Goal: Information Seeking & Learning: Learn about a topic

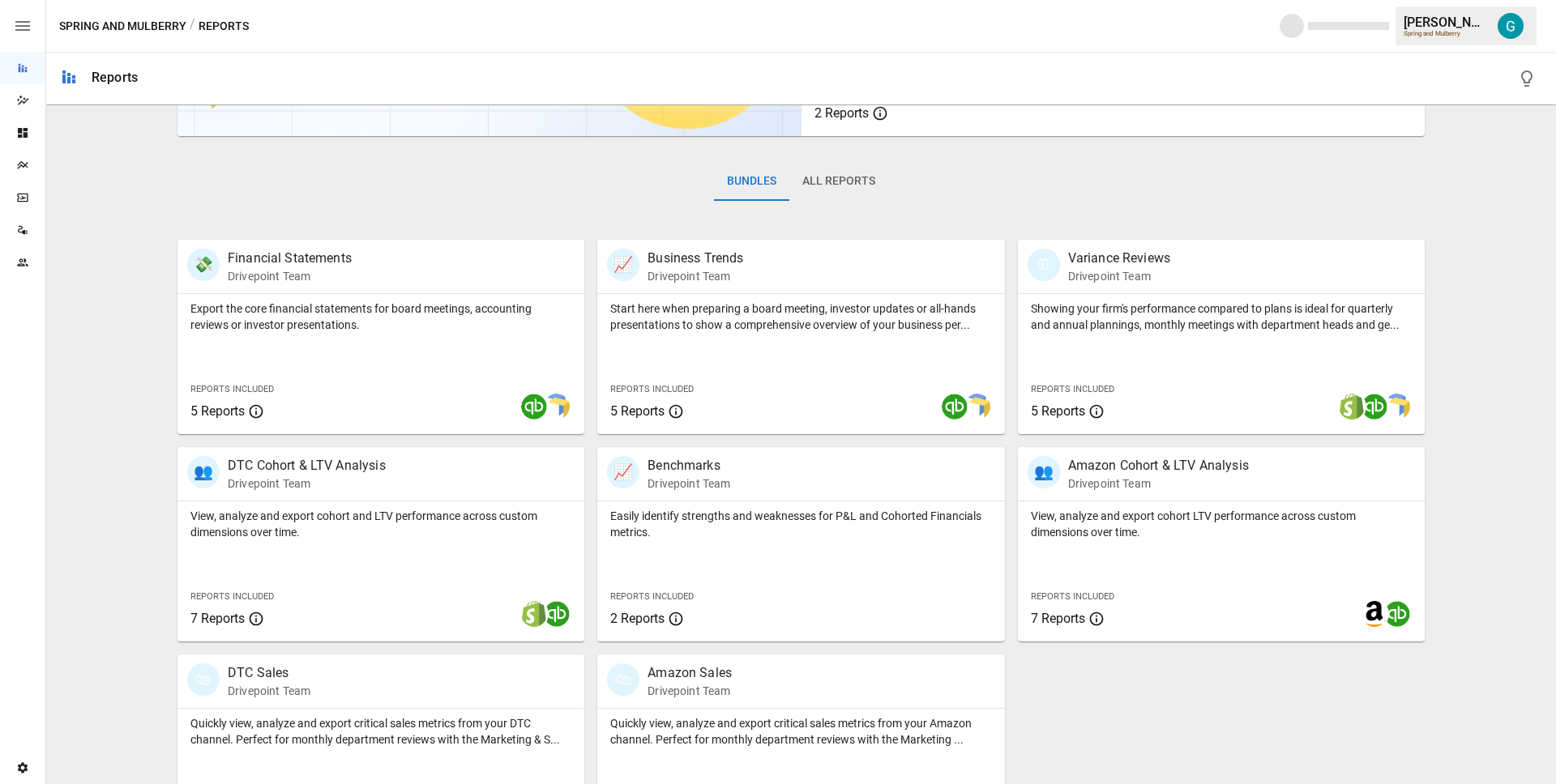
scroll to position [264, 0]
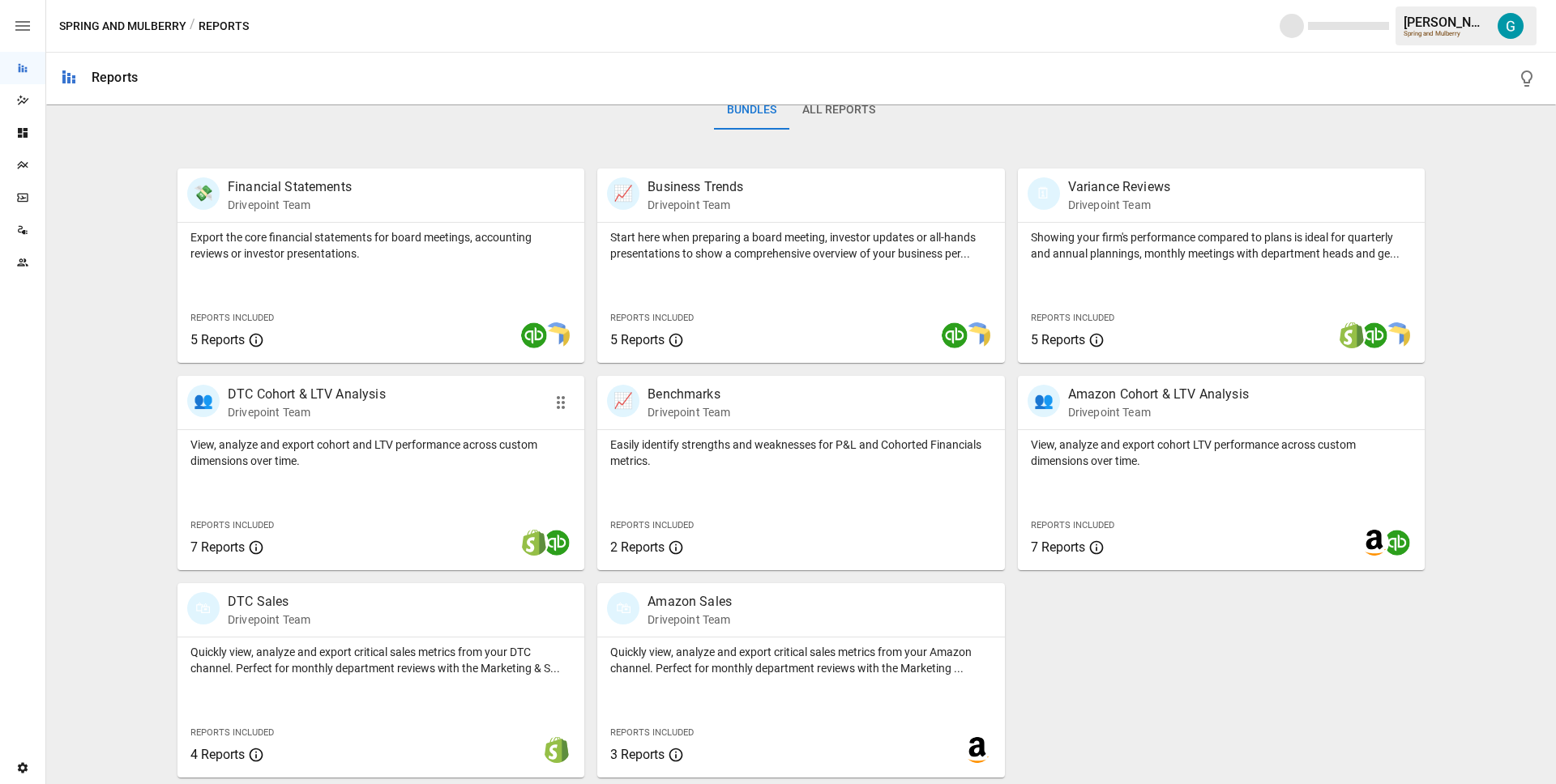
click at [371, 413] on p "Drivepoint Team" at bounding box center [306, 412] width 158 height 17
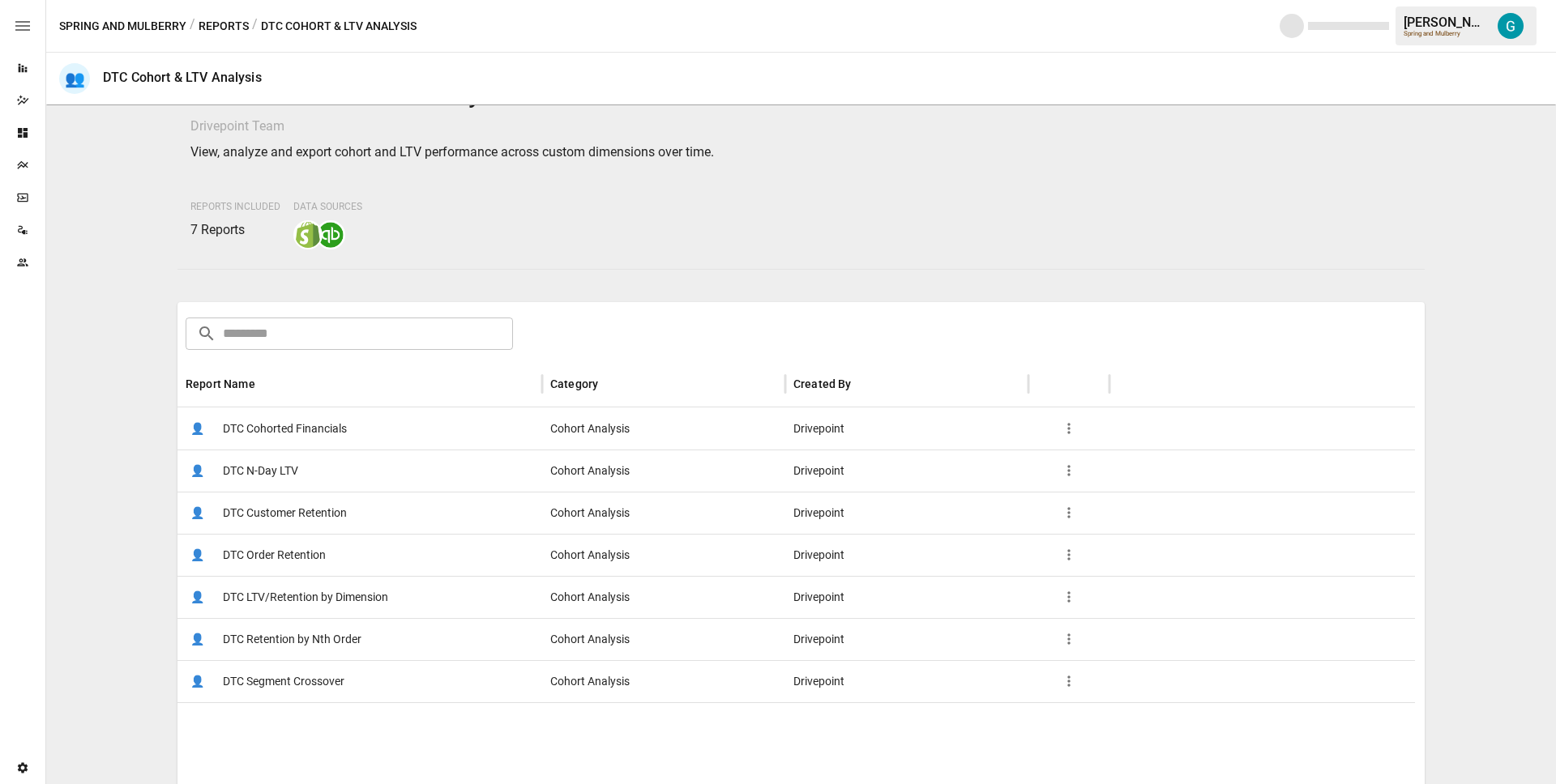
scroll to position [139, 0]
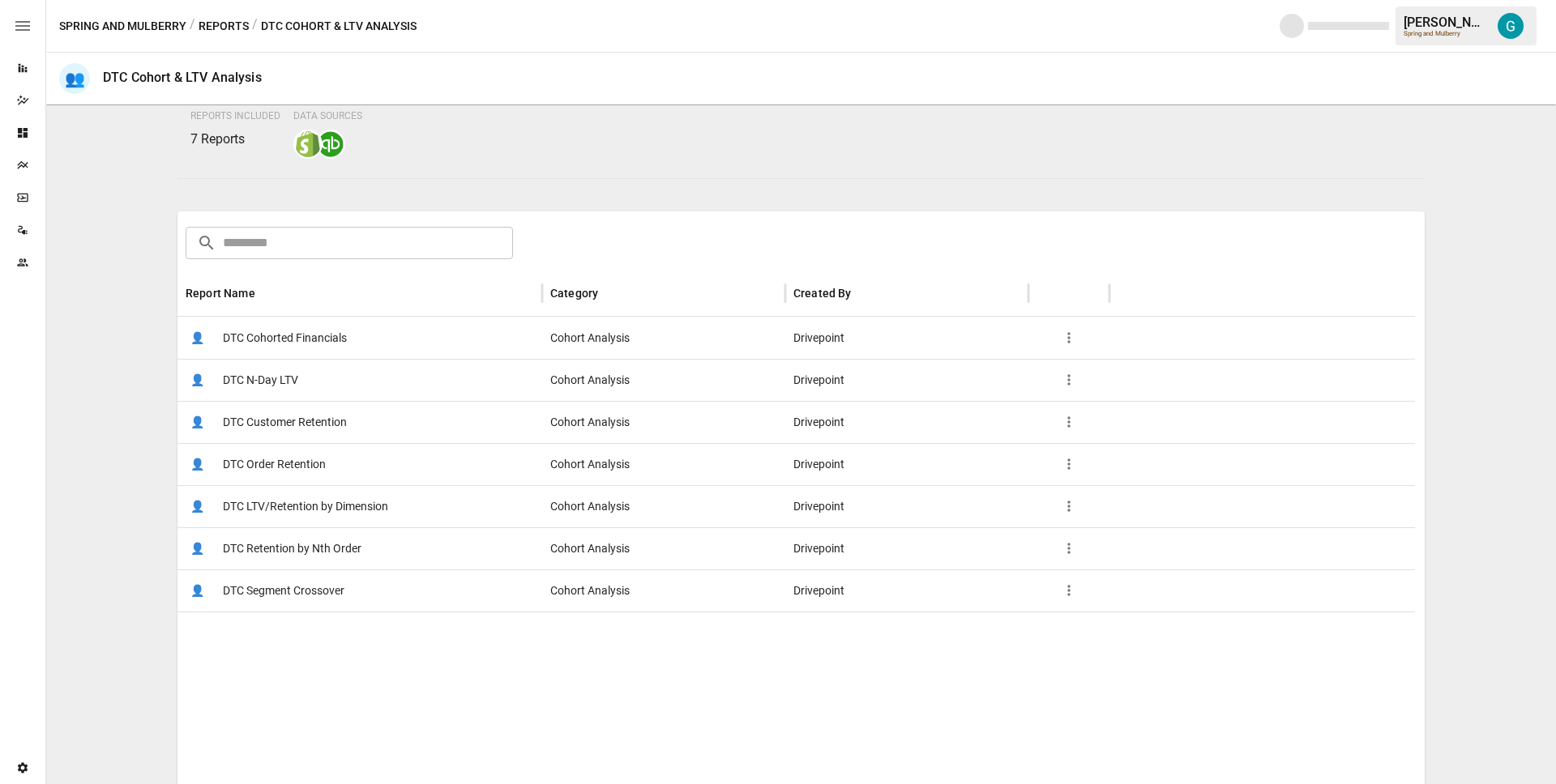
click at [368, 512] on span "DTC LTV/Retention by Dimension" at bounding box center [305, 507] width 165 height 41
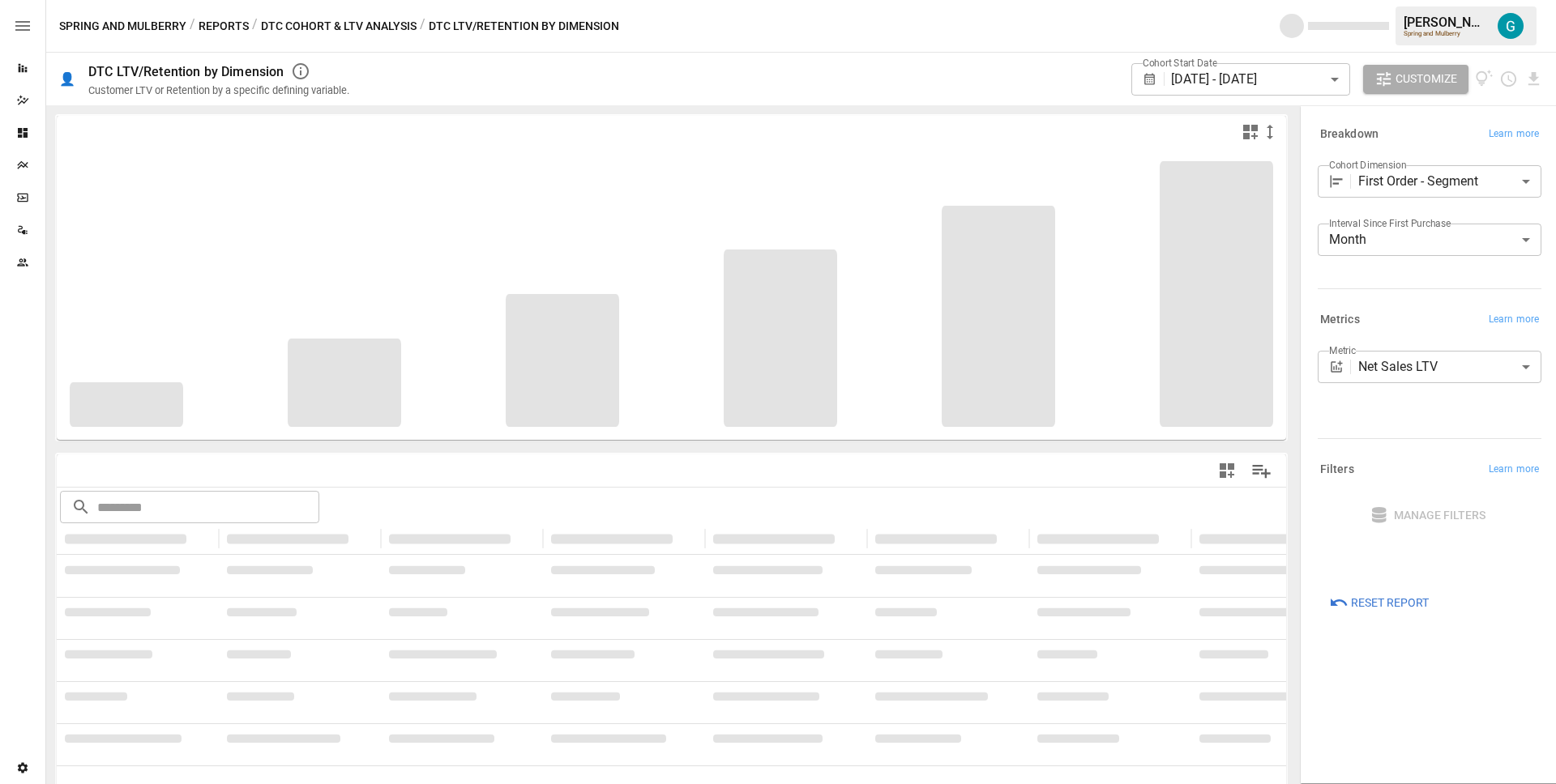
click at [1457, 0] on body "**********" at bounding box center [778, 0] width 1556 height 0
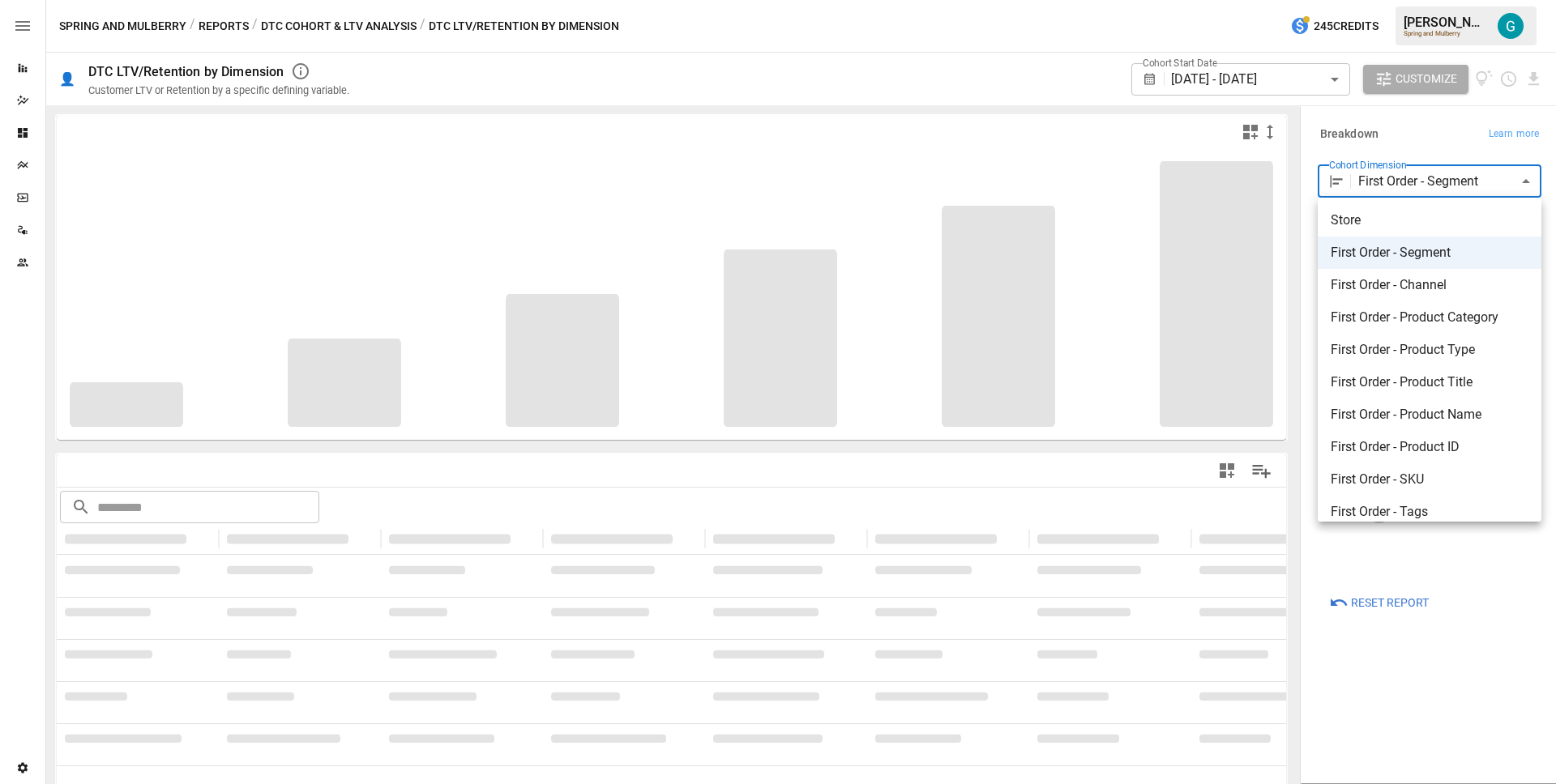
scroll to position [240, 0]
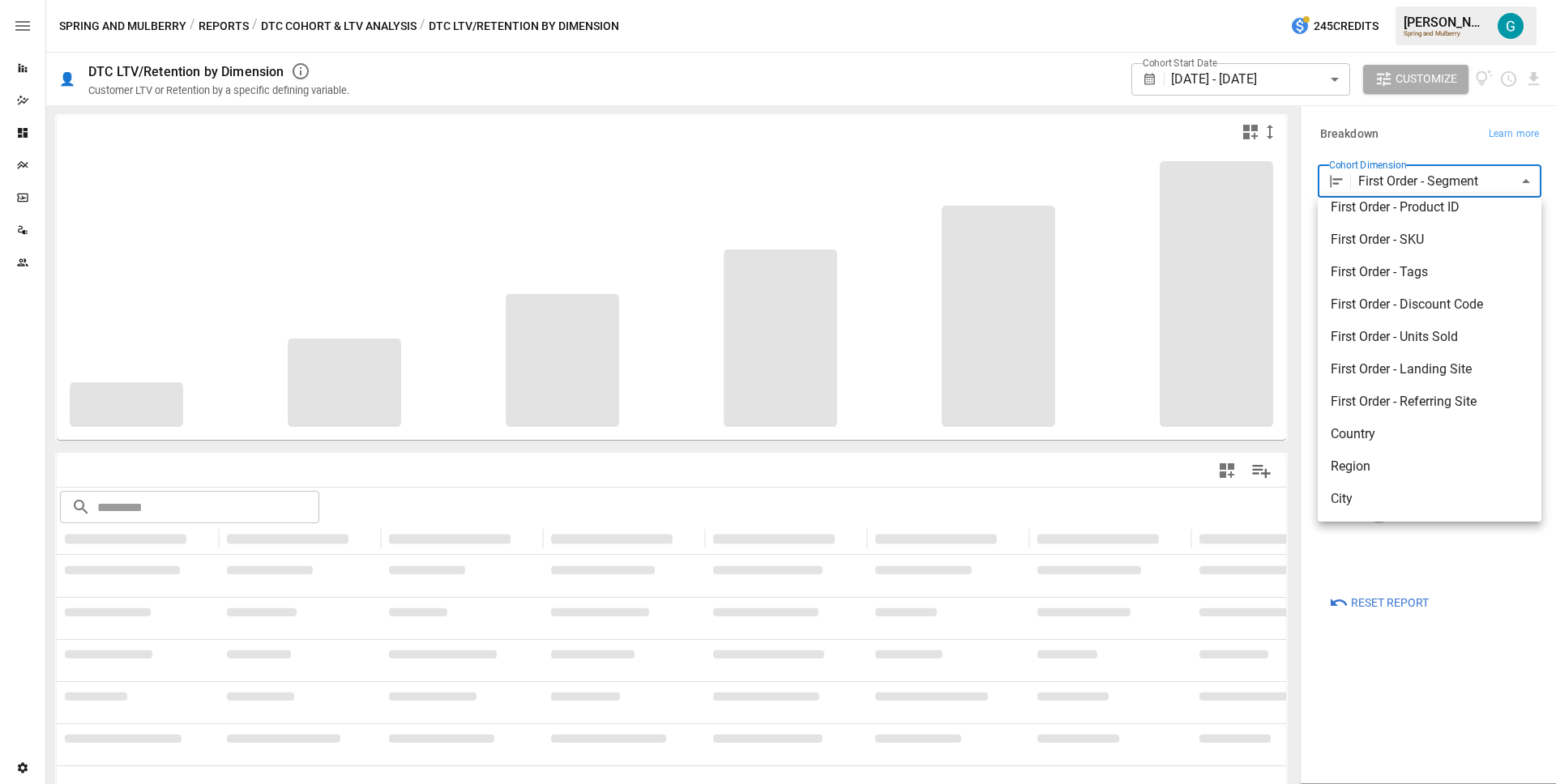
click at [1419, 407] on span "First Order - Referring Site" at bounding box center [1430, 402] width 198 height 19
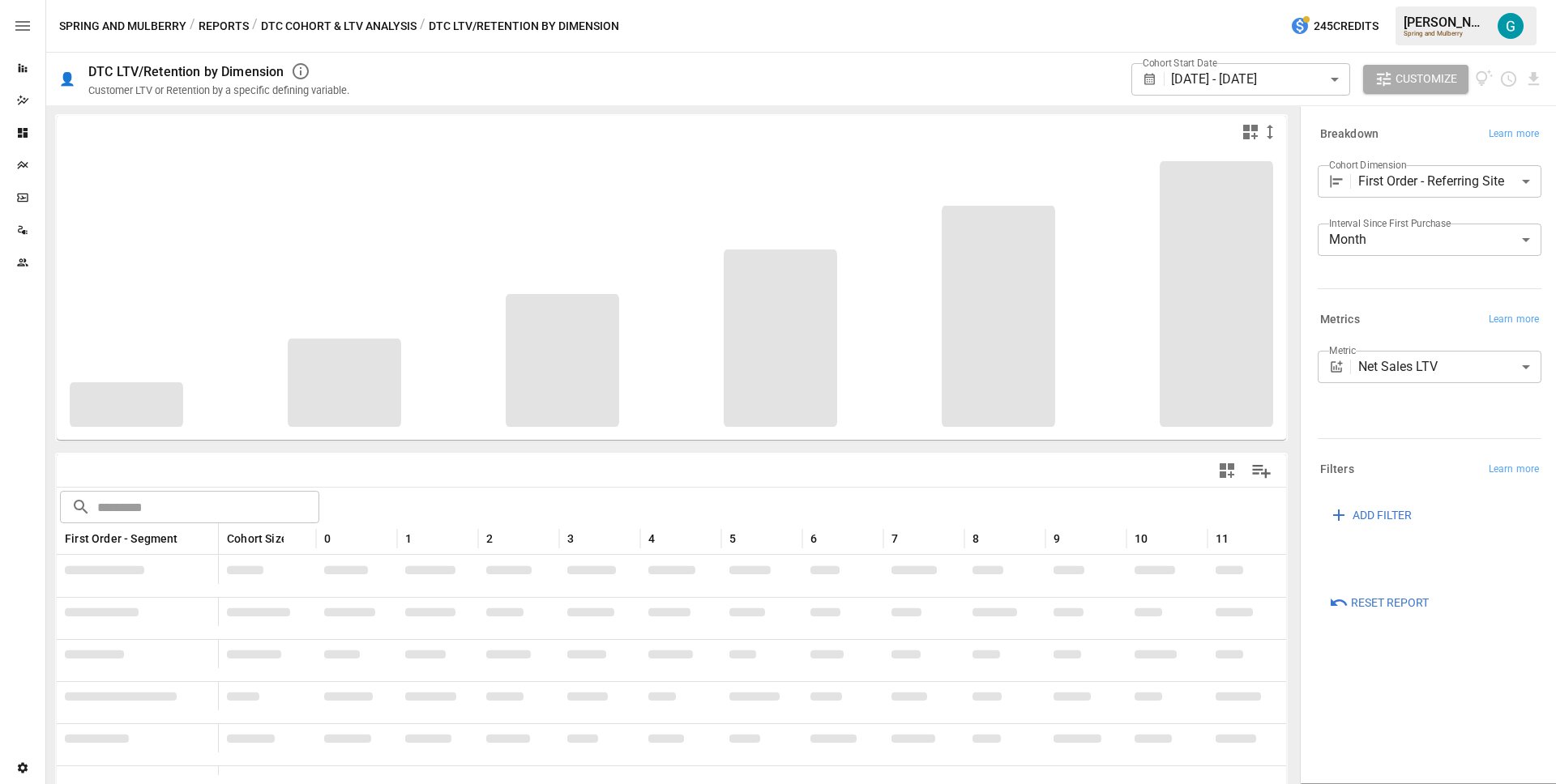
click at [1369, 279] on div "**********" at bounding box center [1426, 220] width 230 height 123
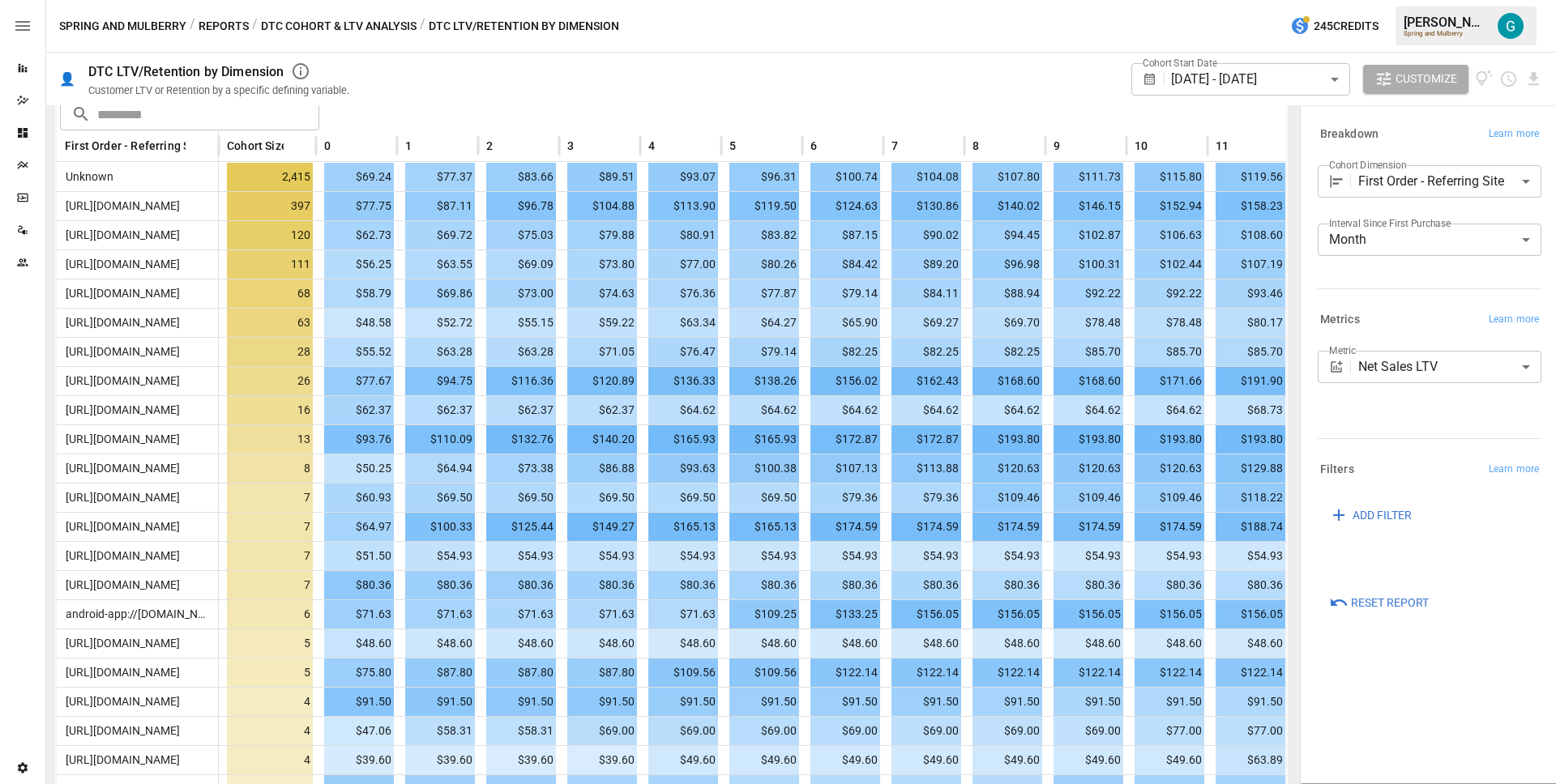
scroll to position [270, 0]
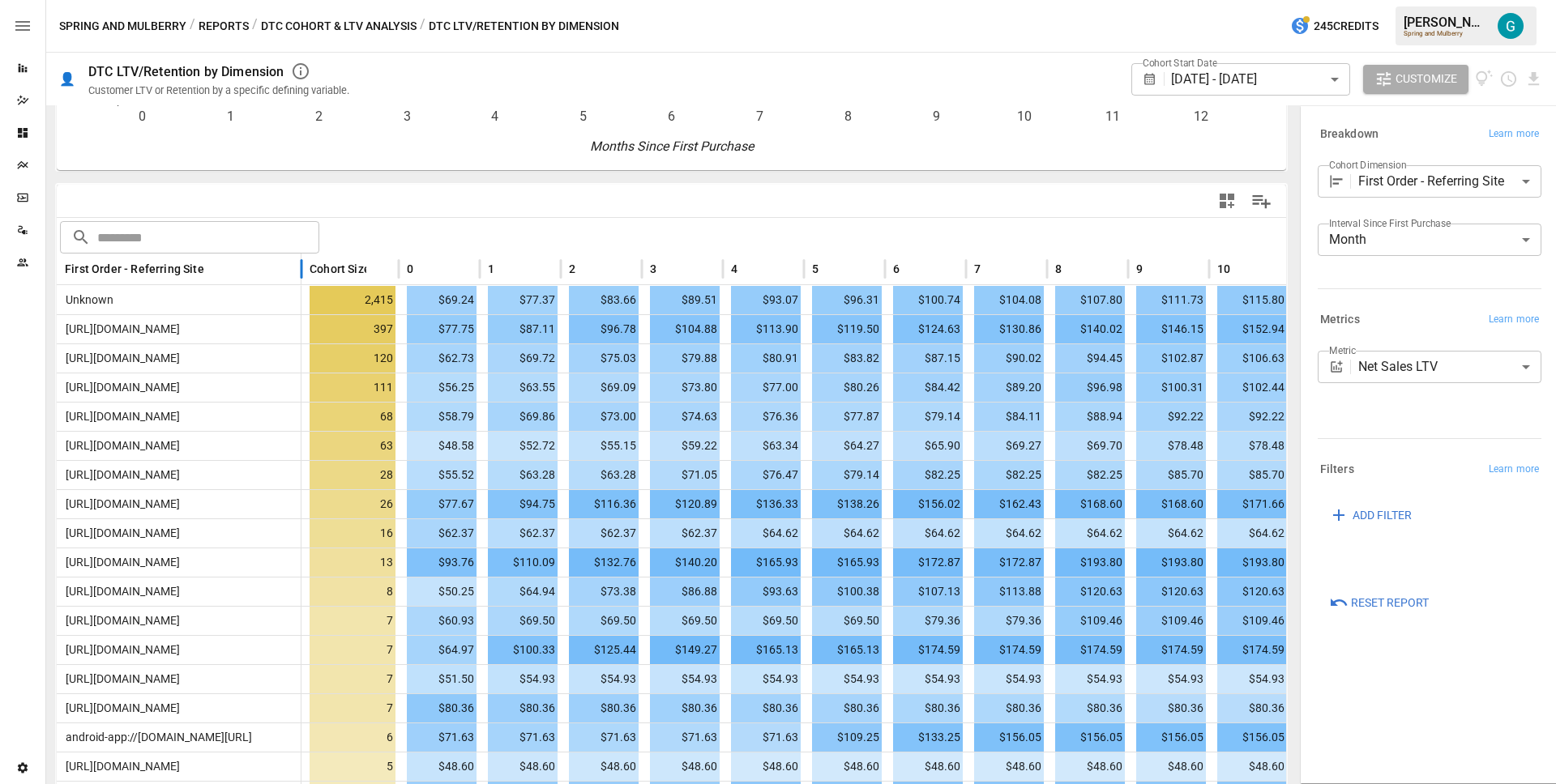
drag, startPoint x: 215, startPoint y: 275, endPoint x: 298, endPoint y: 283, distance: 83.4
click at [298, 283] on div at bounding box center [301, 270] width 8 height 32
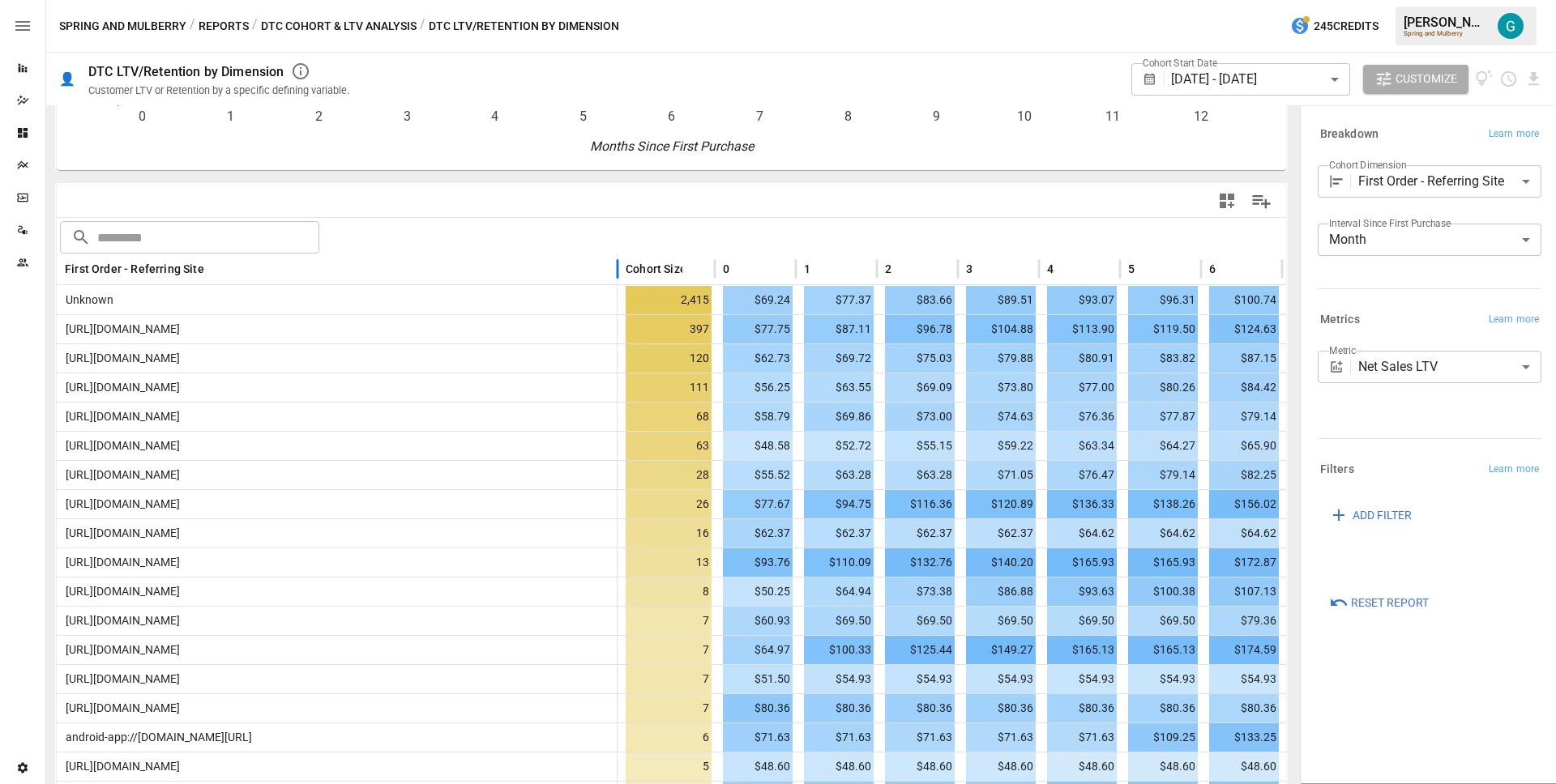
drag, startPoint x: 299, startPoint y: 270, endPoint x: 615, endPoint y: 274, distance: 316.0
click at [615, 274] on div at bounding box center [617, 270] width 8 height 32
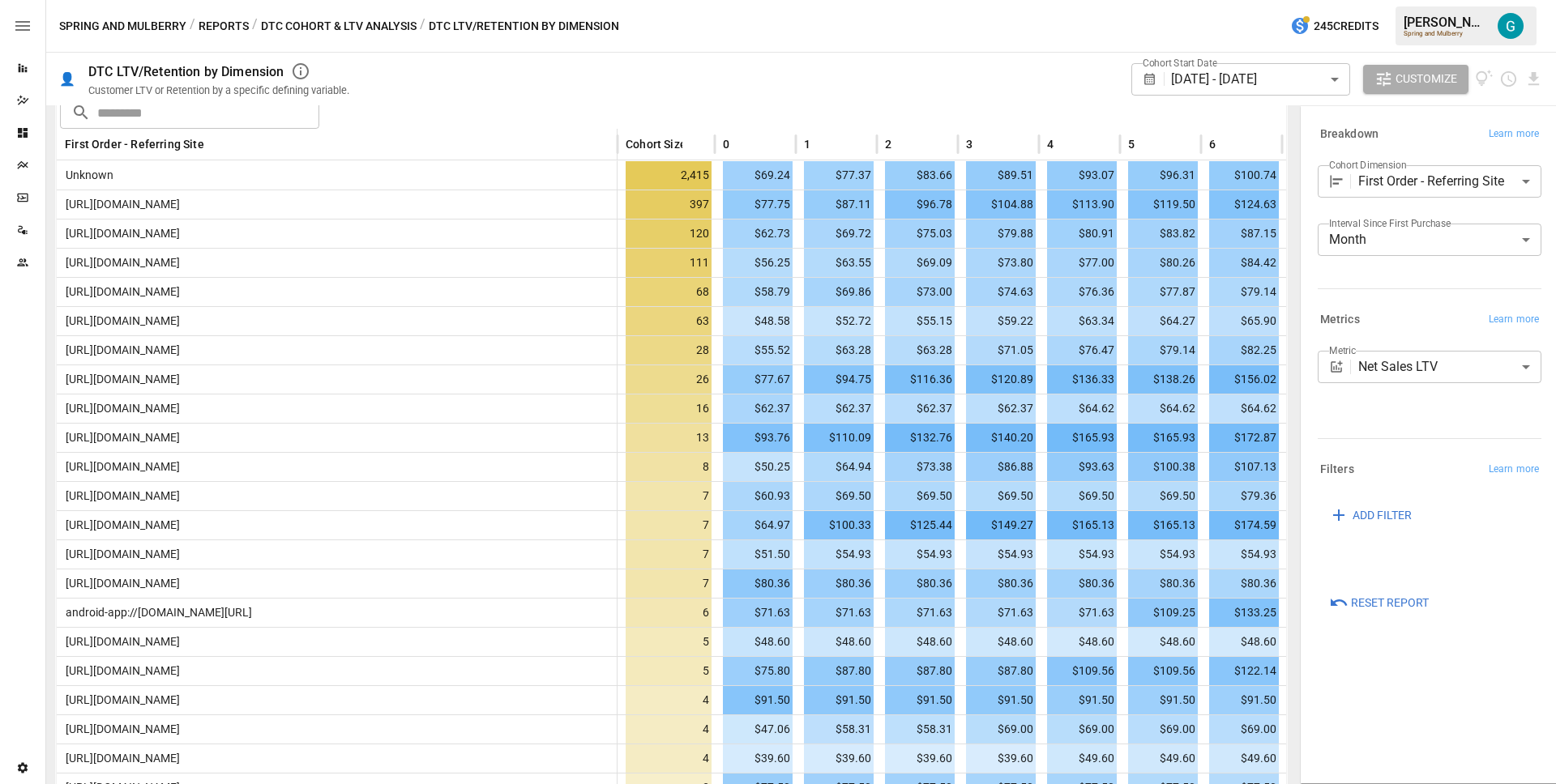
scroll to position [232, 0]
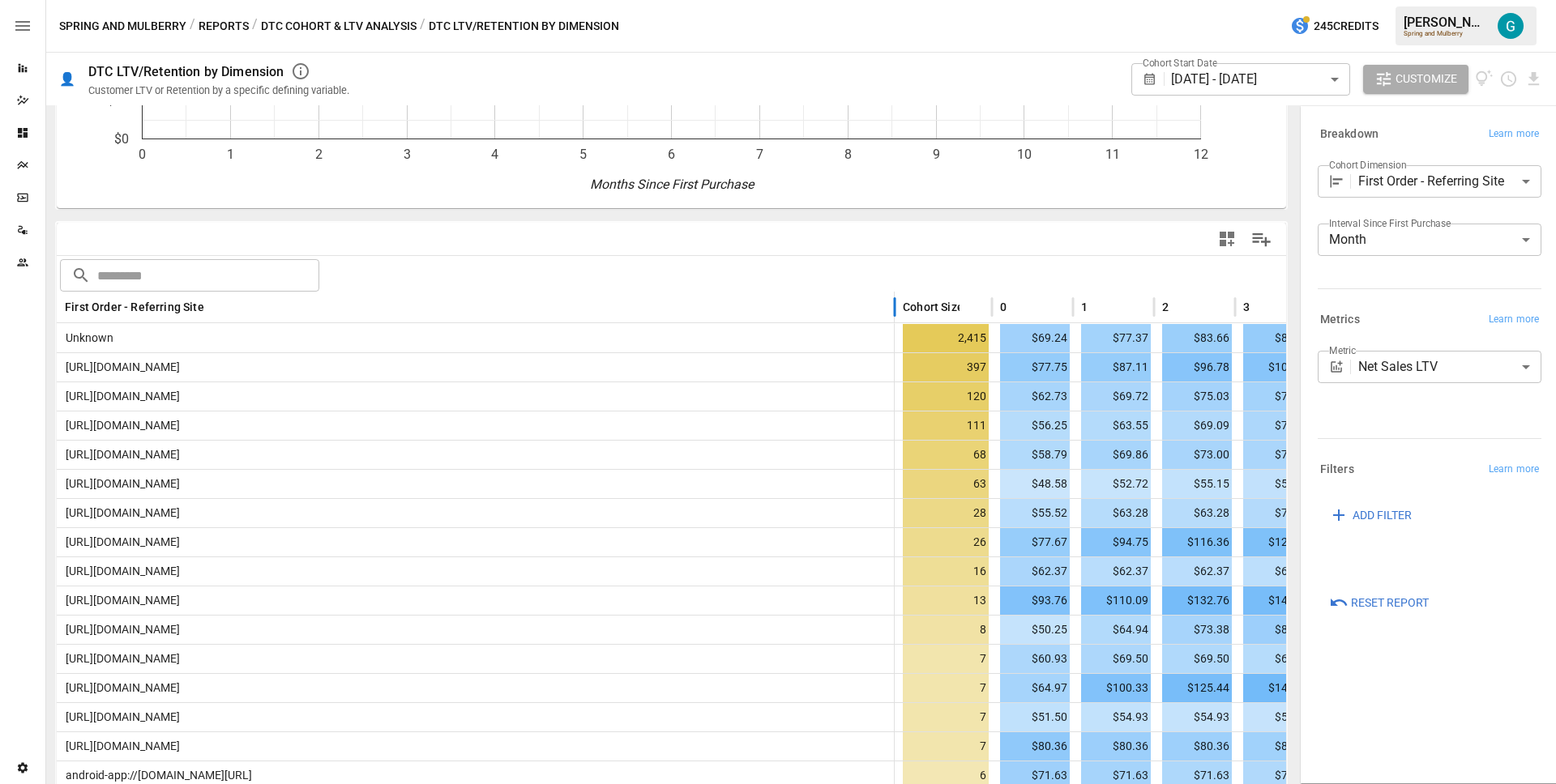
drag, startPoint x: 619, startPoint y: 306, endPoint x: 901, endPoint y: 316, distance: 282.2
click at [899, 316] on div at bounding box center [894, 307] width 8 height 32
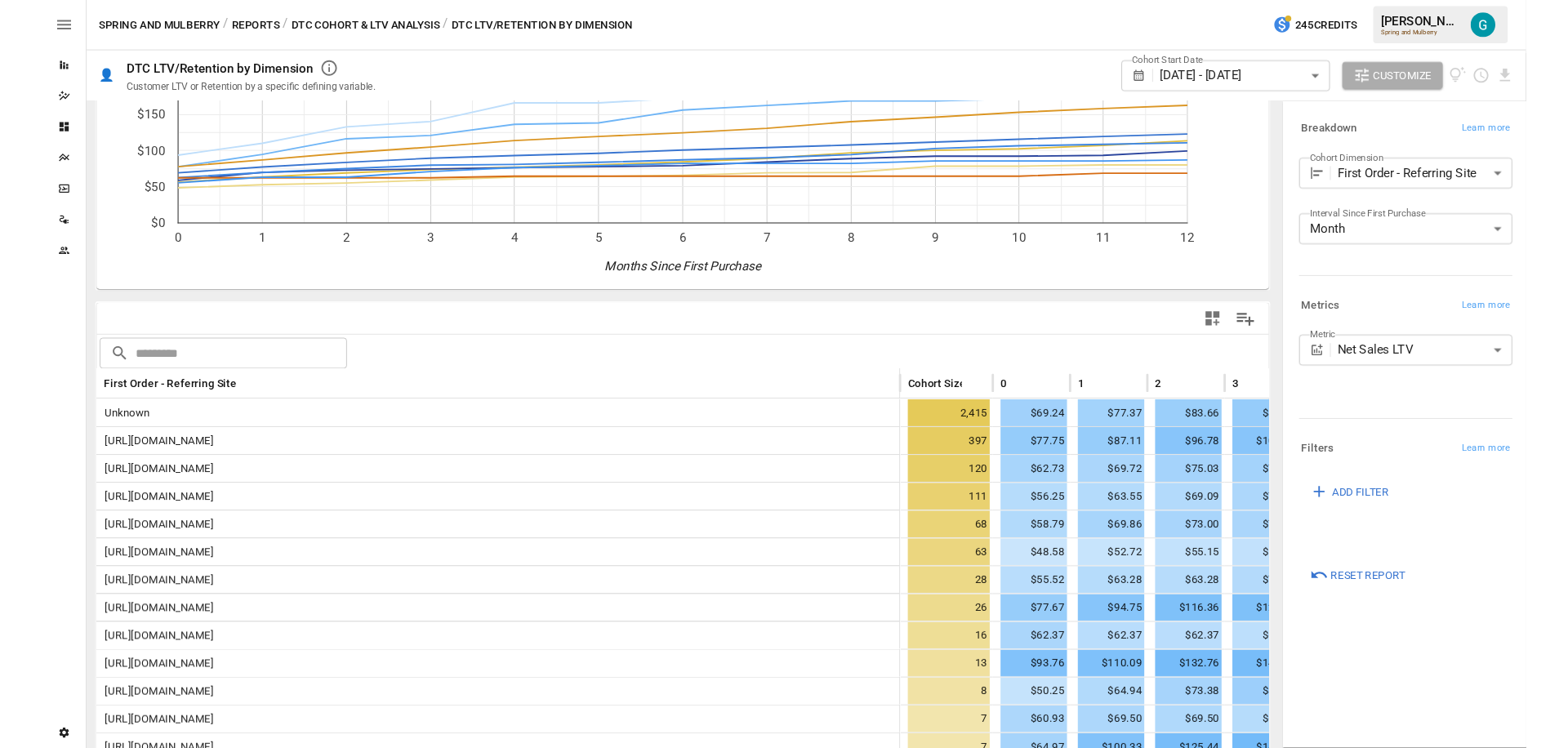
scroll to position [279, 0]
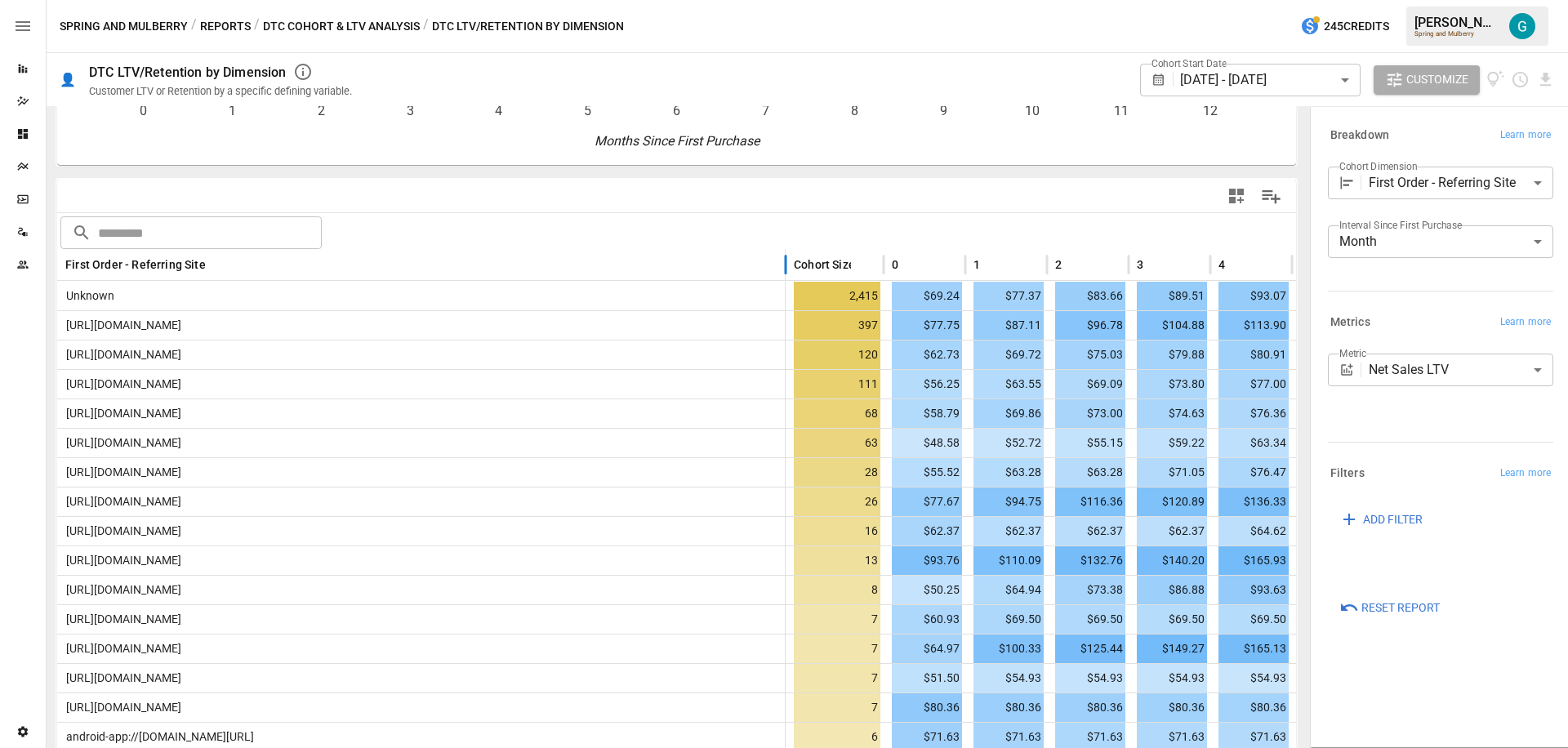
drag, startPoint x: 220, startPoint y: 266, endPoint x: 785, endPoint y: 263, distance: 565.0
click at [785, 263] on div at bounding box center [785, 265] width 8 height 32
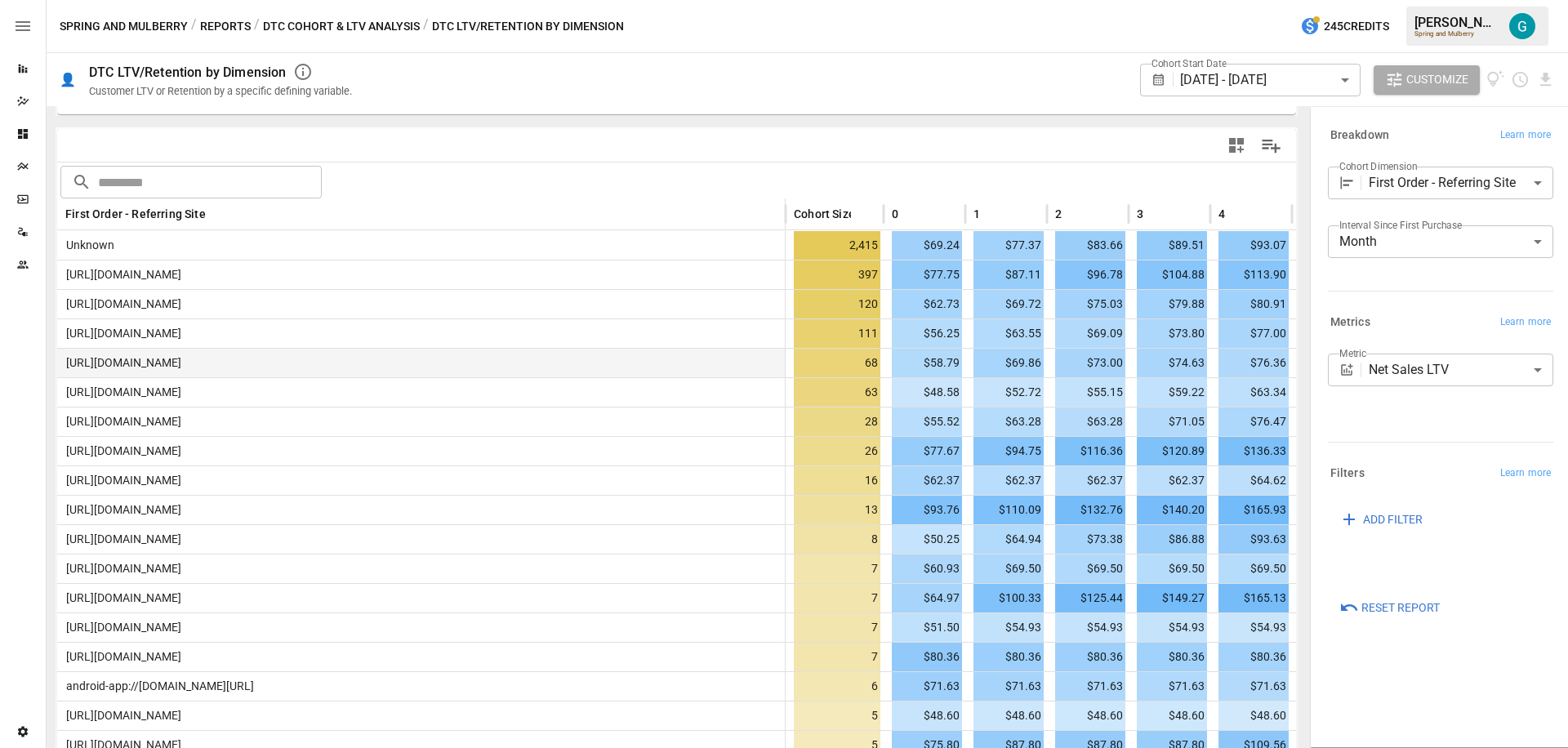
scroll to position [331, 0]
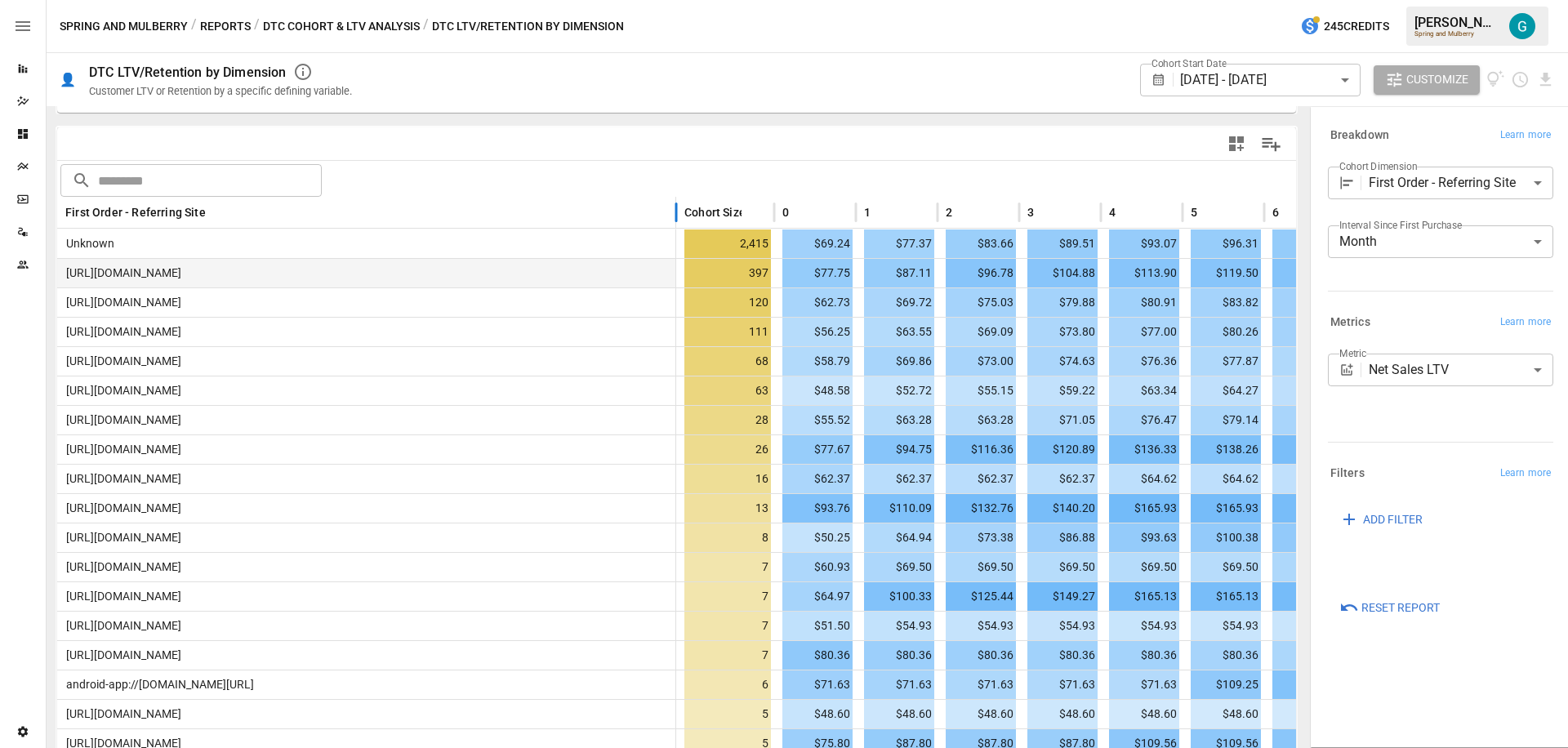
drag, startPoint x: 787, startPoint y: 212, endPoint x: 680, endPoint y: 280, distance: 126.8
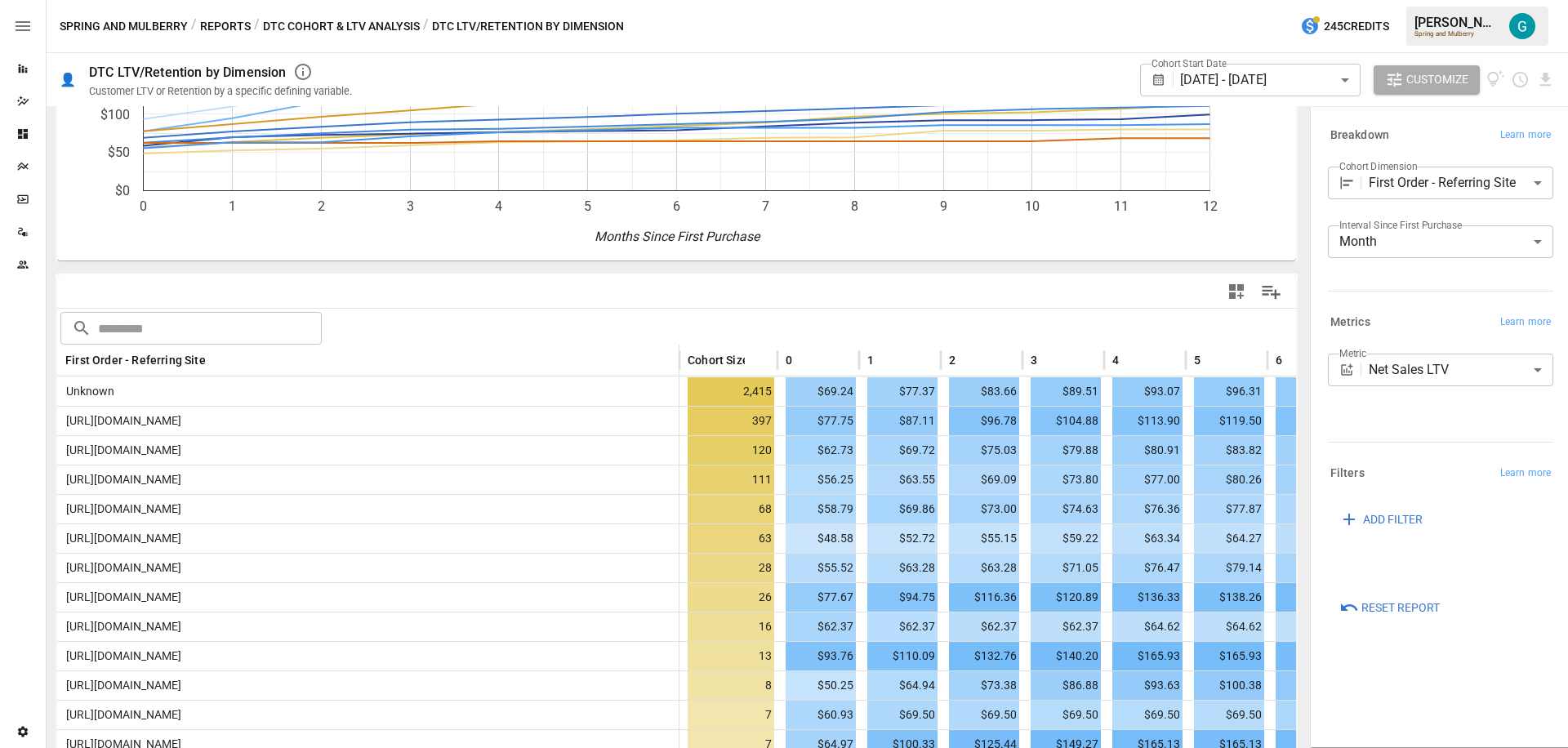
scroll to position [0, 0]
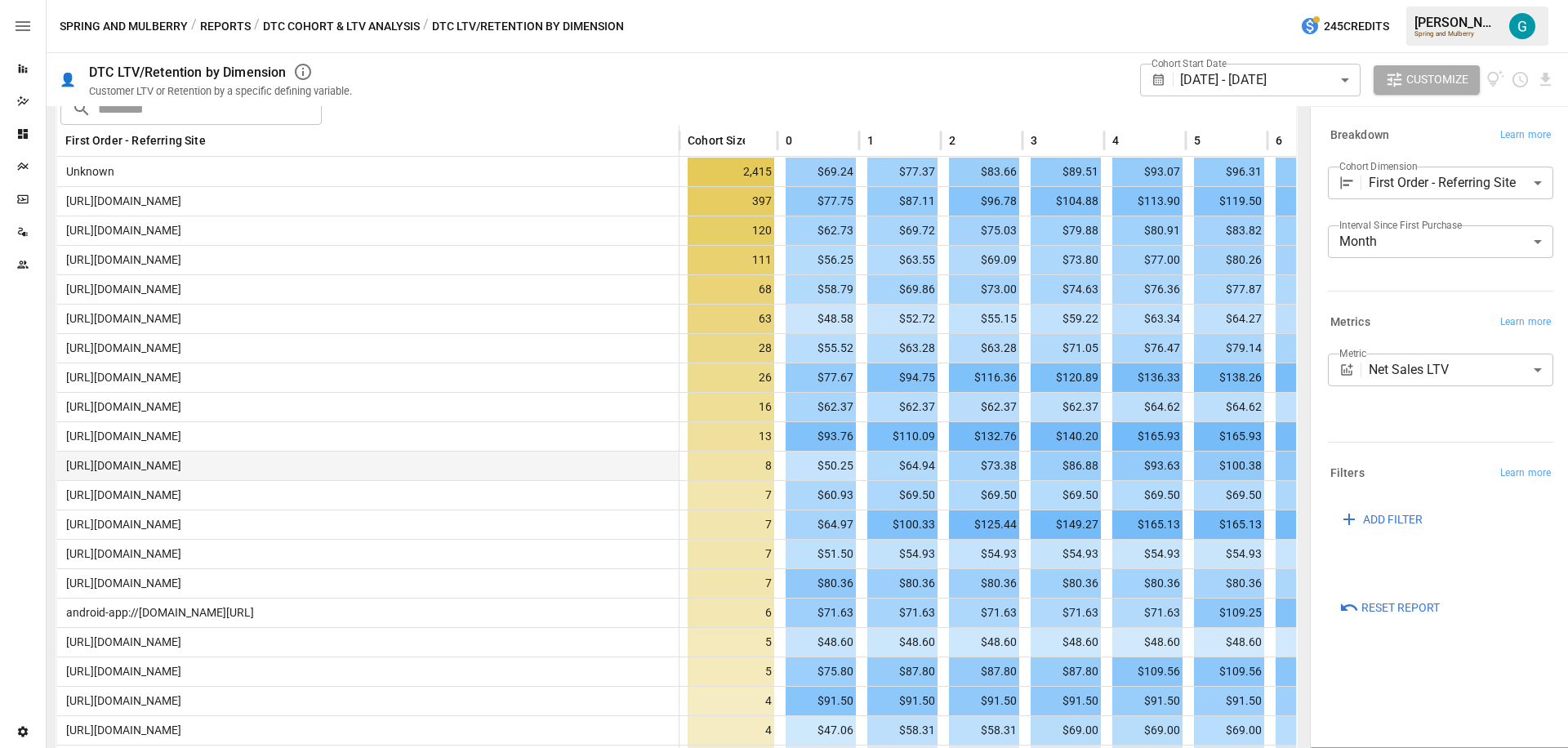
scroll to position [403, 0]
click at [1449, 0] on body "Reports Dazzler Studio Dashboards Plans SmartModel ™ Data Sources Team Settings…" at bounding box center [784, 0] width 1568 height 0
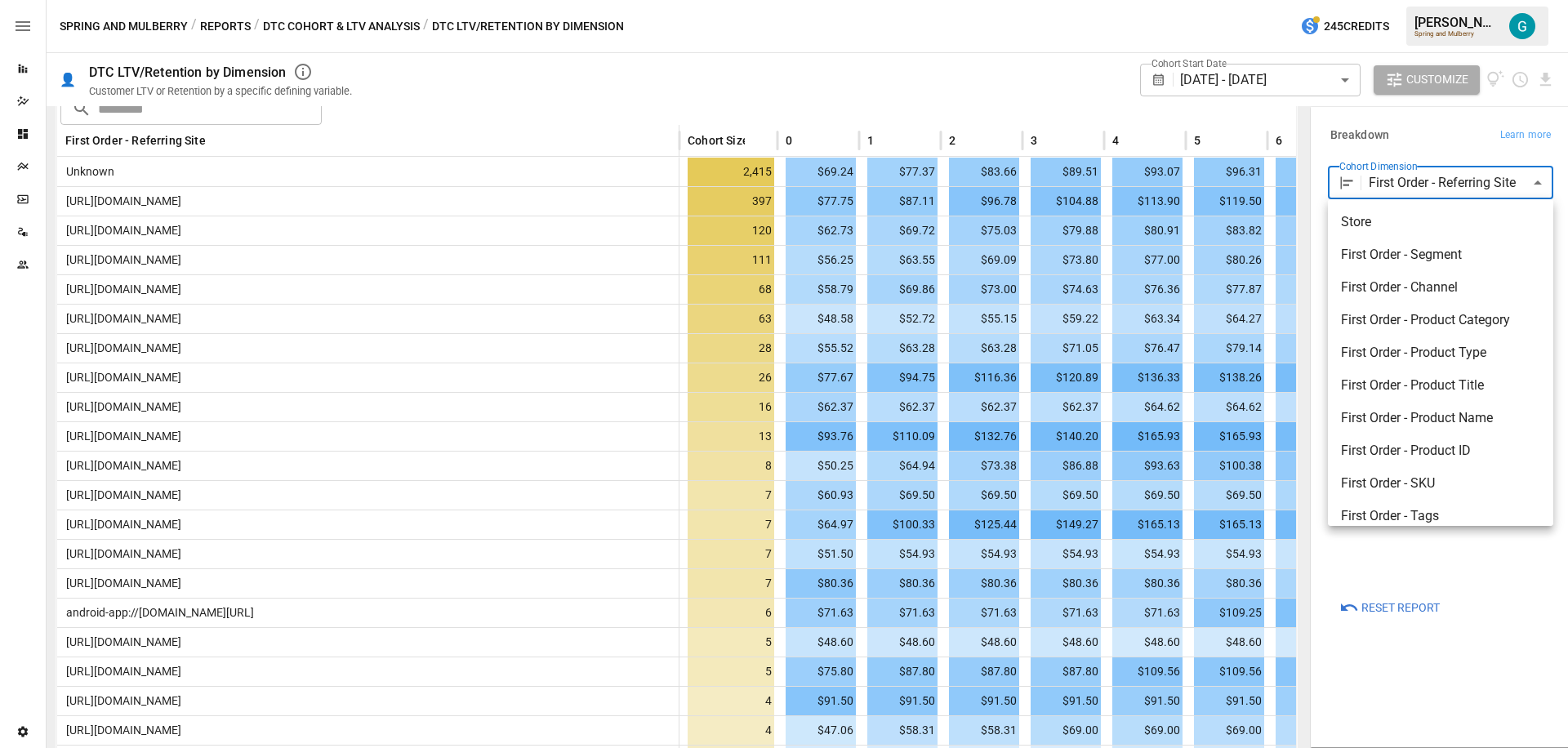
scroll to position [242, 0]
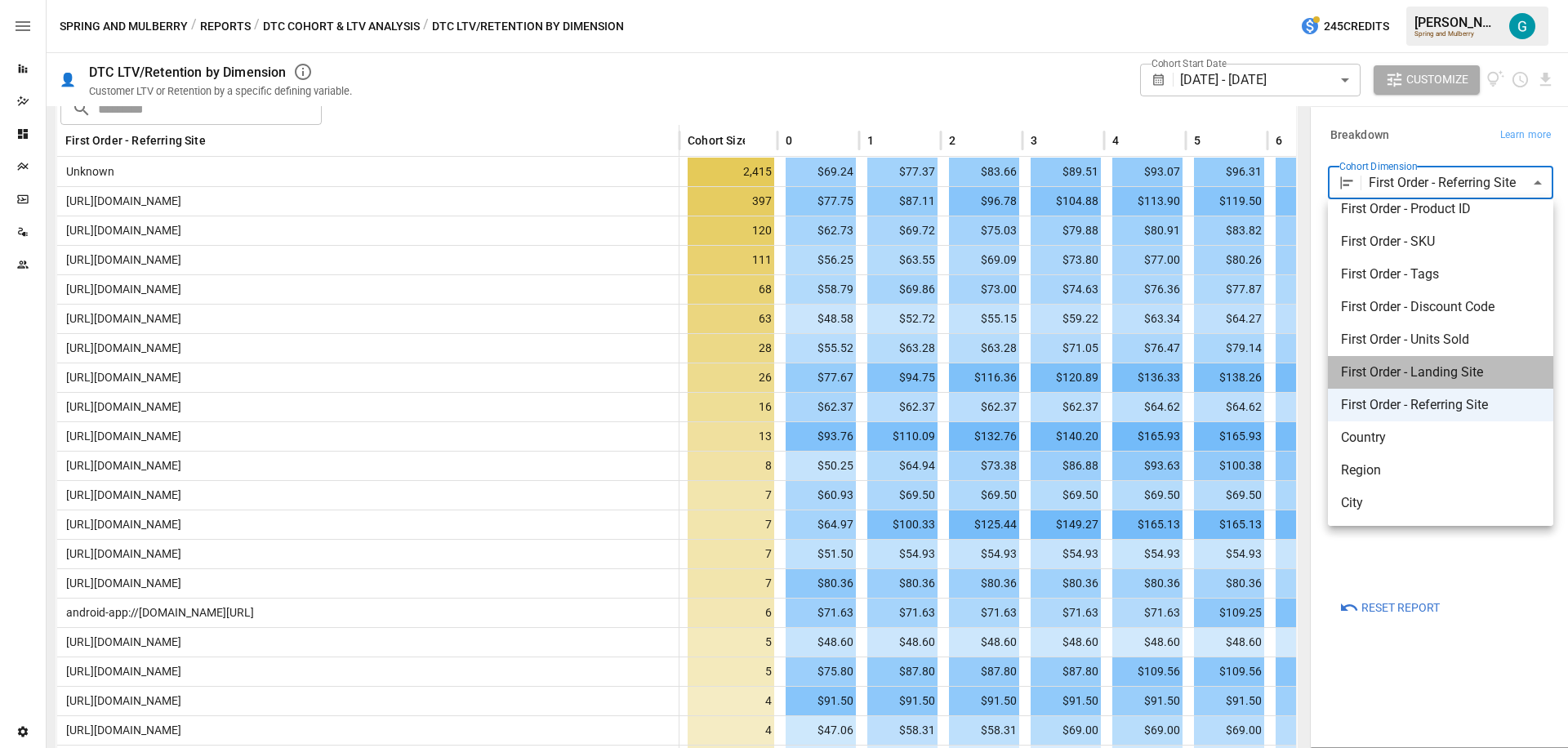
click at [1457, 371] on span "First Order - Landing Site" at bounding box center [1441, 372] width 199 height 19
type input "**********"
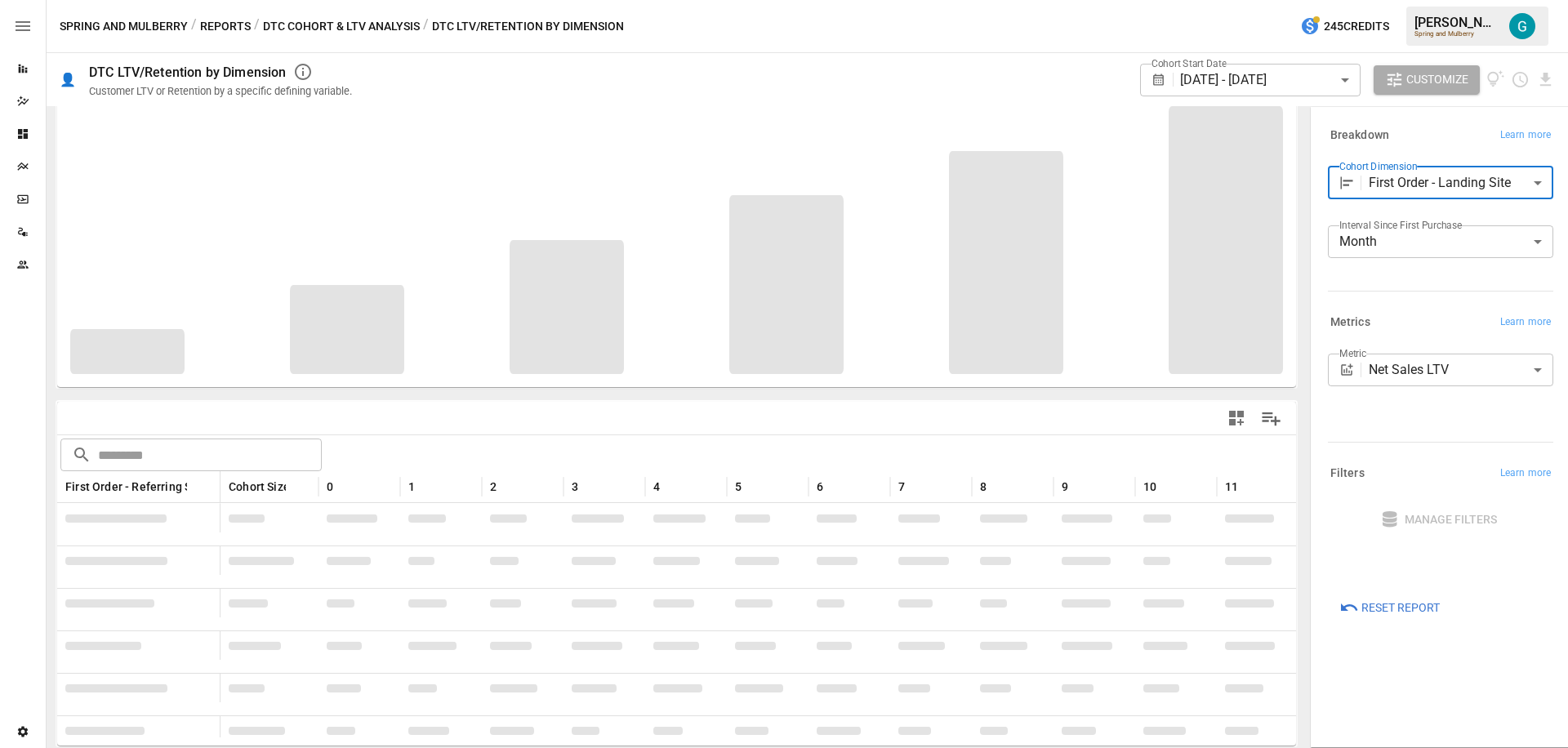
scroll to position [56, 0]
click at [251, 400] on div "​ ​ First Order - Referring Site Cohort Size 0 1 2 3 4 5 6 7 8 9 10 11 12 Unkno…" at bounding box center [676, 574] width 1243 height 348
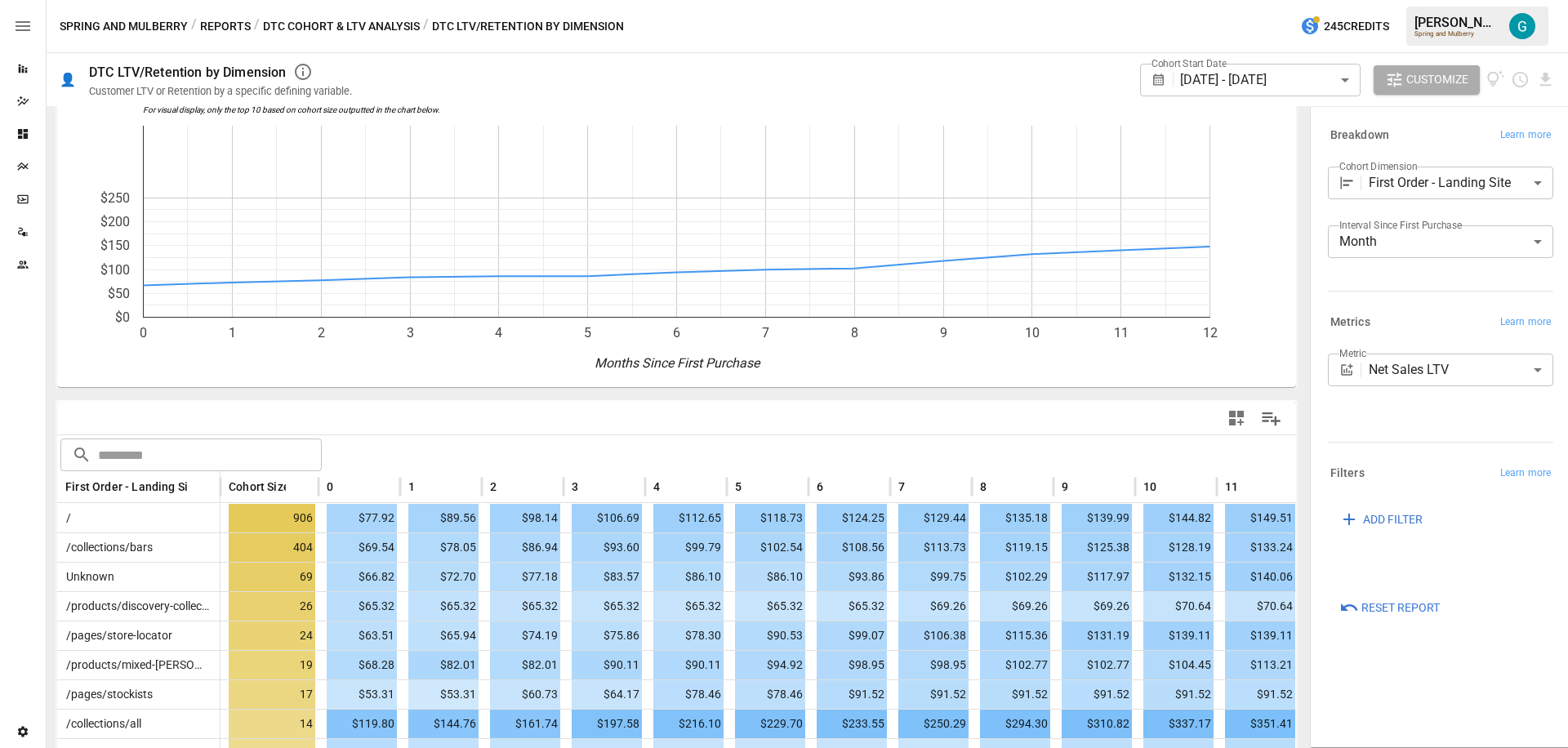
scroll to position [403, 0]
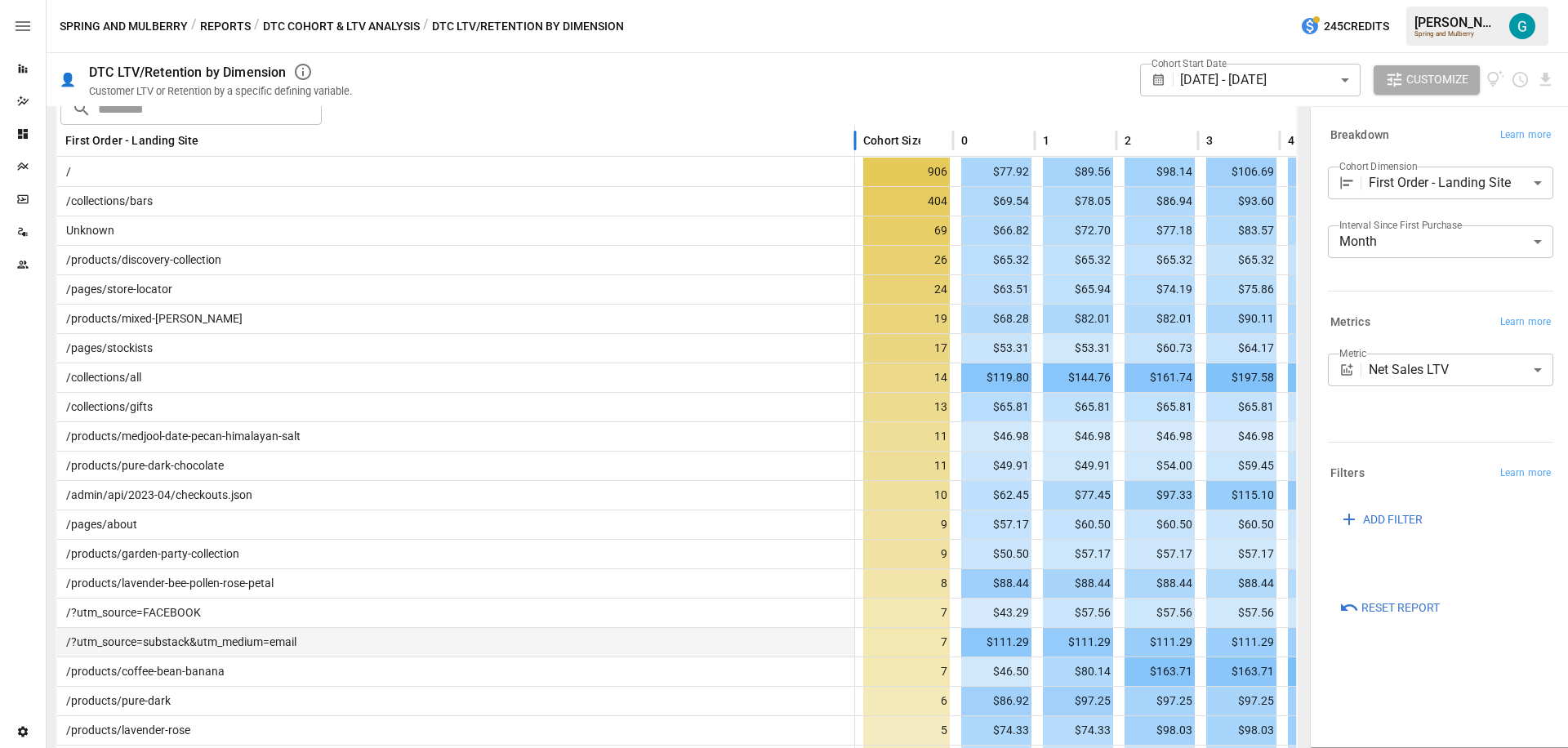
drag, startPoint x: 220, startPoint y: 143, endPoint x: 157, endPoint y: 649, distance: 509.9
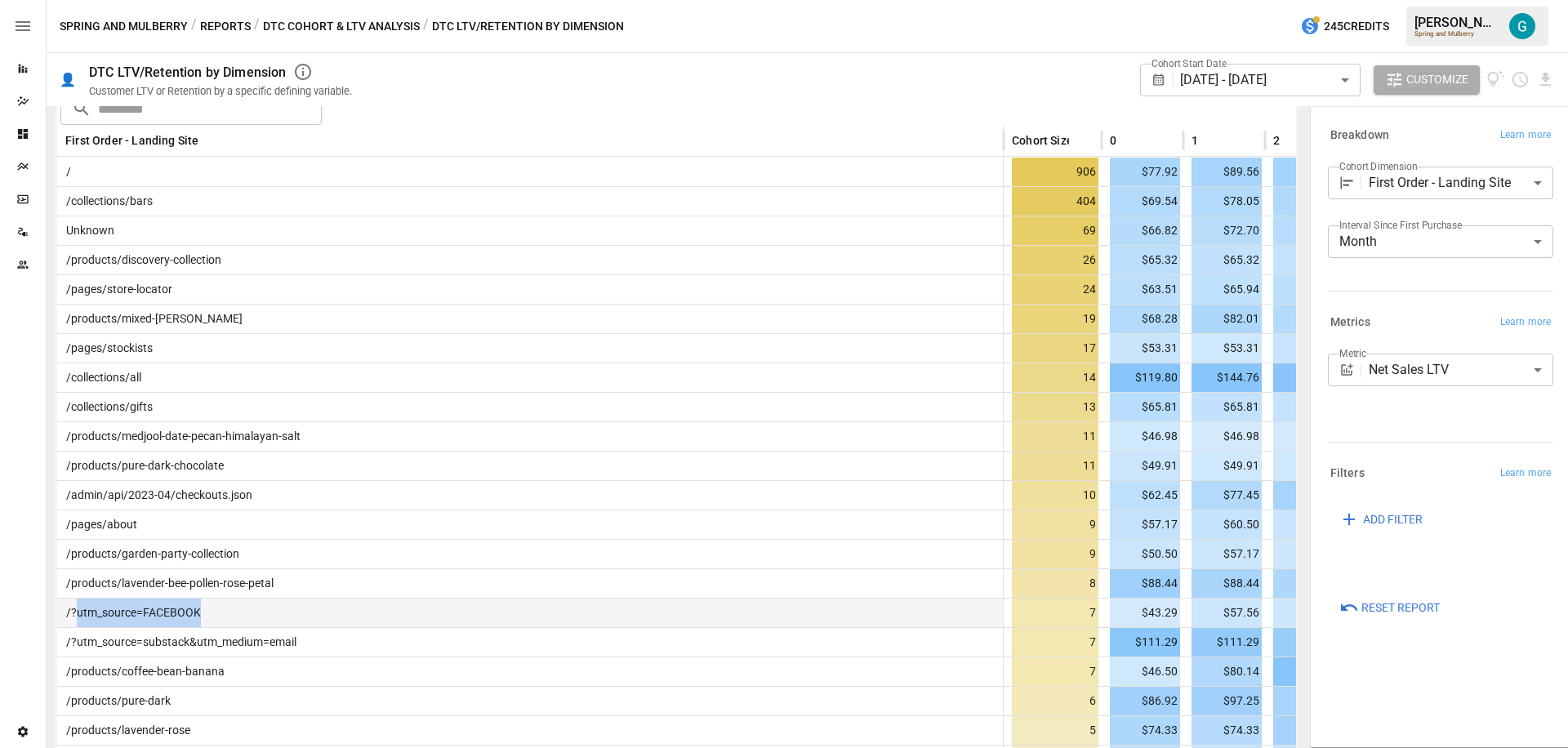
drag, startPoint x: 235, startPoint y: 614, endPoint x: 73, endPoint y: 617, distance: 162.0
click at [73, 617] on div "/?utm_source=FACEBOOK" at bounding box center [530, 612] width 946 height 29
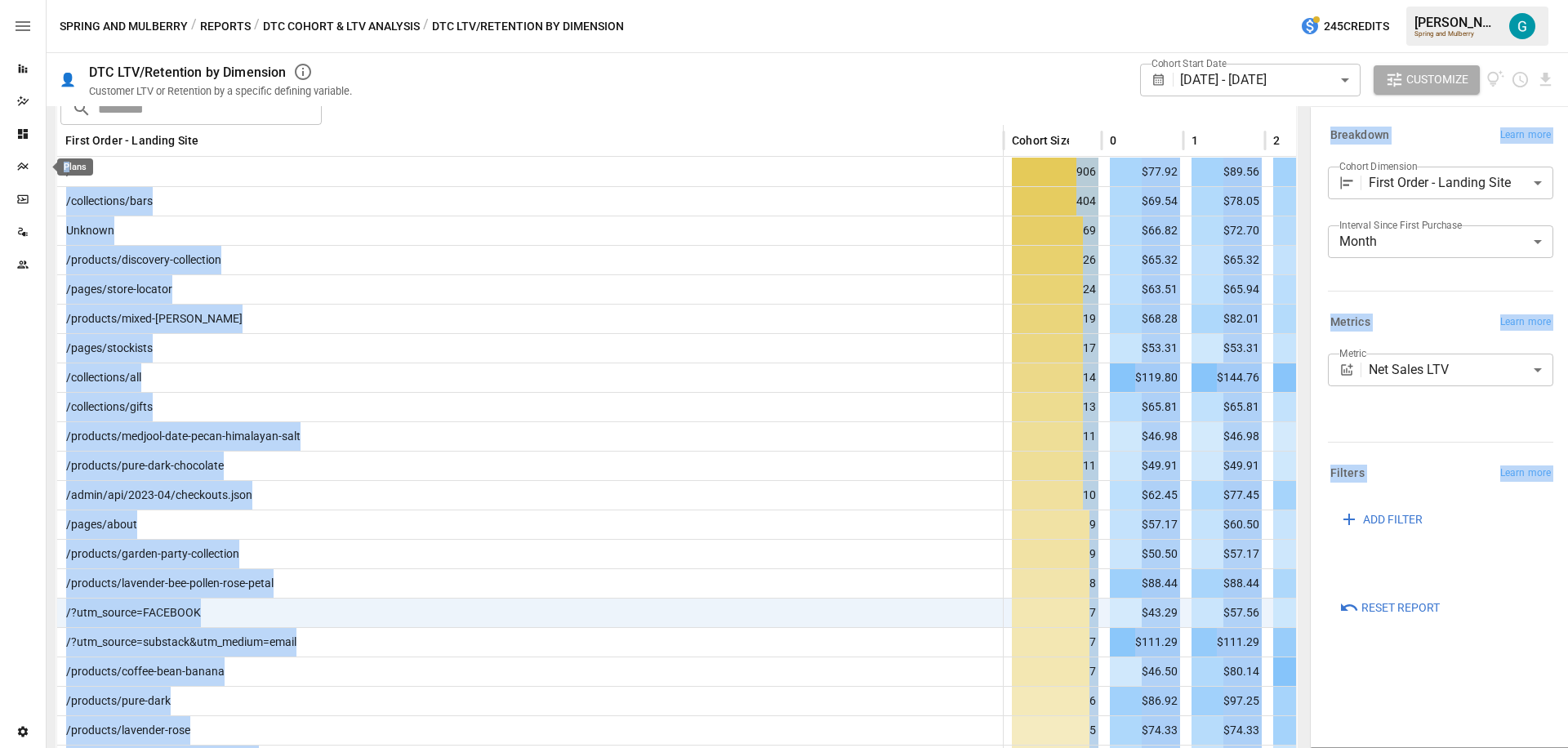
drag, startPoint x: 471, startPoint y: 166, endPoint x: 68, endPoint y: 170, distance: 403.0
click at [67, 0] on body "Reports Dazzler Studio Dashboards Plans SmartModel ™ Data Sources Team Settings…" at bounding box center [784, 0] width 1568 height 0
click at [228, 229] on div "Unknown" at bounding box center [530, 229] width 946 height 29
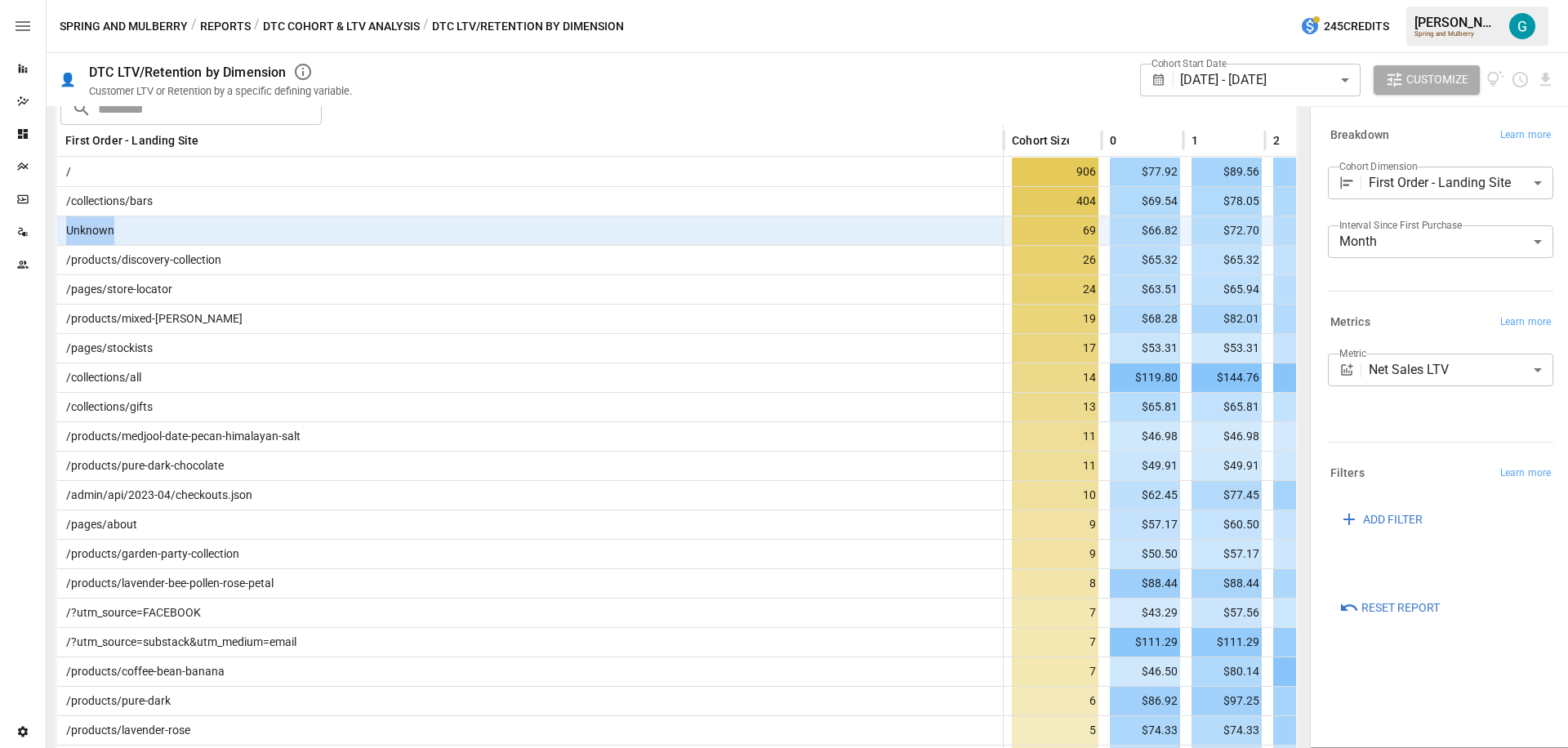
drag, startPoint x: 316, startPoint y: 227, endPoint x: 60, endPoint y: 222, distance: 256.0
click at [60, 222] on div "Unknown" at bounding box center [530, 229] width 946 height 29
click at [1276, 0] on body "Reports Dazzler Studio Dashboards Plans SmartModel ™ Data Sources Team Settings…" at bounding box center [784, 0] width 1568 height 0
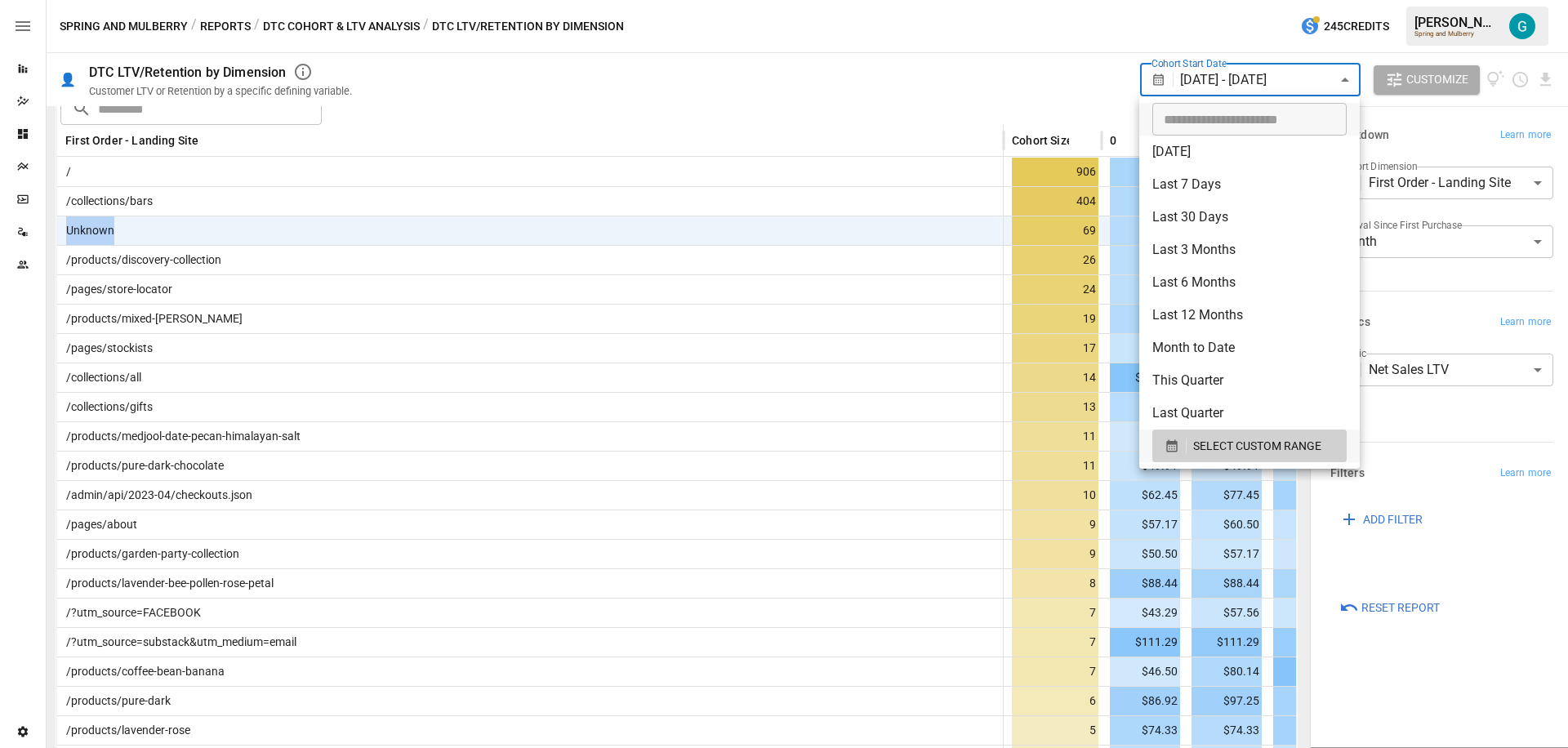
drag, startPoint x: 1240, startPoint y: 310, endPoint x: 1116, endPoint y: 129, distance: 219.4
click at [1240, 310] on li "Last 12 Months" at bounding box center [1250, 315] width 220 height 33
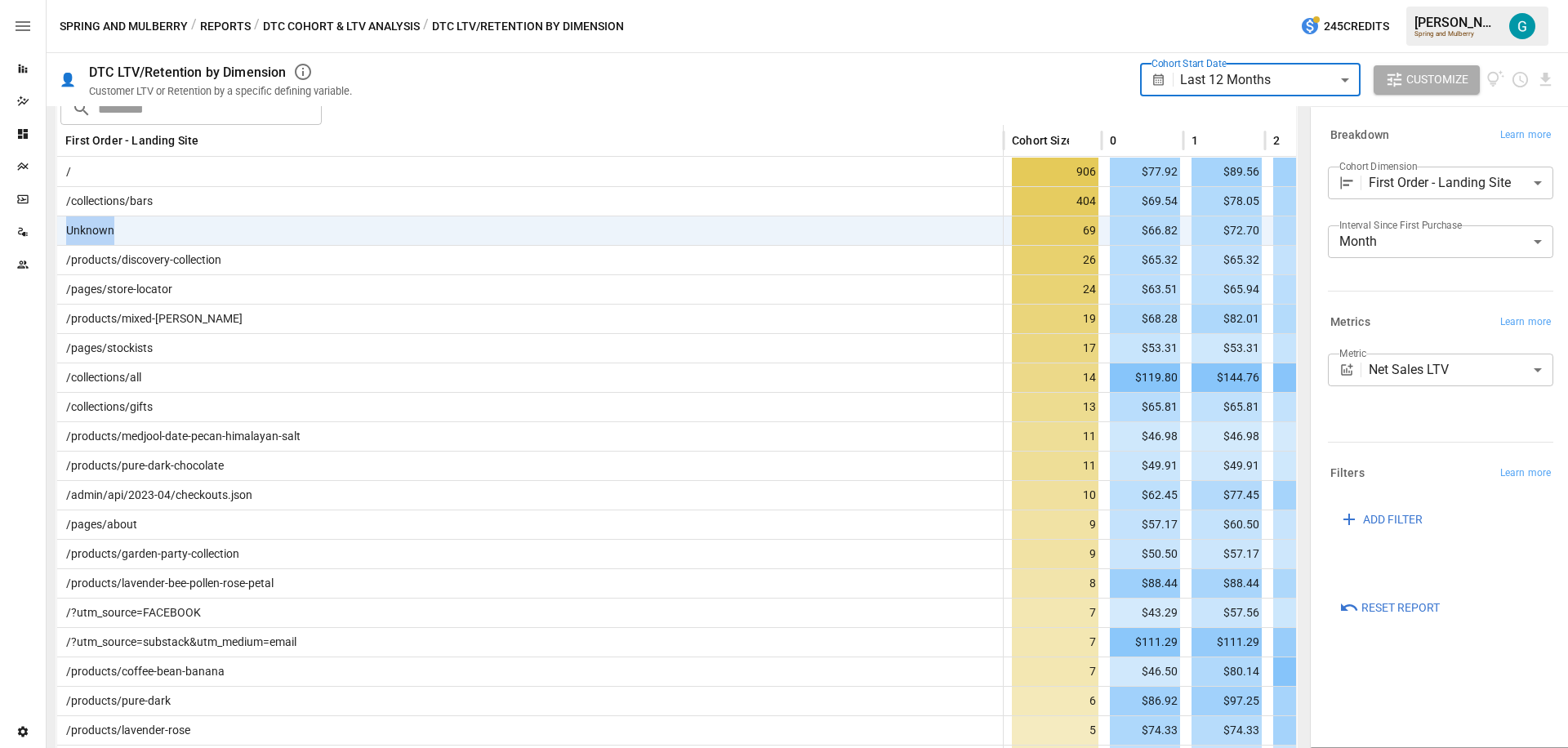
type input "**********"
click at [1041, 17] on div at bounding box center [784, 374] width 1568 height 748
click at [1050, 34] on div "Spring and Mulberry / Reports / DTC Cohort & LTV Analysis / DTC LTV/Retention b…" at bounding box center [807, 26] width 1521 height 52
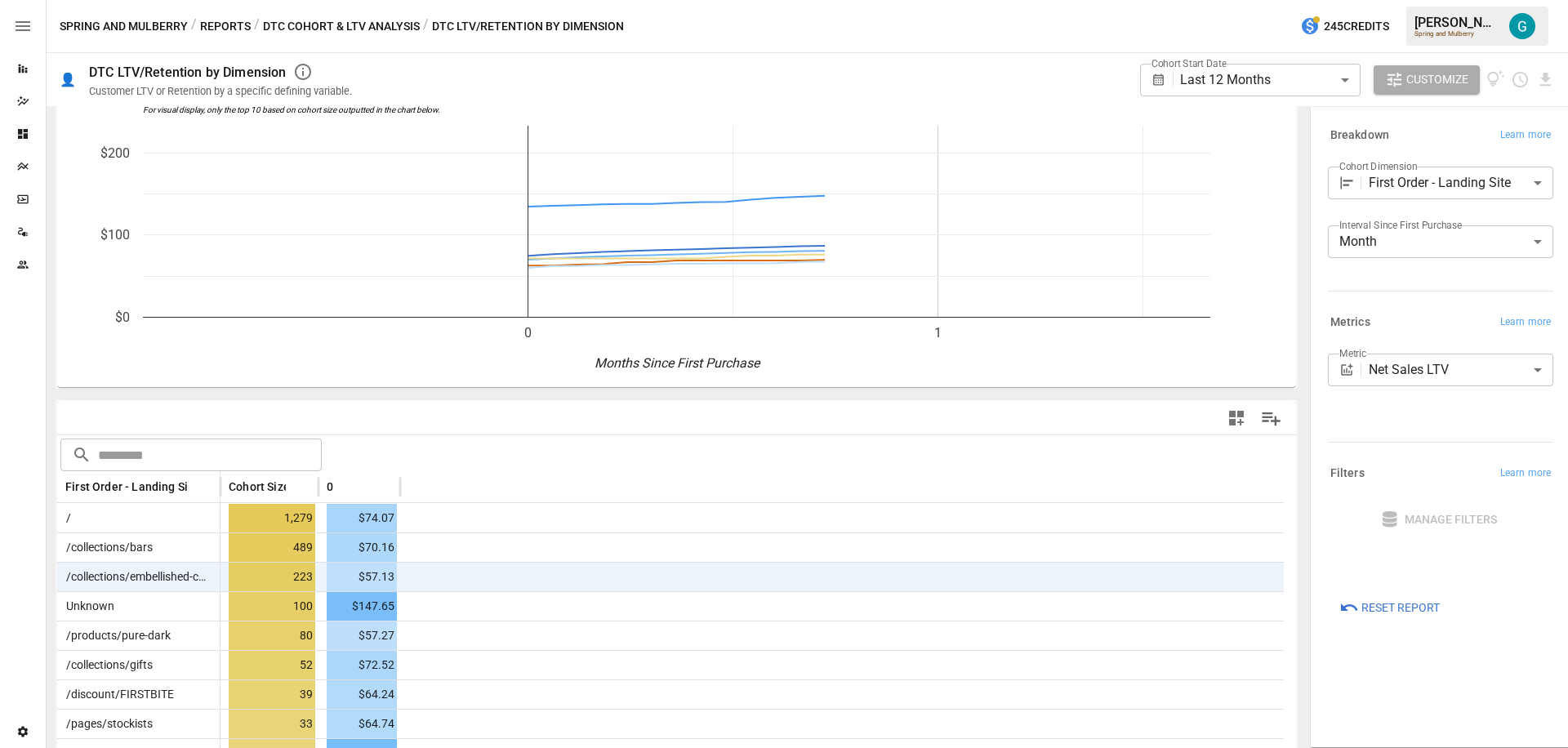
scroll to position [403, 0]
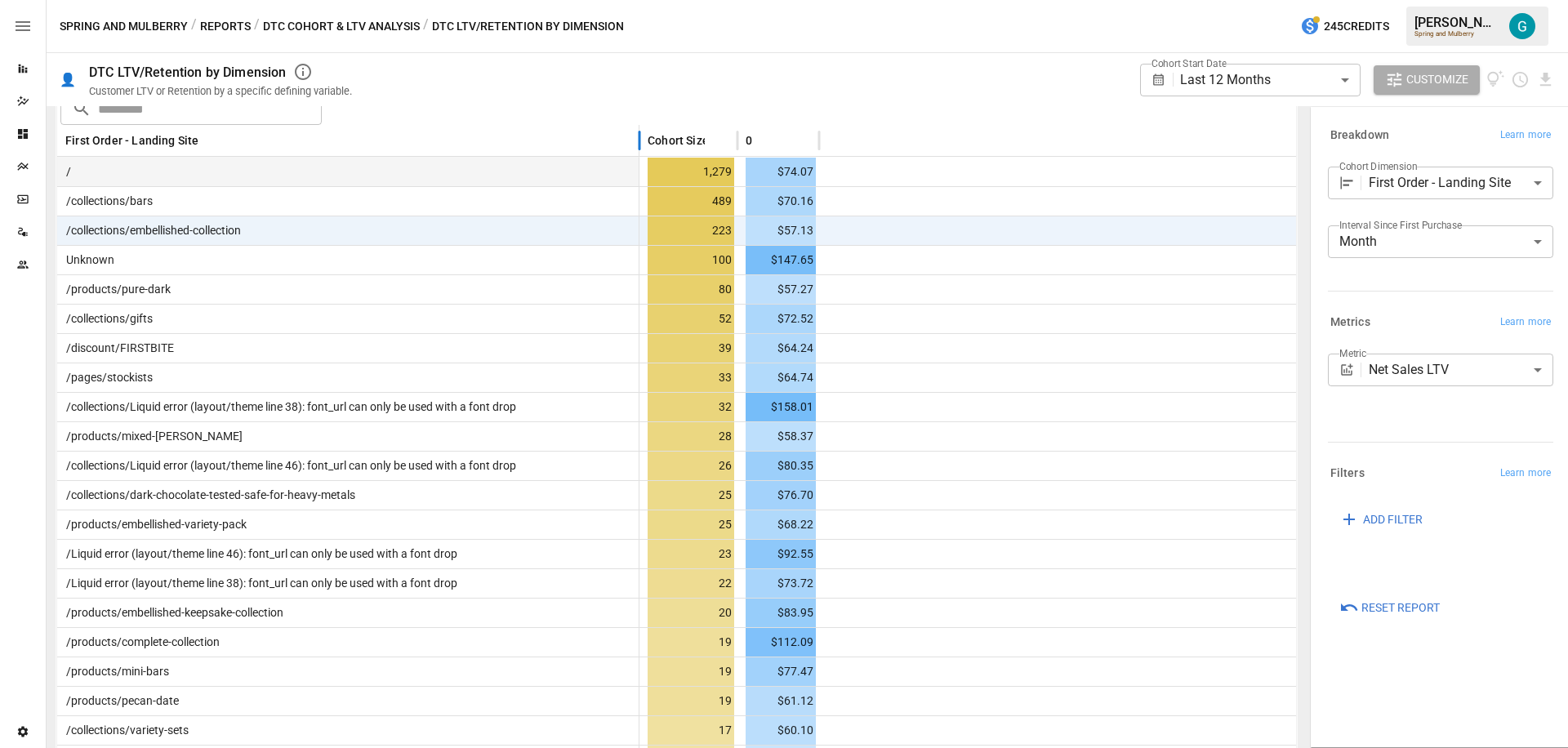
drag, startPoint x: 220, startPoint y: 134, endPoint x: 635, endPoint y: 181, distance: 417.7
click at [199, 169] on div "/" at bounding box center [348, 171] width 582 height 29
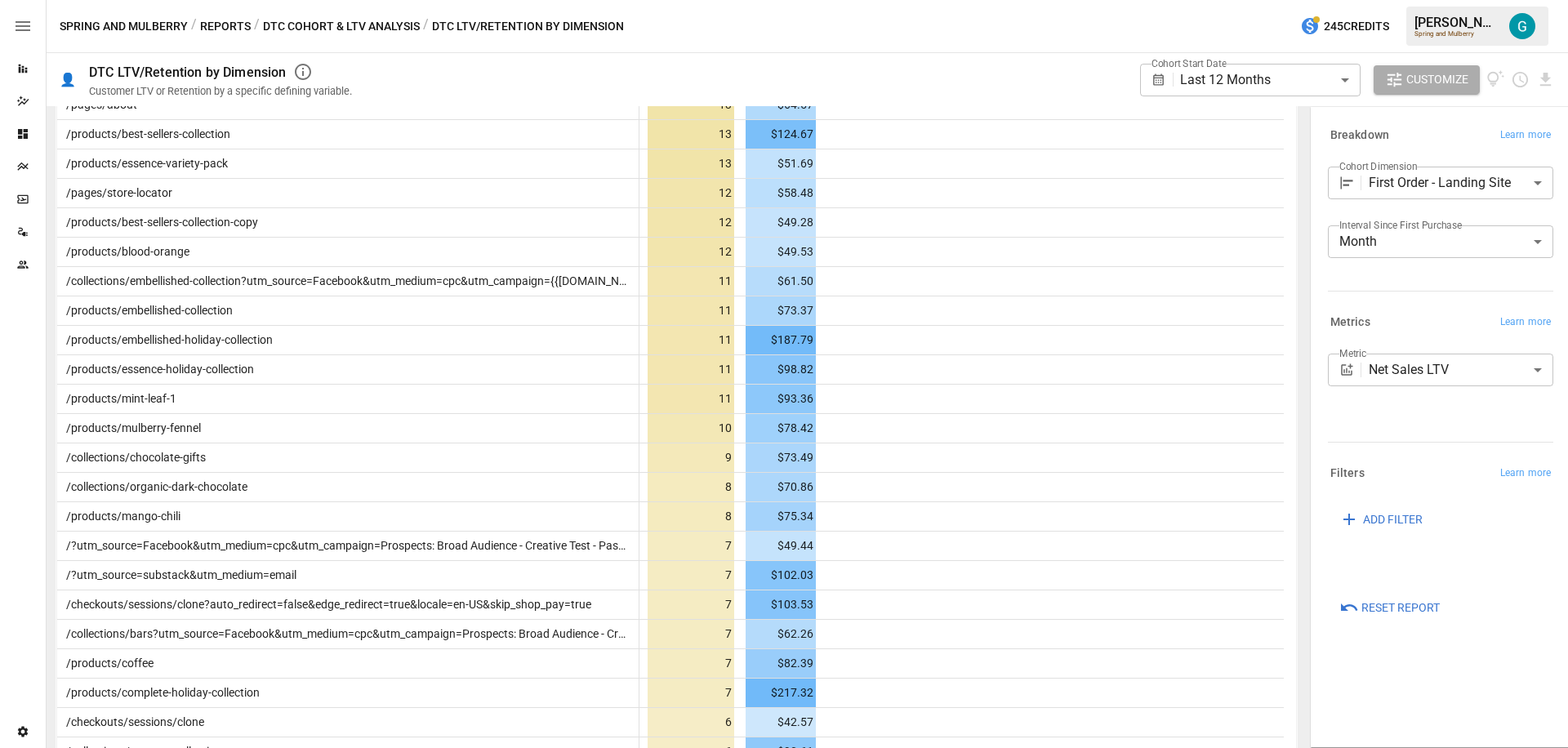
scroll to position [1157, 0]
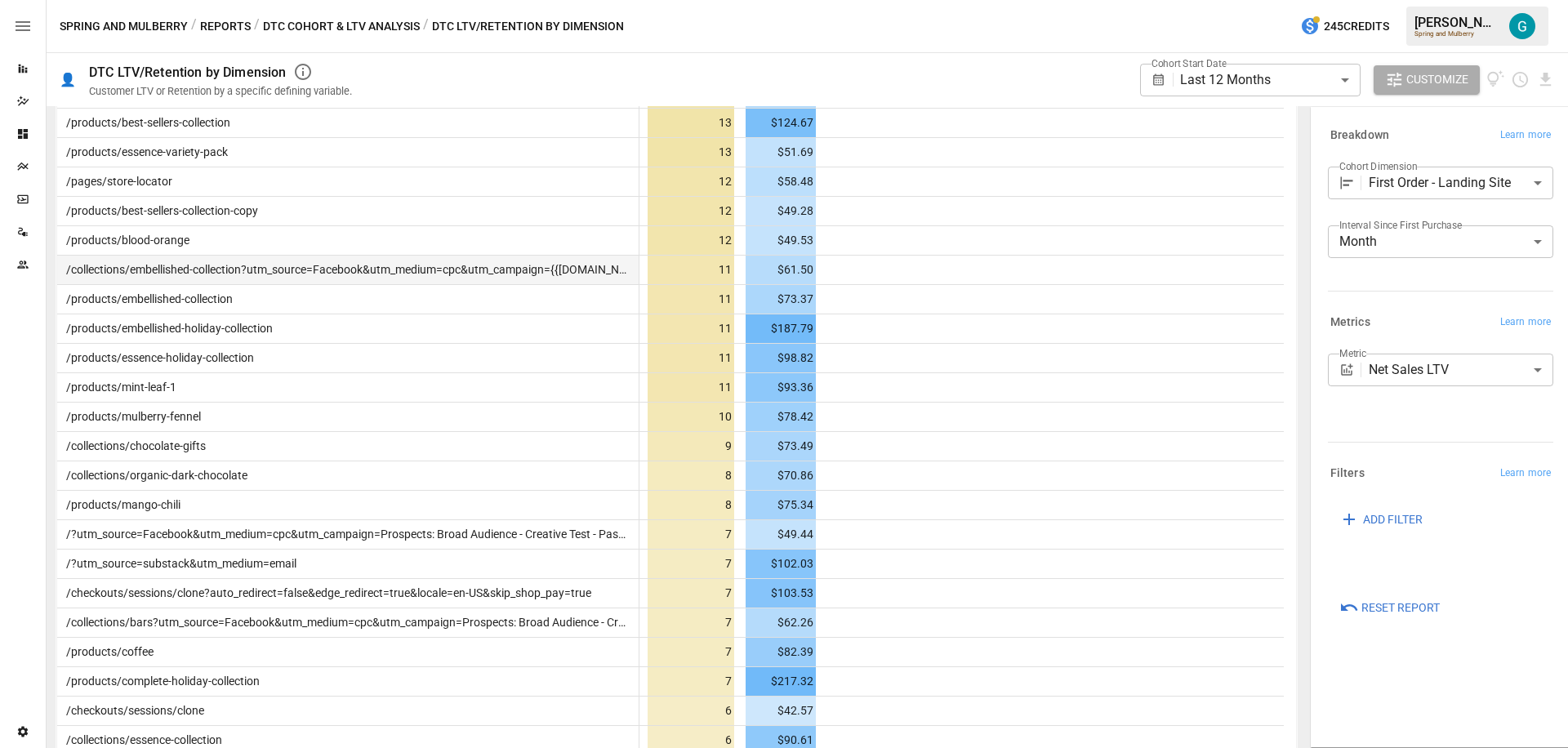
click at [328, 265] on span "/collections/embellished-collection?utm_source=Facebook&utm_medium=cpc&utm_camp…" at bounding box center [448, 269] width 777 height 13
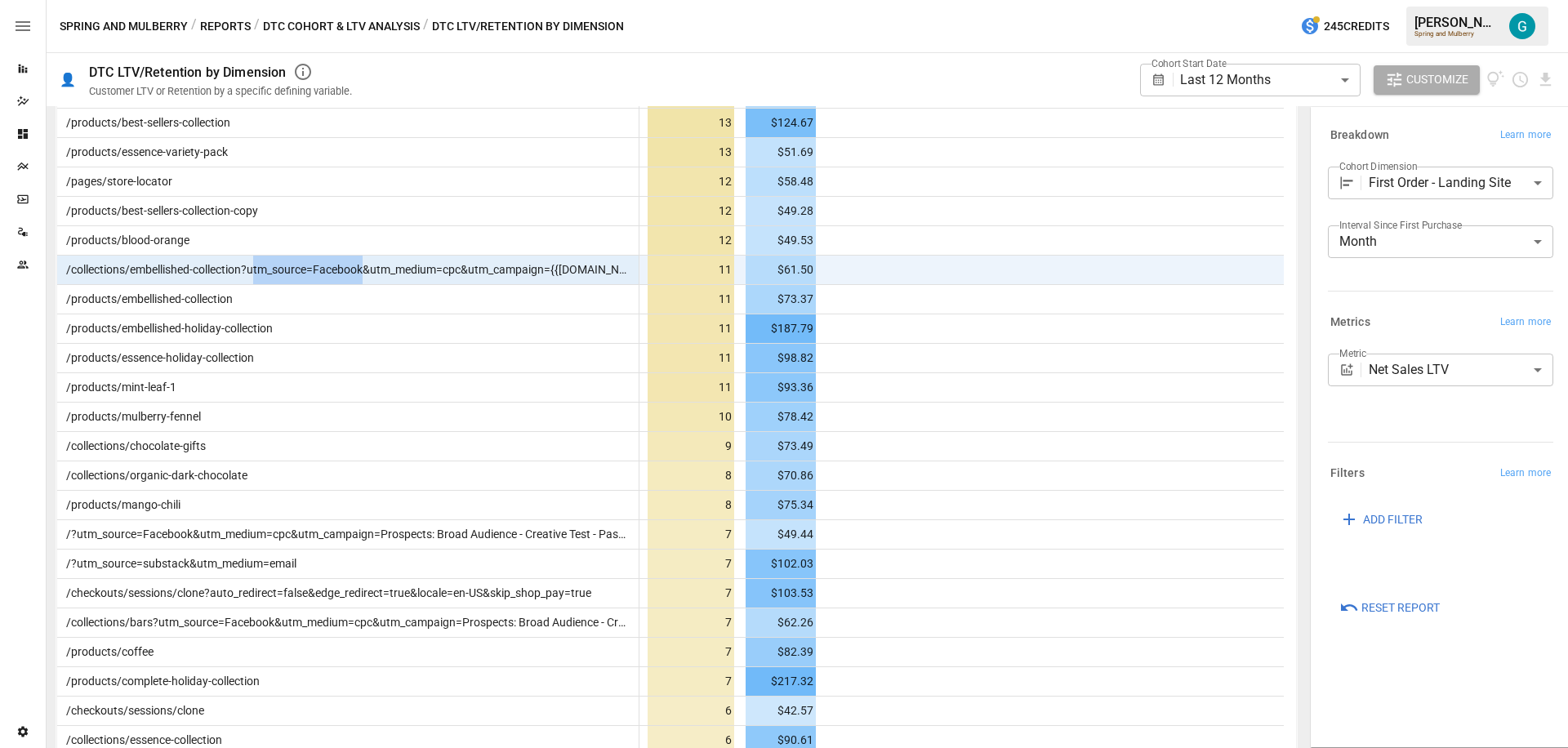
drag, startPoint x: 254, startPoint y: 269, endPoint x: 369, endPoint y: 273, distance: 115.1
click at [369, 273] on span "/collections/embellished-collection?utm_source=Facebook&utm_medium=cpc&utm_camp…" at bounding box center [448, 269] width 777 height 13
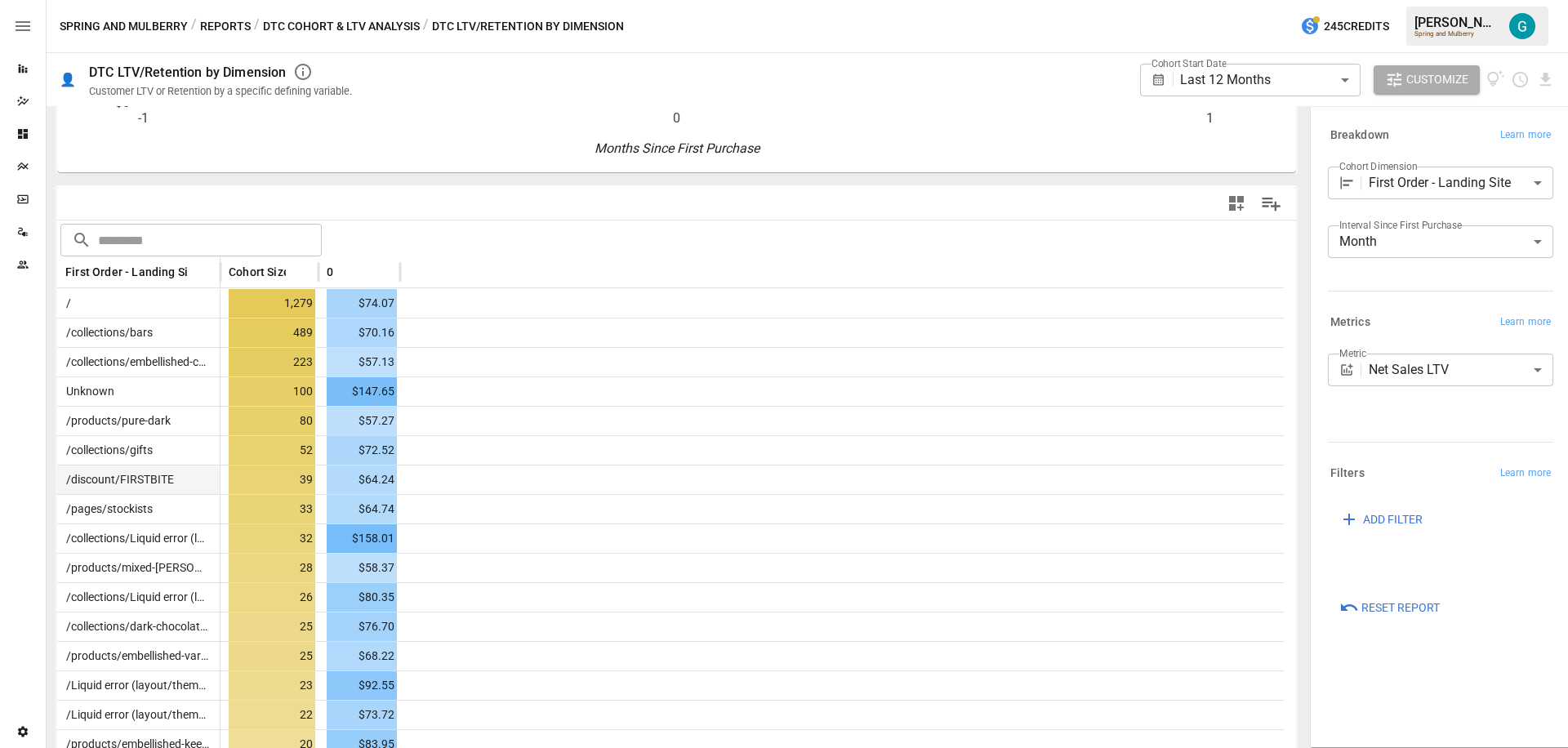
scroll to position [76, 0]
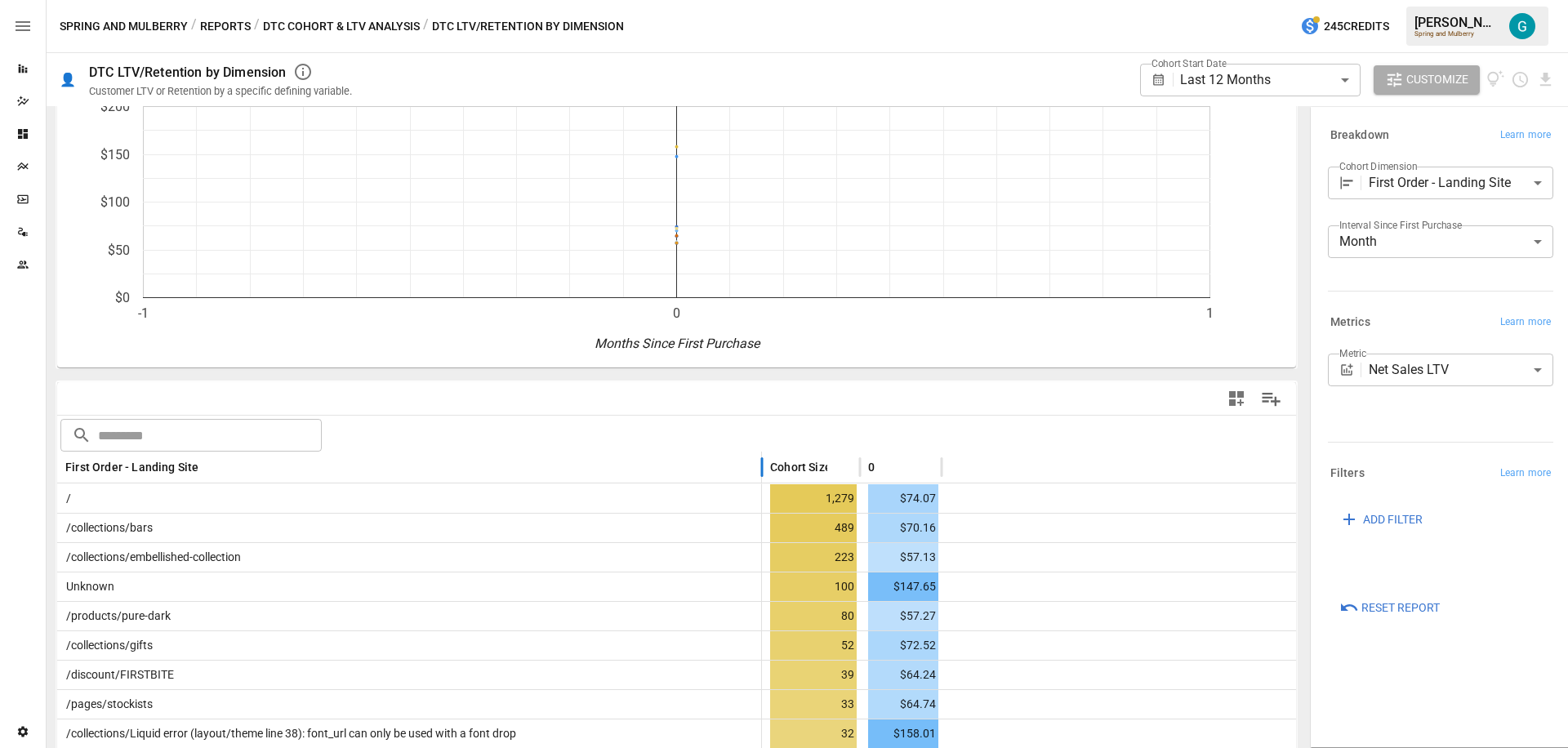
drag, startPoint x: 223, startPoint y: 468, endPoint x: 801, endPoint y: 454, distance: 578.2
click at [766, 454] on div at bounding box center [761, 468] width 8 height 32
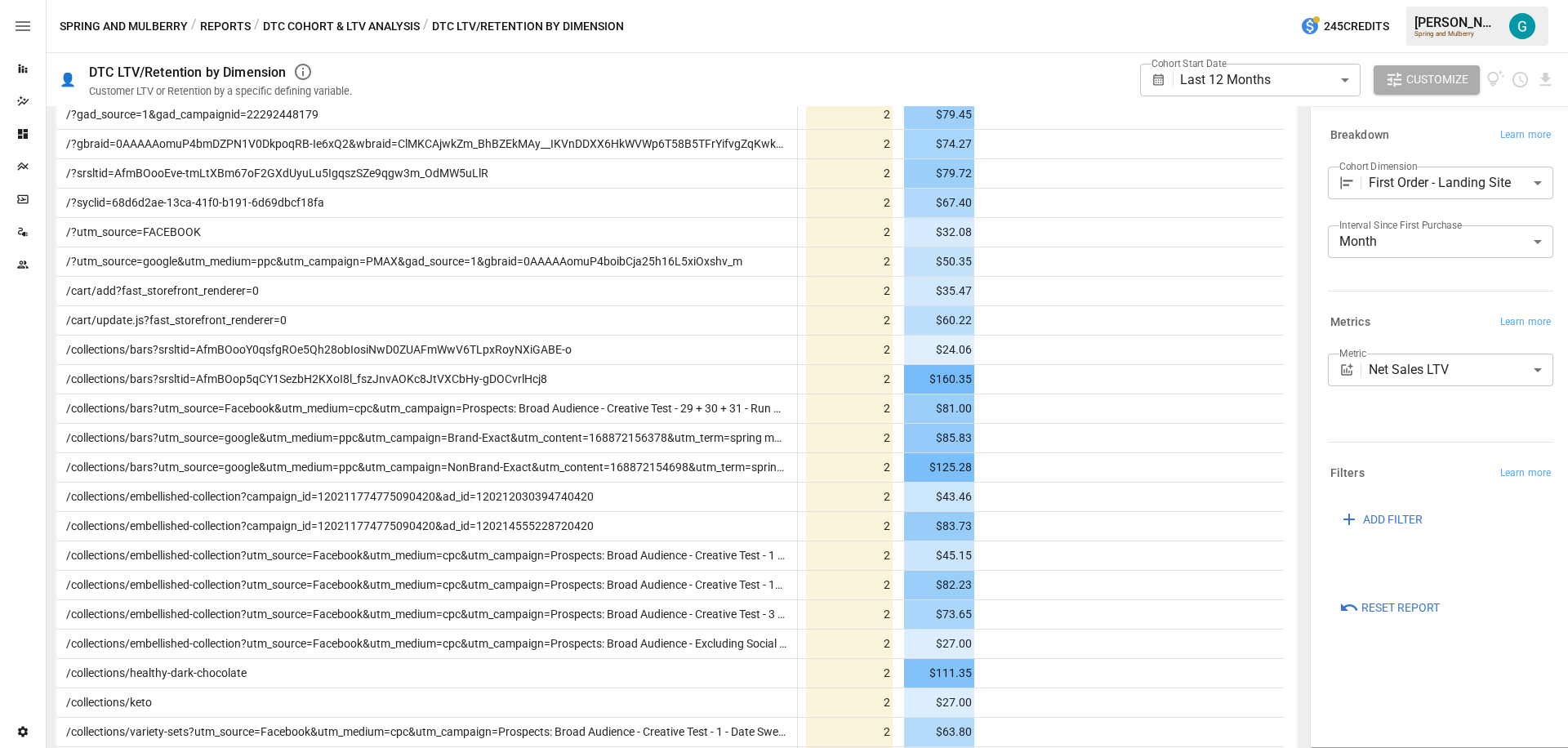
scroll to position [2819, 0]
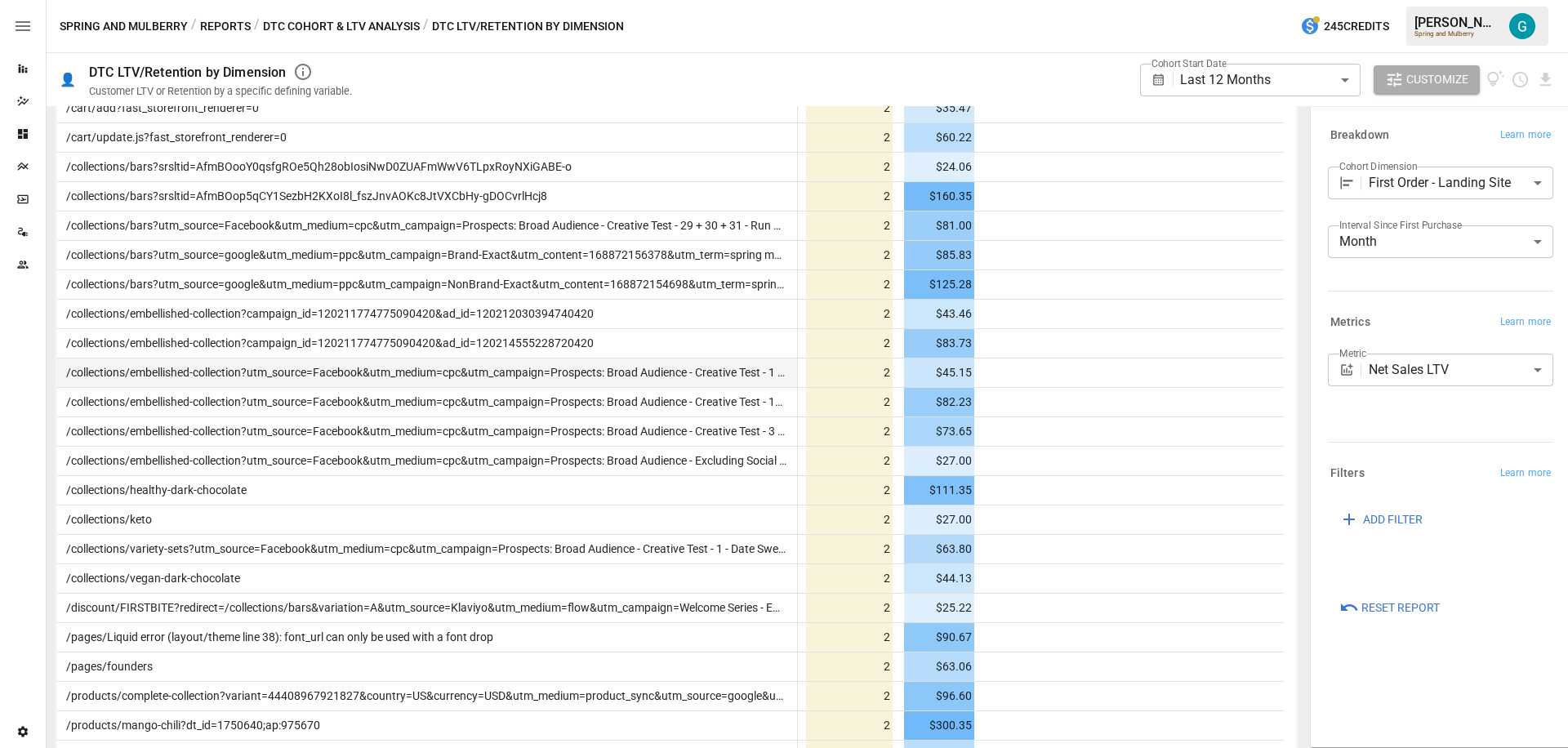
drag, startPoint x: 253, startPoint y: 371, endPoint x: 368, endPoint y: 373, distance: 115.0
click at [368, 373] on span "/collections/embellished-collection?utm_source=Facebook&utm_medium=cpc&utm_camp…" at bounding box center [577, 372] width 1034 height 13
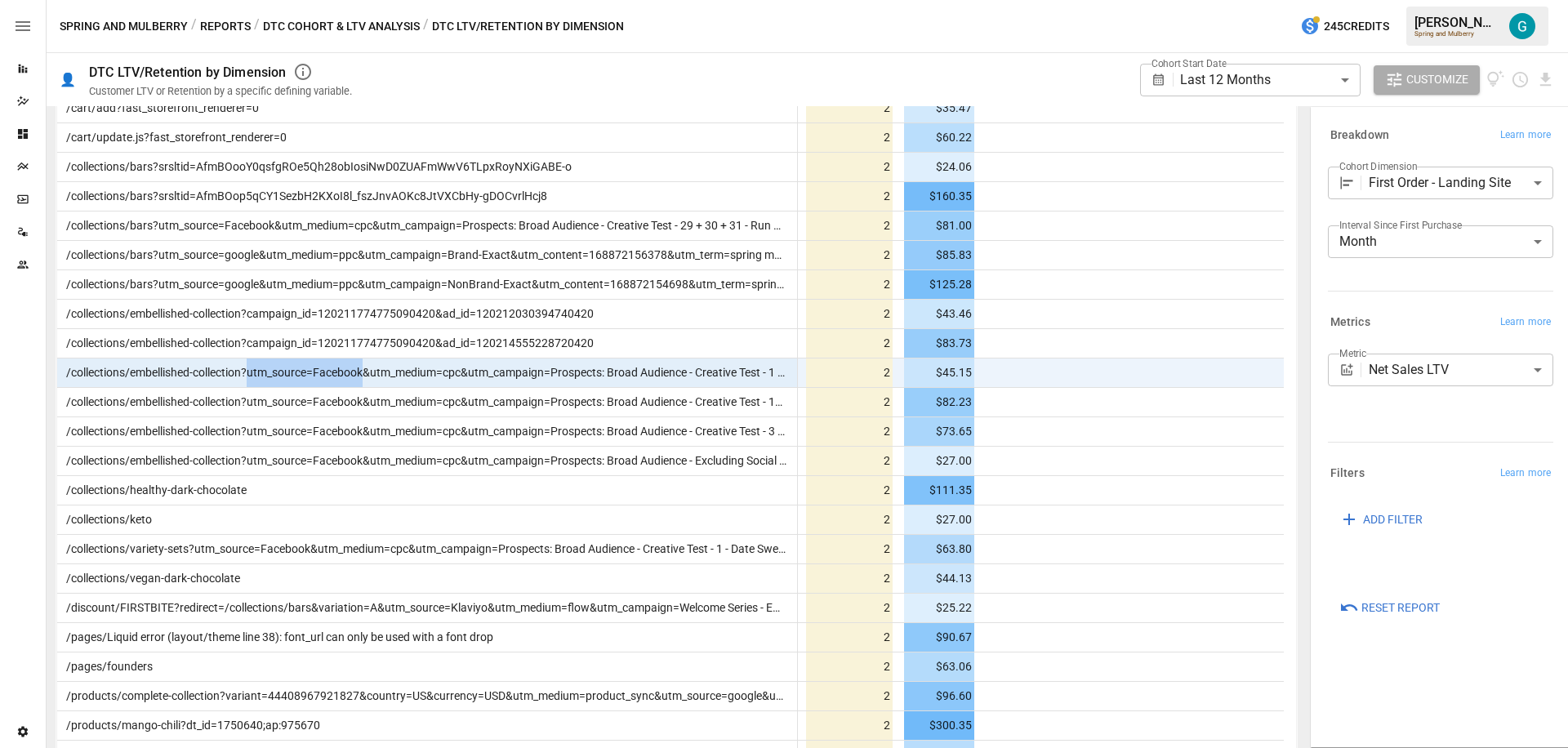
drag, startPoint x: 364, startPoint y: 374, endPoint x: 249, endPoint y: 377, distance: 115.0
click at [249, 377] on span "/collections/embellished-collection?utm_source=Facebook&utm_medium=cpc&utm_camp…" at bounding box center [577, 372] width 1034 height 13
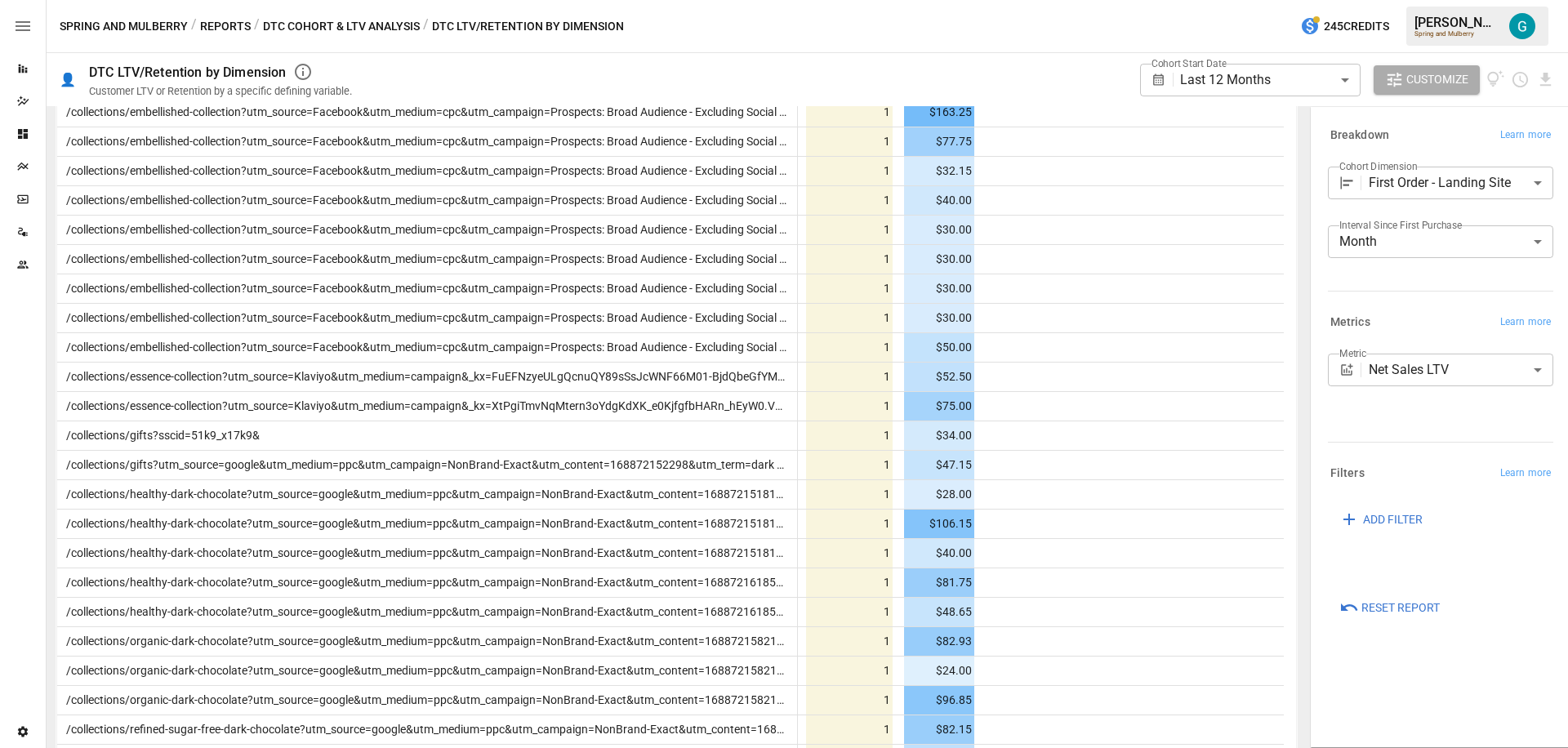
scroll to position [12188, 0]
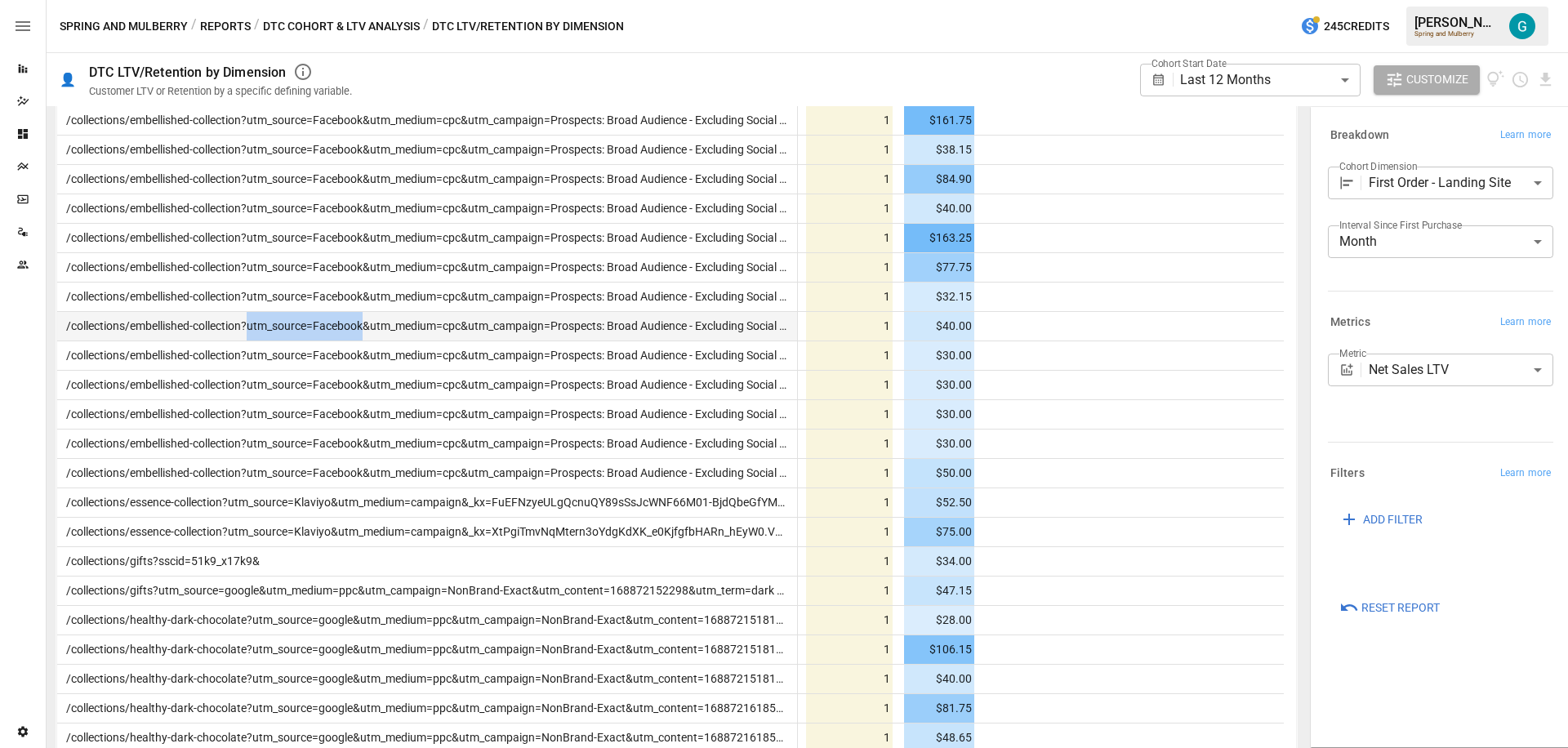
drag, startPoint x: 251, startPoint y: 327, endPoint x: 366, endPoint y: 325, distance: 115.0
click at [366, 325] on span "/collections/embellished-collection?utm_source=Facebook&utm_medium=cpc&utm_camp…" at bounding box center [1536, 325] width 2953 height 13
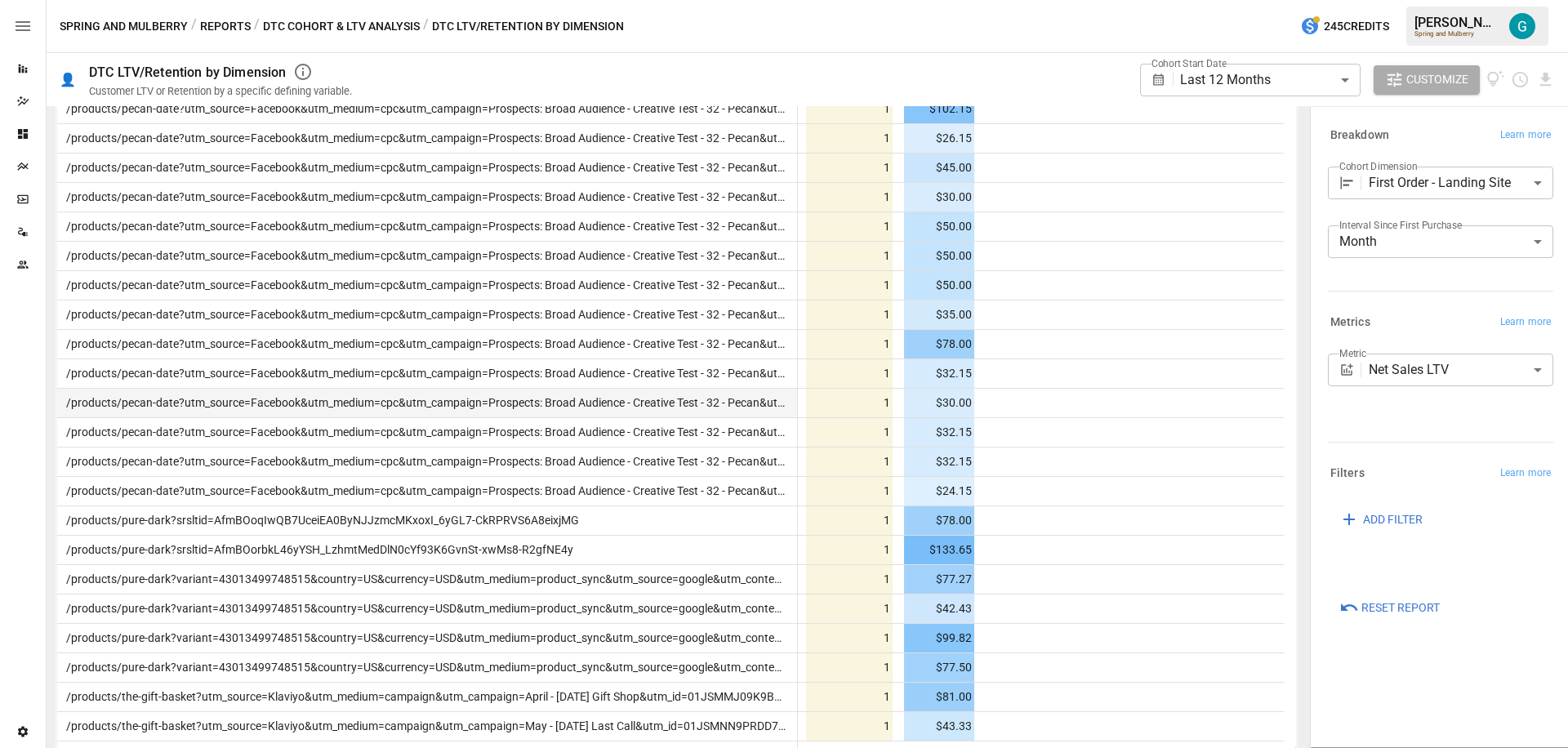
scroll to position [14522, 0]
drag, startPoint x: 181, startPoint y: 315, endPoint x: 297, endPoint y: 325, distance: 116.4
click at [297, 325] on span "/products/pecan-date?utm_source=Facebook&utm_medium=cpc&utm_campaign=Prospects:…" at bounding box center [423, 315] width 732 height 28
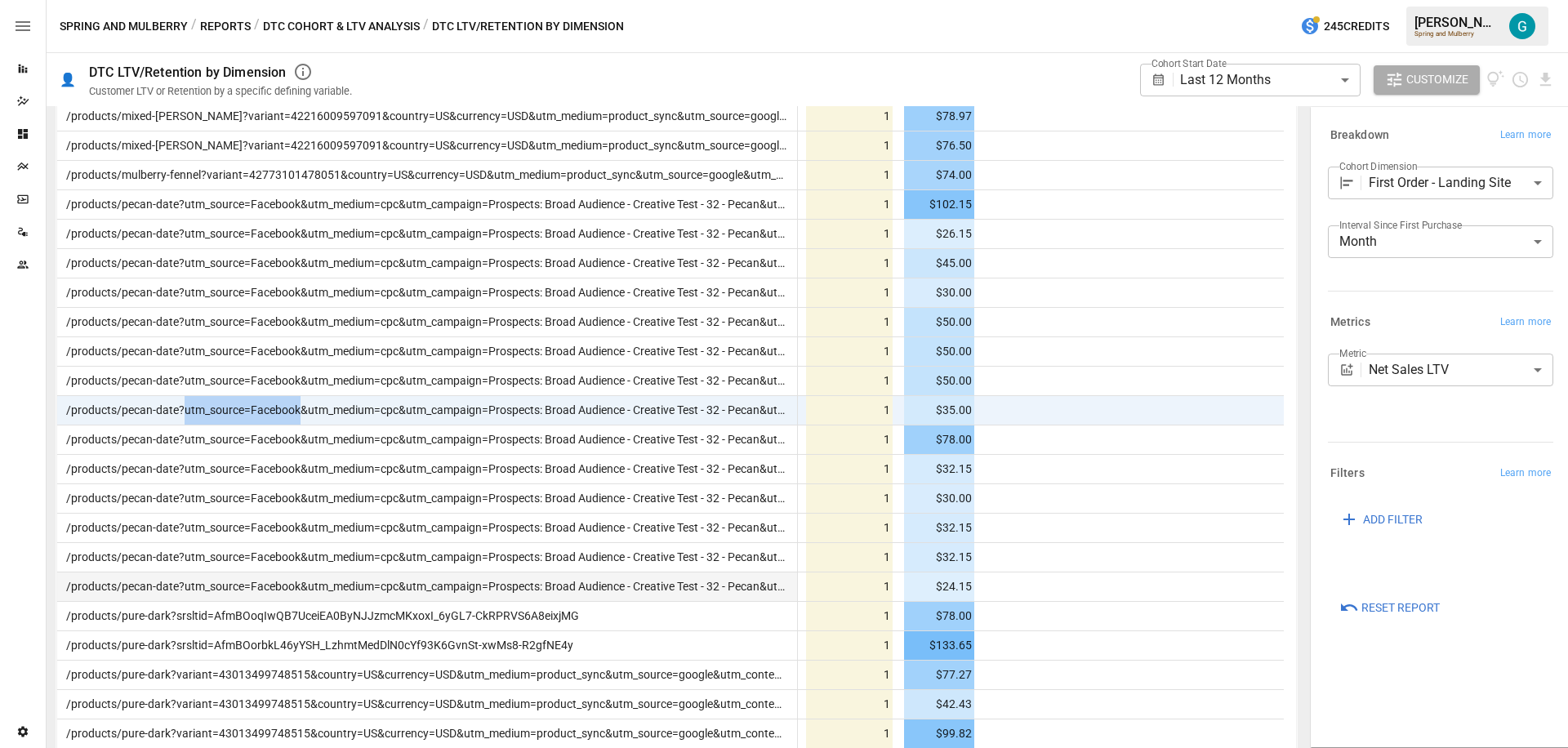
scroll to position [14525, 0]
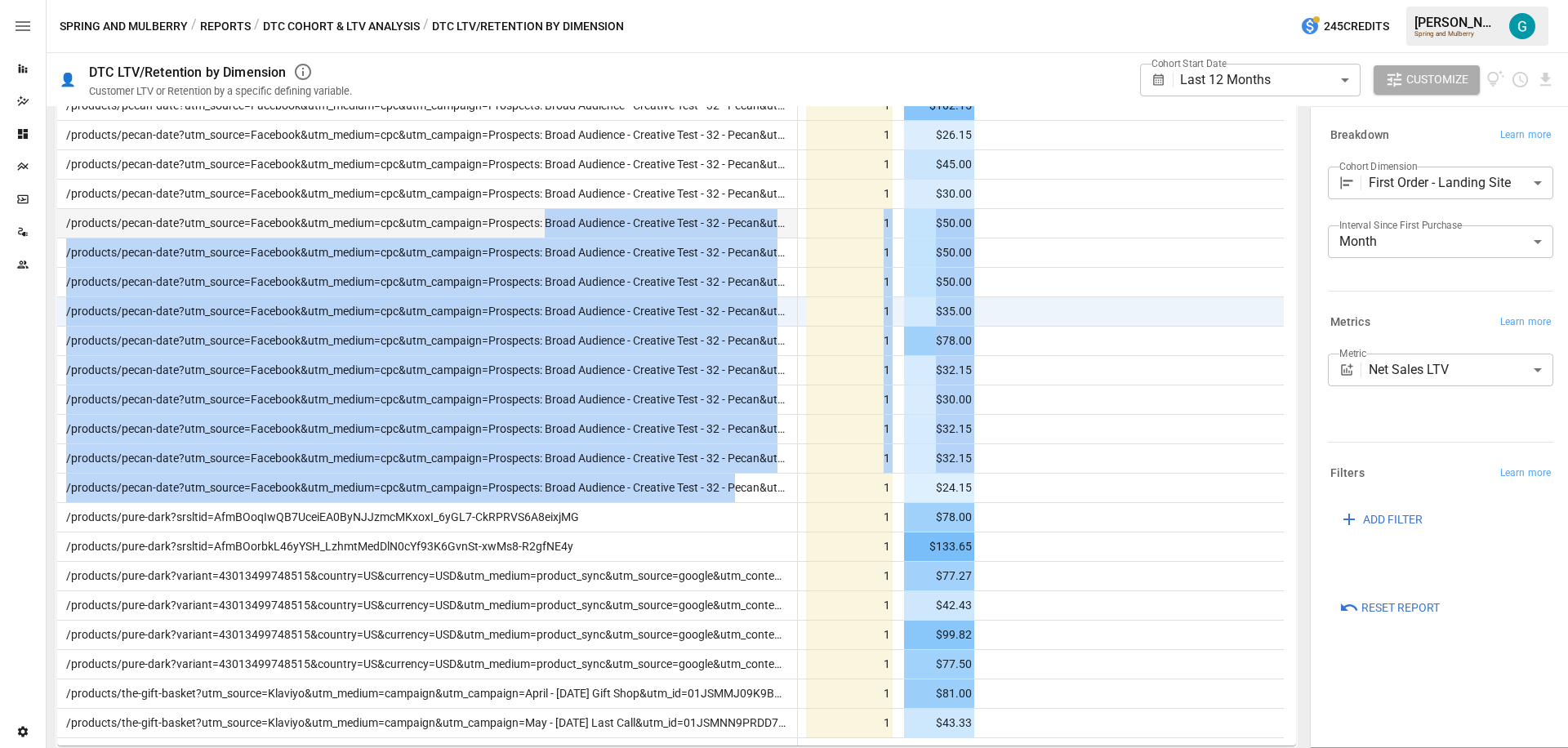
drag, startPoint x: 735, startPoint y: 487, endPoint x: 545, endPoint y: 213, distance: 333.4
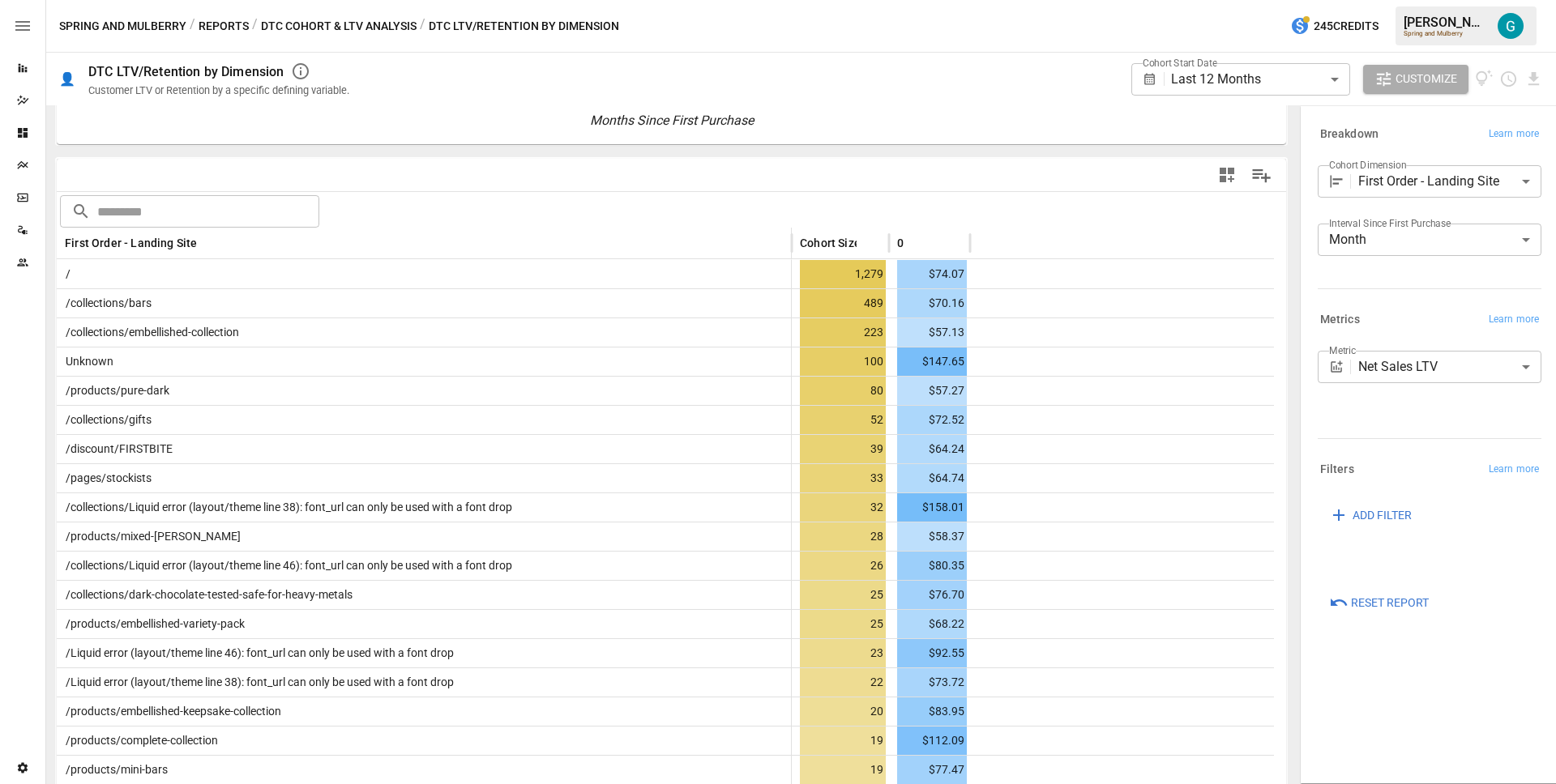
scroll to position [248, 0]
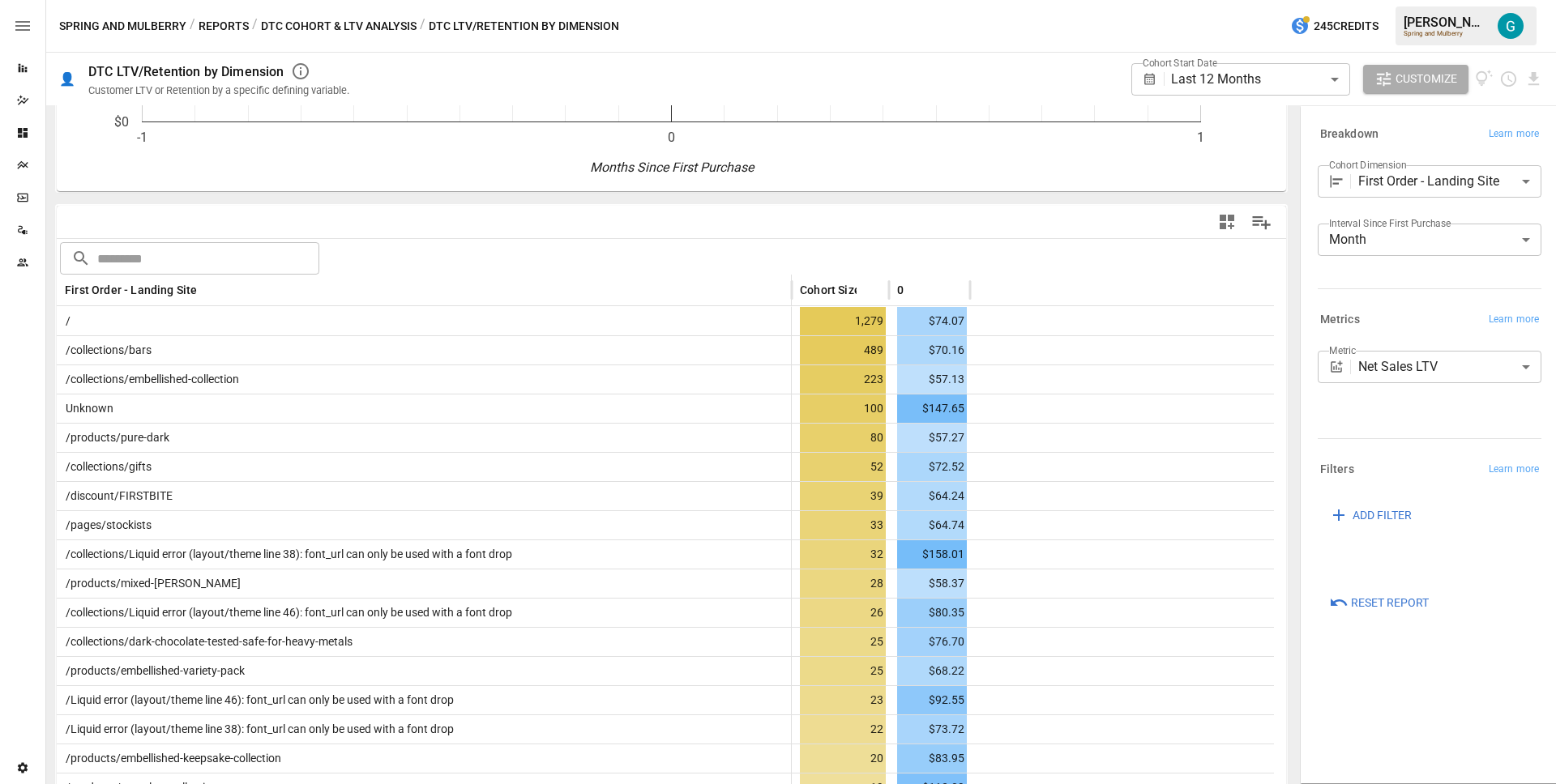
click at [1449, 0] on body "**********" at bounding box center [778, 0] width 1556 height 0
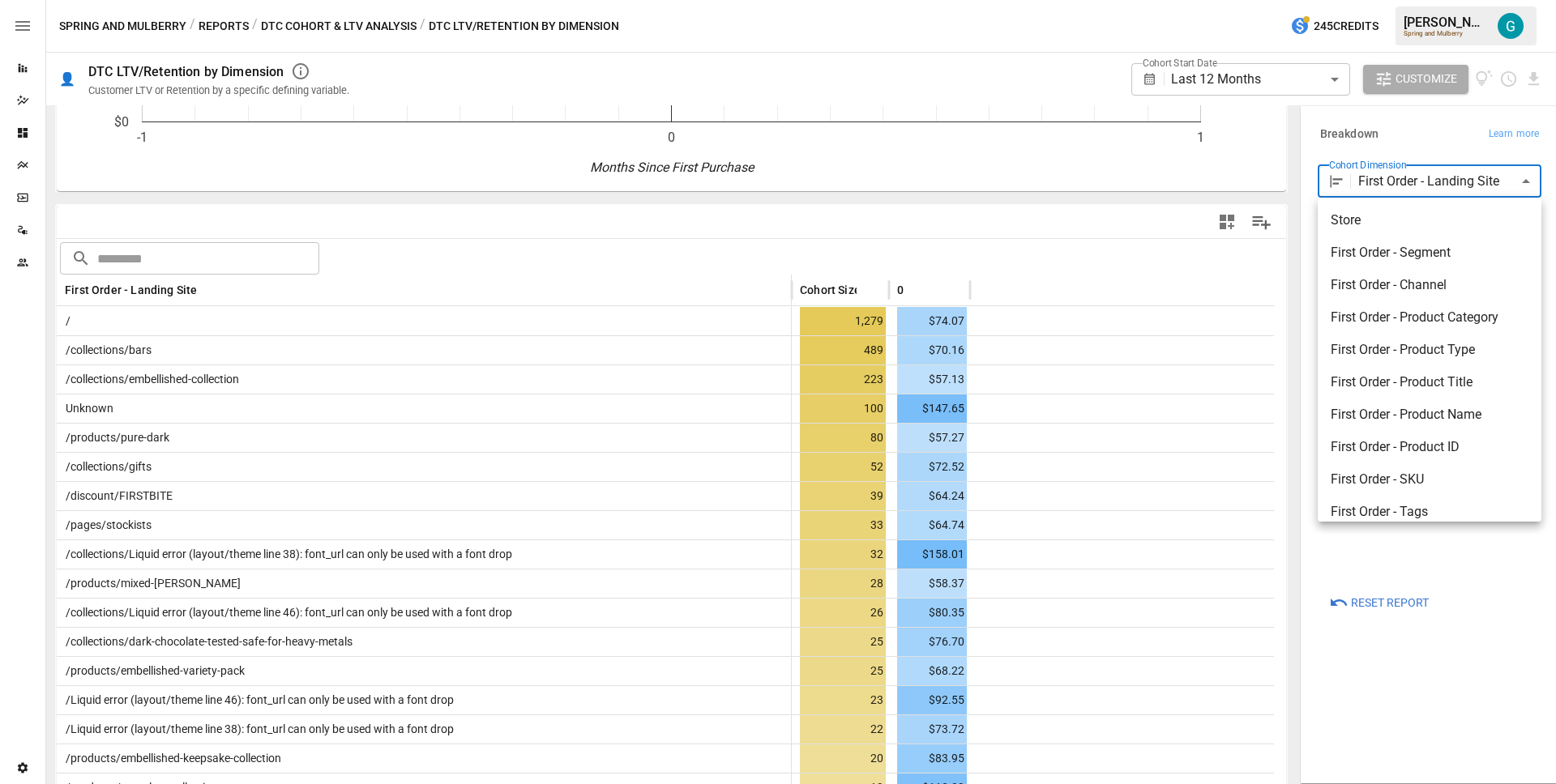
scroll to position [240, 0]
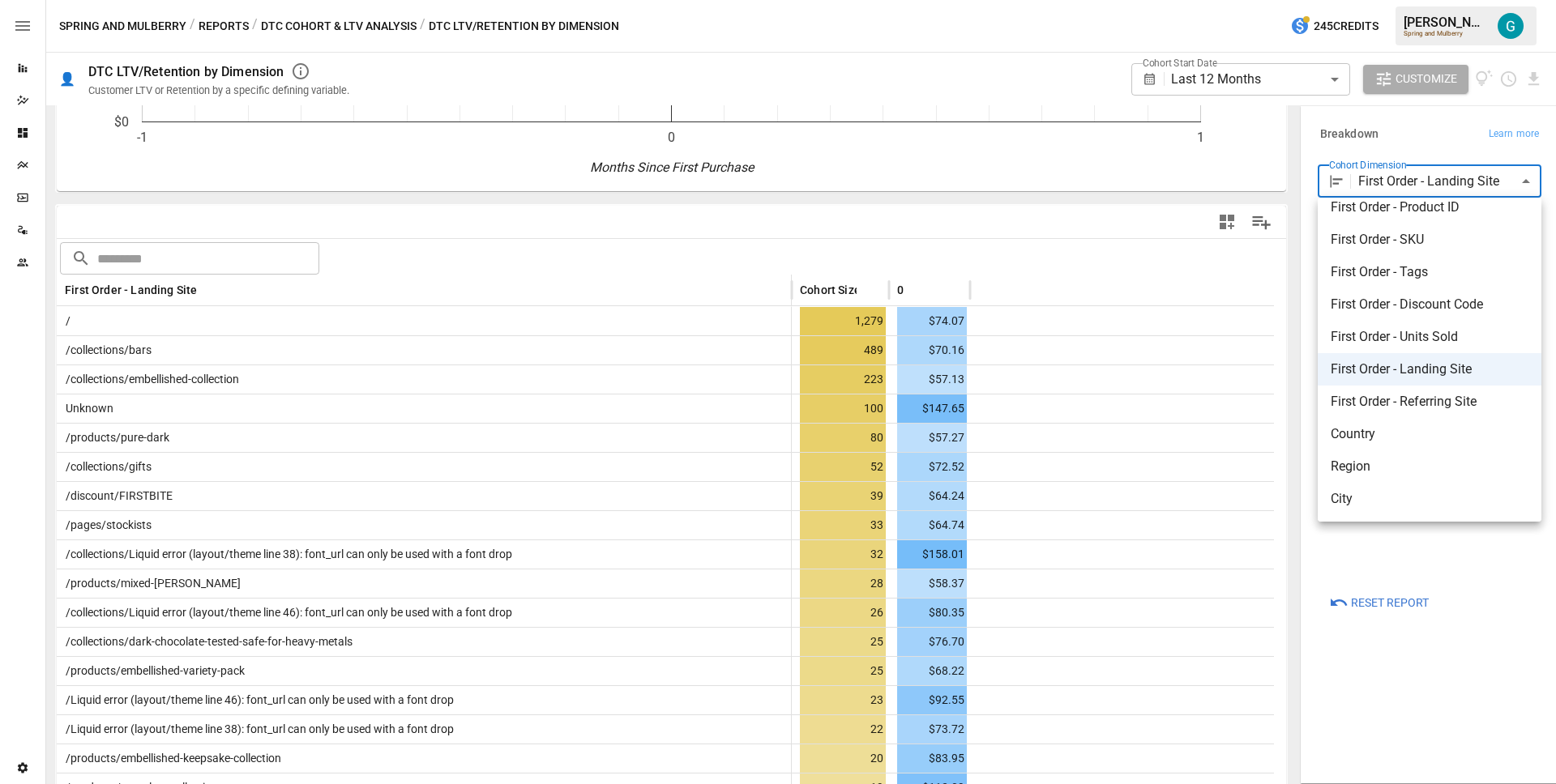
click at [1393, 404] on span "First Order - Referring Site" at bounding box center [1430, 402] width 198 height 19
type input "**********"
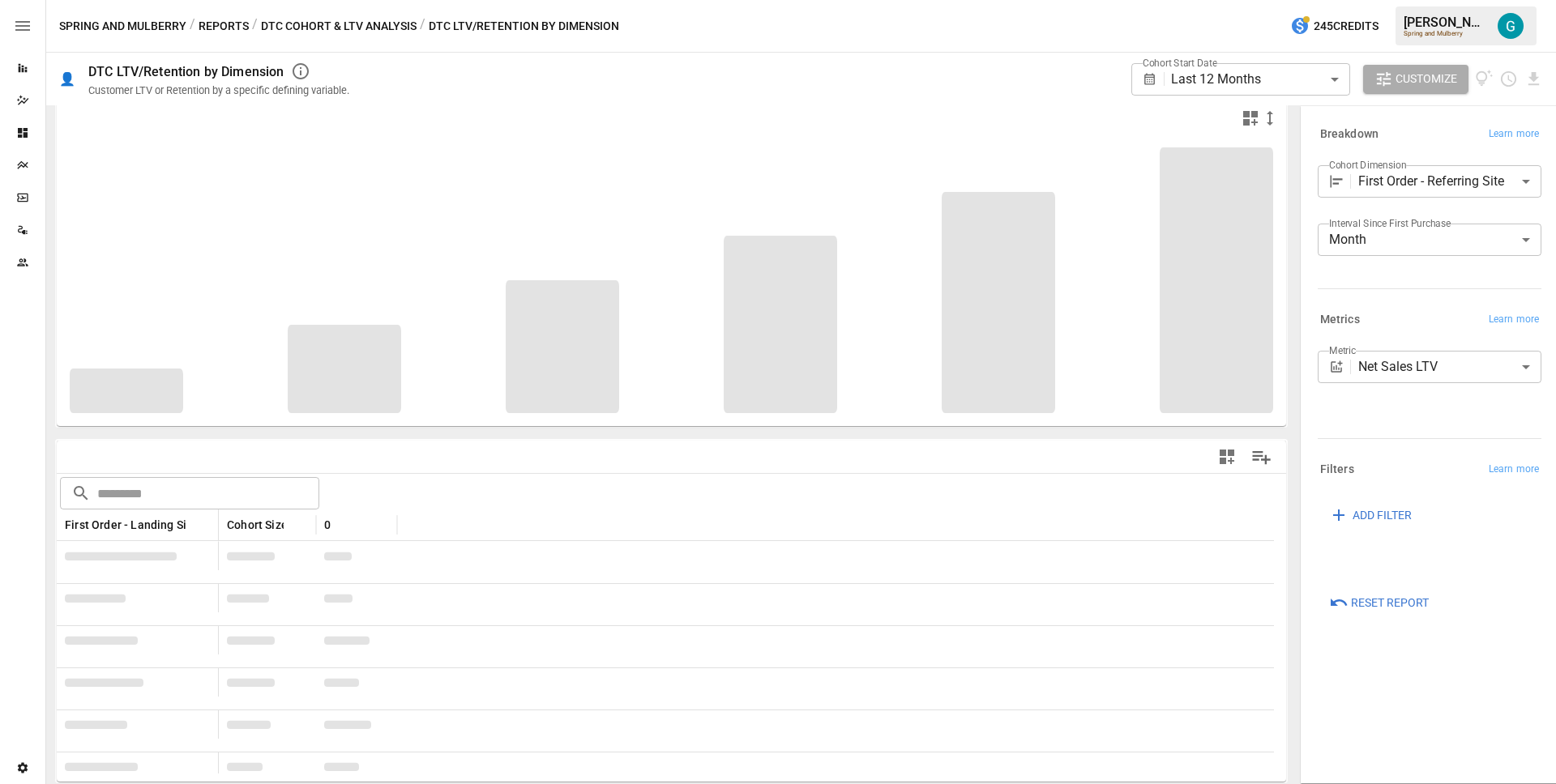
click at [1307, 150] on div "**********" at bounding box center [1426, 374] width 256 height 540
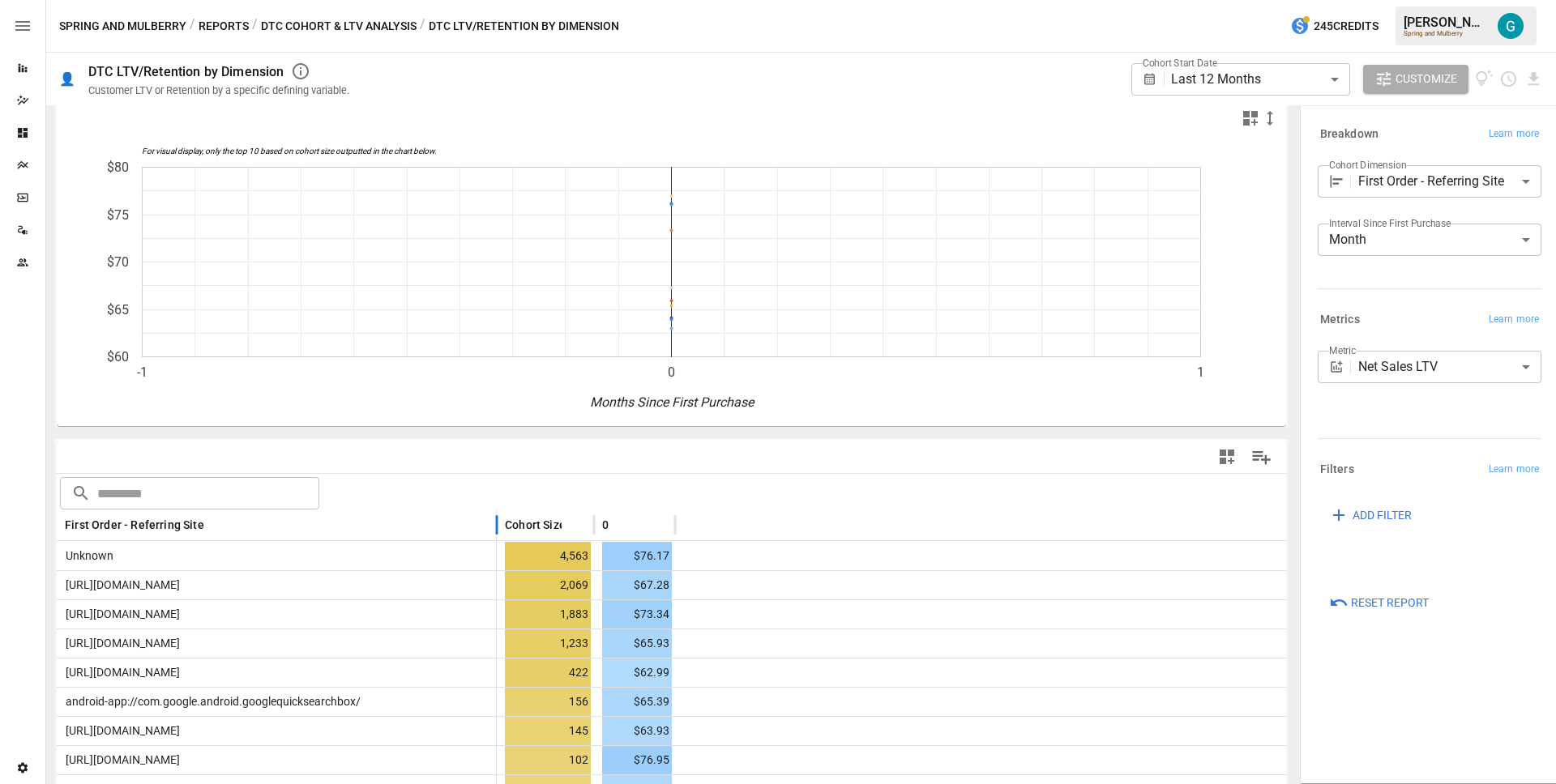
drag, startPoint x: 220, startPoint y: 522, endPoint x: 498, endPoint y: 525, distance: 278.0
click at [498, 525] on div at bounding box center [496, 526] width 8 height 32
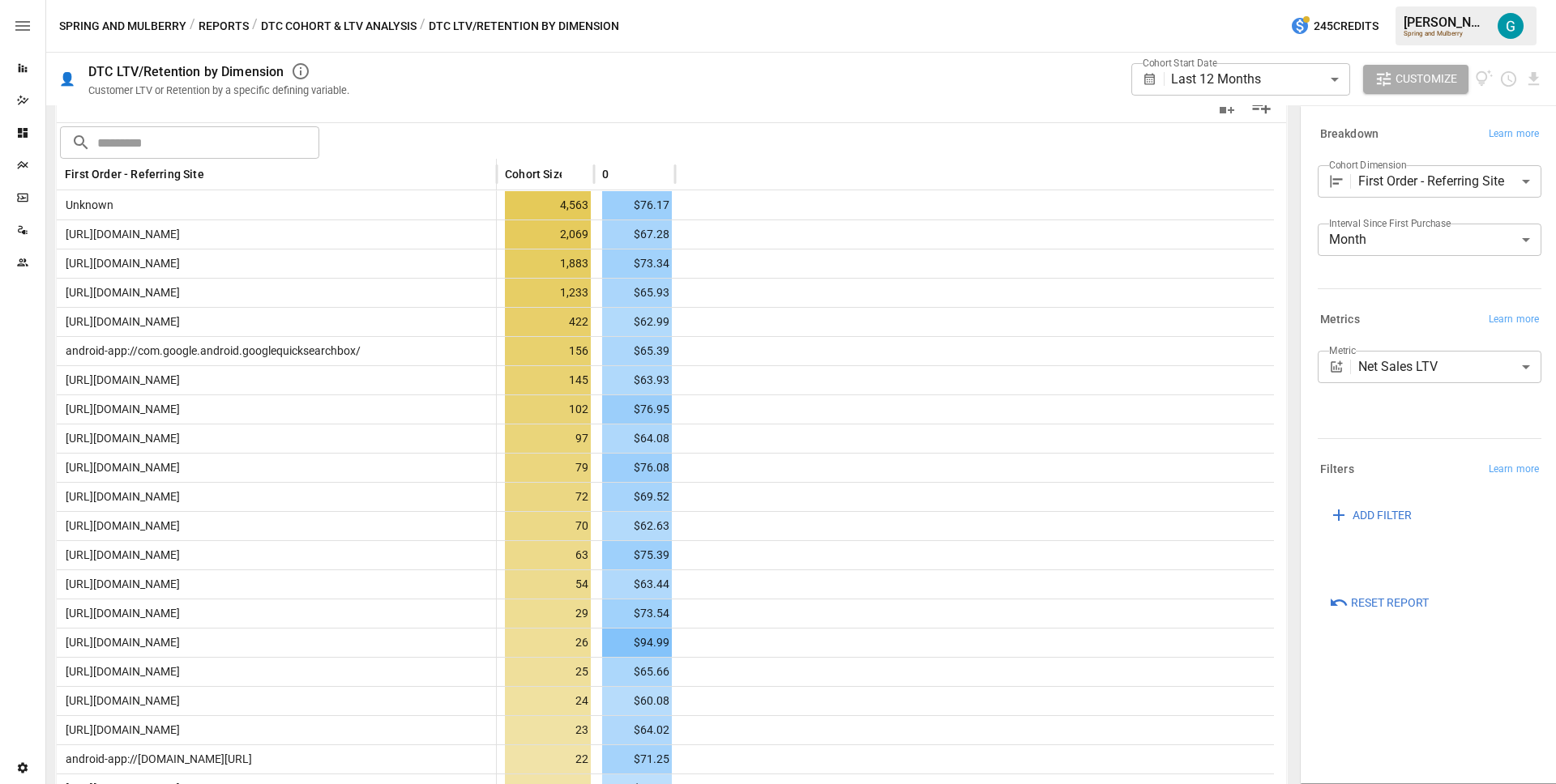
scroll to position [361, 0]
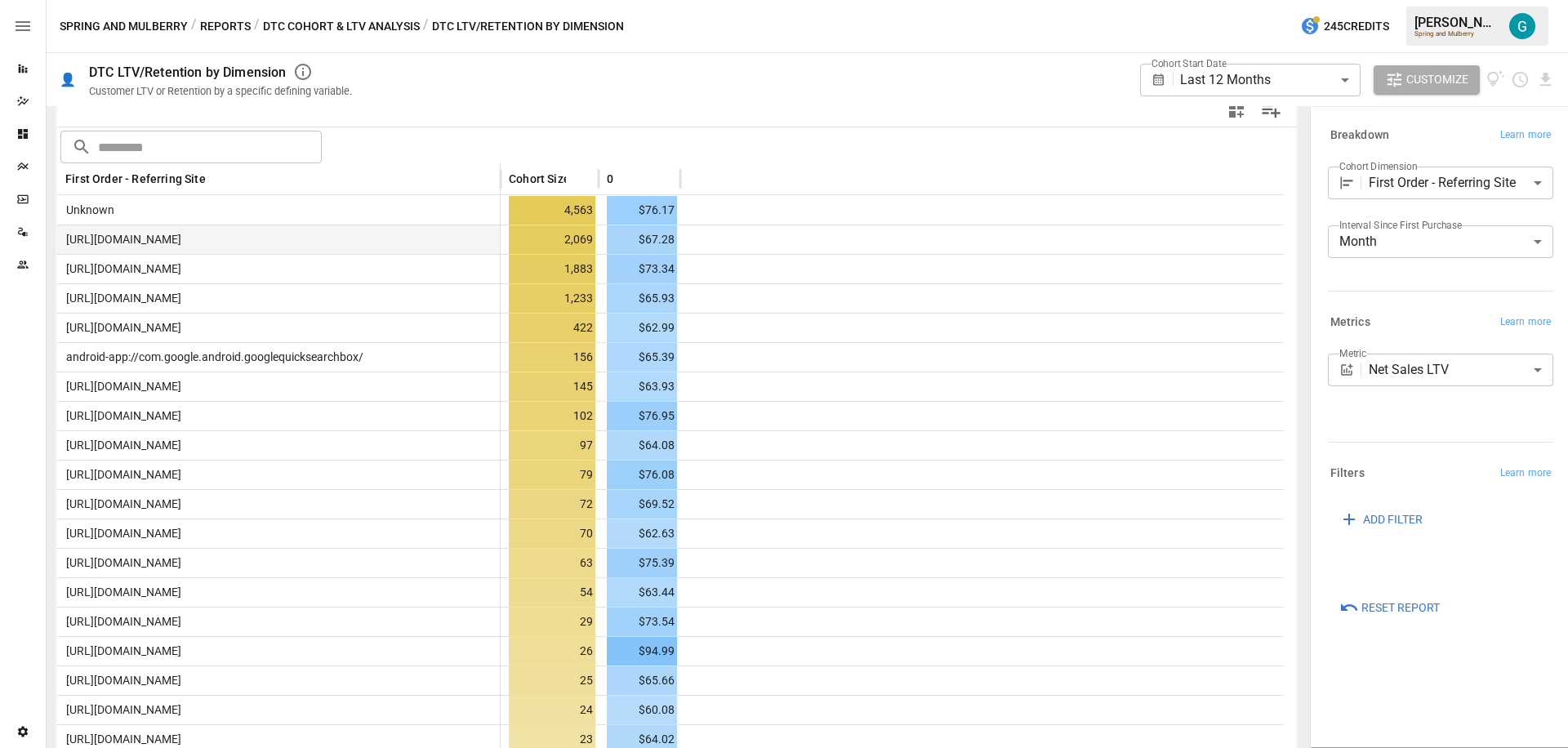
drag, startPoint x: 300, startPoint y: 238, endPoint x: 63, endPoint y: 237, distance: 237.0
click at [63, 237] on div "[URL][DOMAIN_NAME]" at bounding box center [279, 239] width 444 height 29
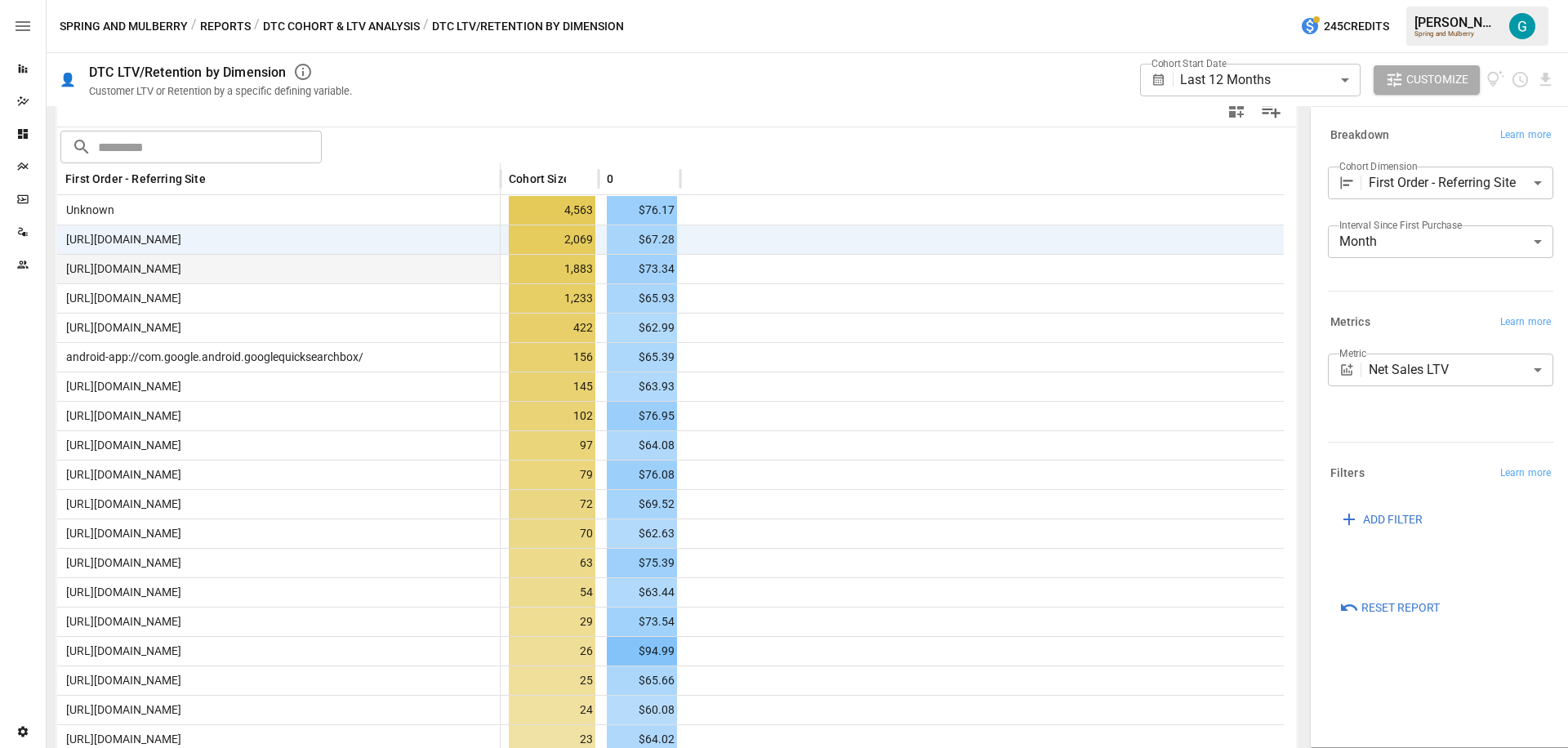
drag, startPoint x: 217, startPoint y: 265, endPoint x: 66, endPoint y: 270, distance: 151.1
click at [65, 269] on div "[URL][DOMAIN_NAME]" at bounding box center [279, 268] width 444 height 29
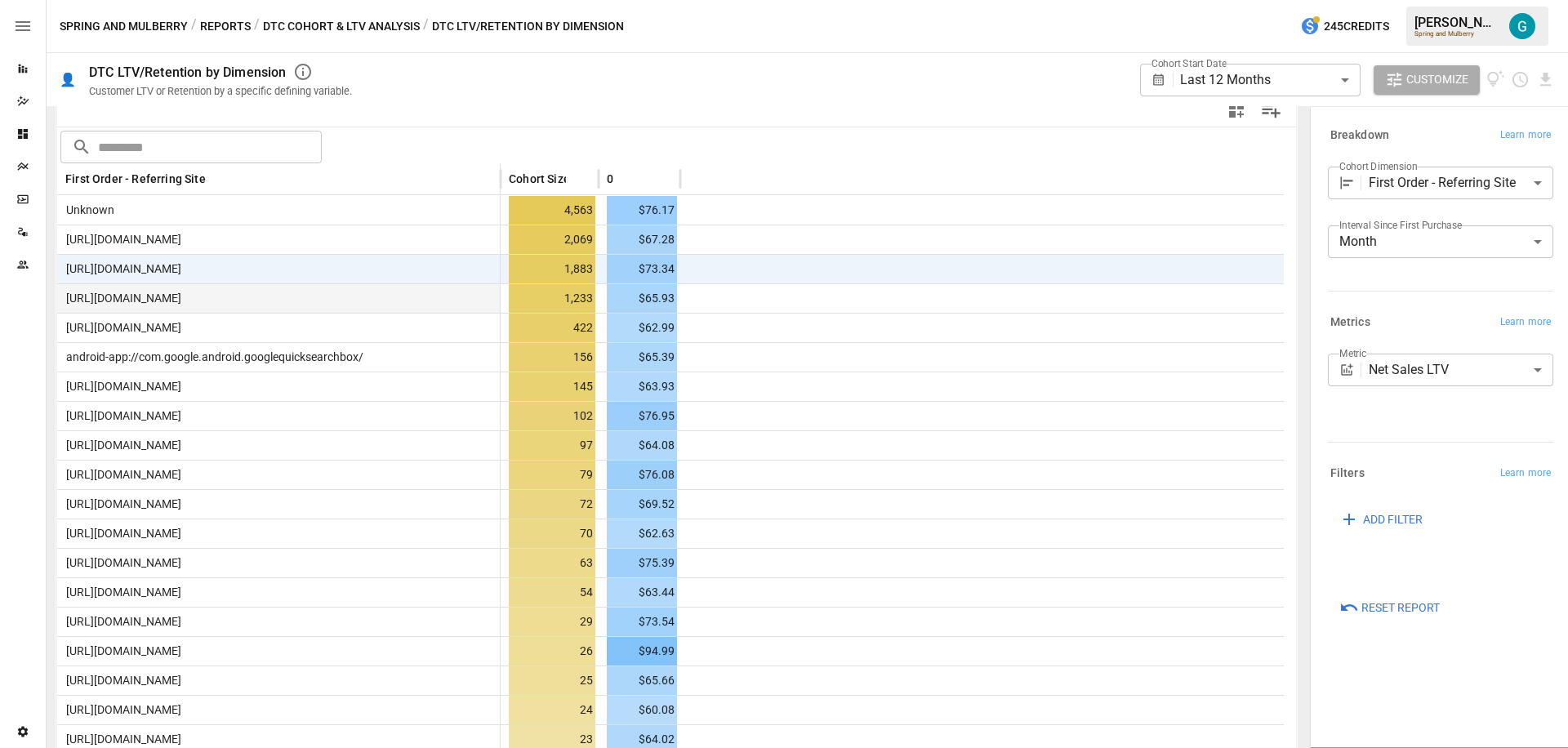
drag, startPoint x: 246, startPoint y: 304, endPoint x: 66, endPoint y: 294, distance: 180.3
click at [66, 294] on div "[URL][DOMAIN_NAME]" at bounding box center [279, 297] width 444 height 29
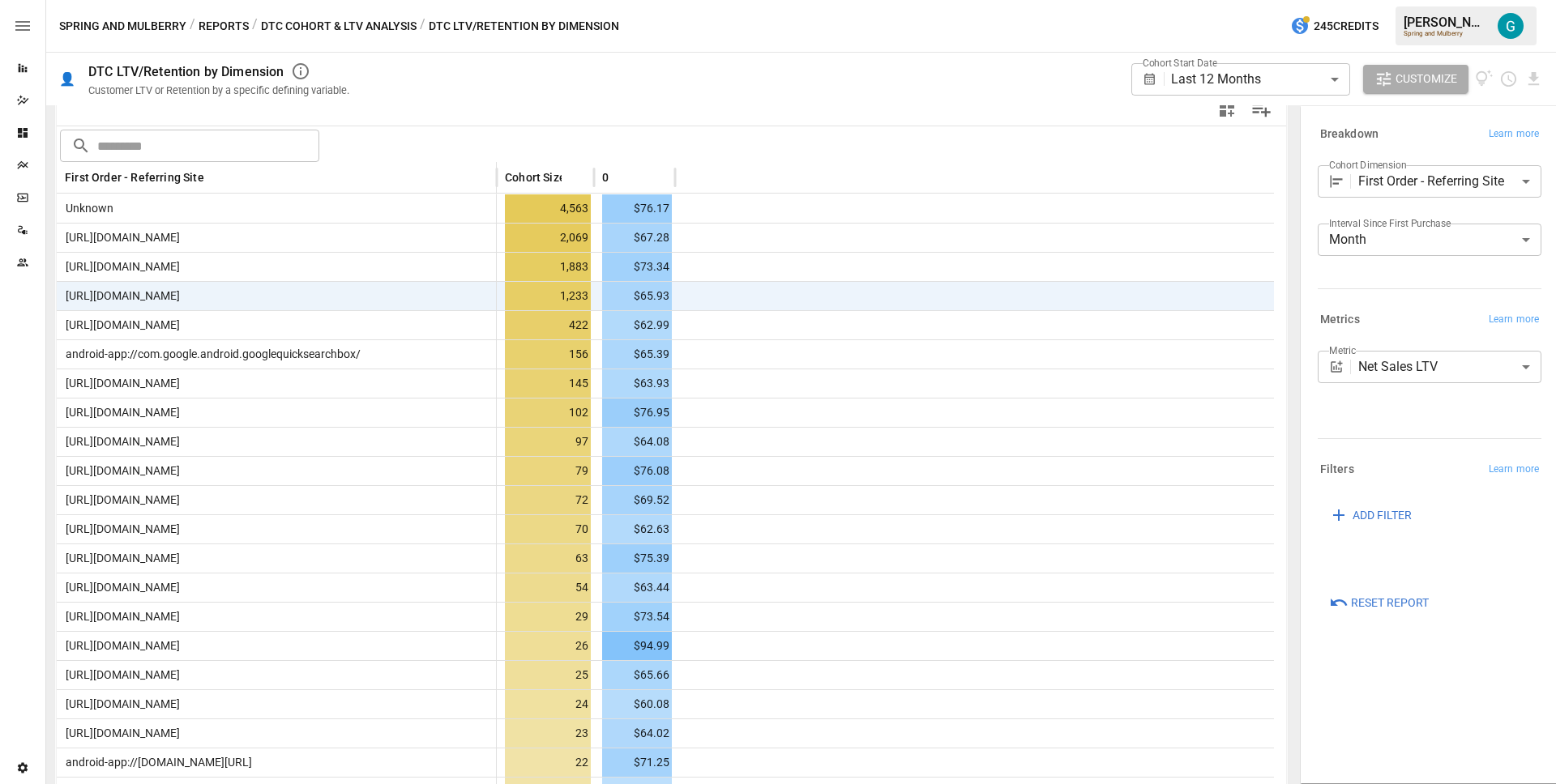
click at [885, 18] on div "Spring and Mulberry / Reports / DTC Cohort & LTV Analysis / DTC LTV/Retention b…" at bounding box center [801, 25] width 1510 height 52
drag, startPoint x: 205, startPoint y: 33, endPoint x: 218, endPoint y: 25, distance: 15.3
click at [205, 33] on button "Reports" at bounding box center [223, 26] width 50 height 20
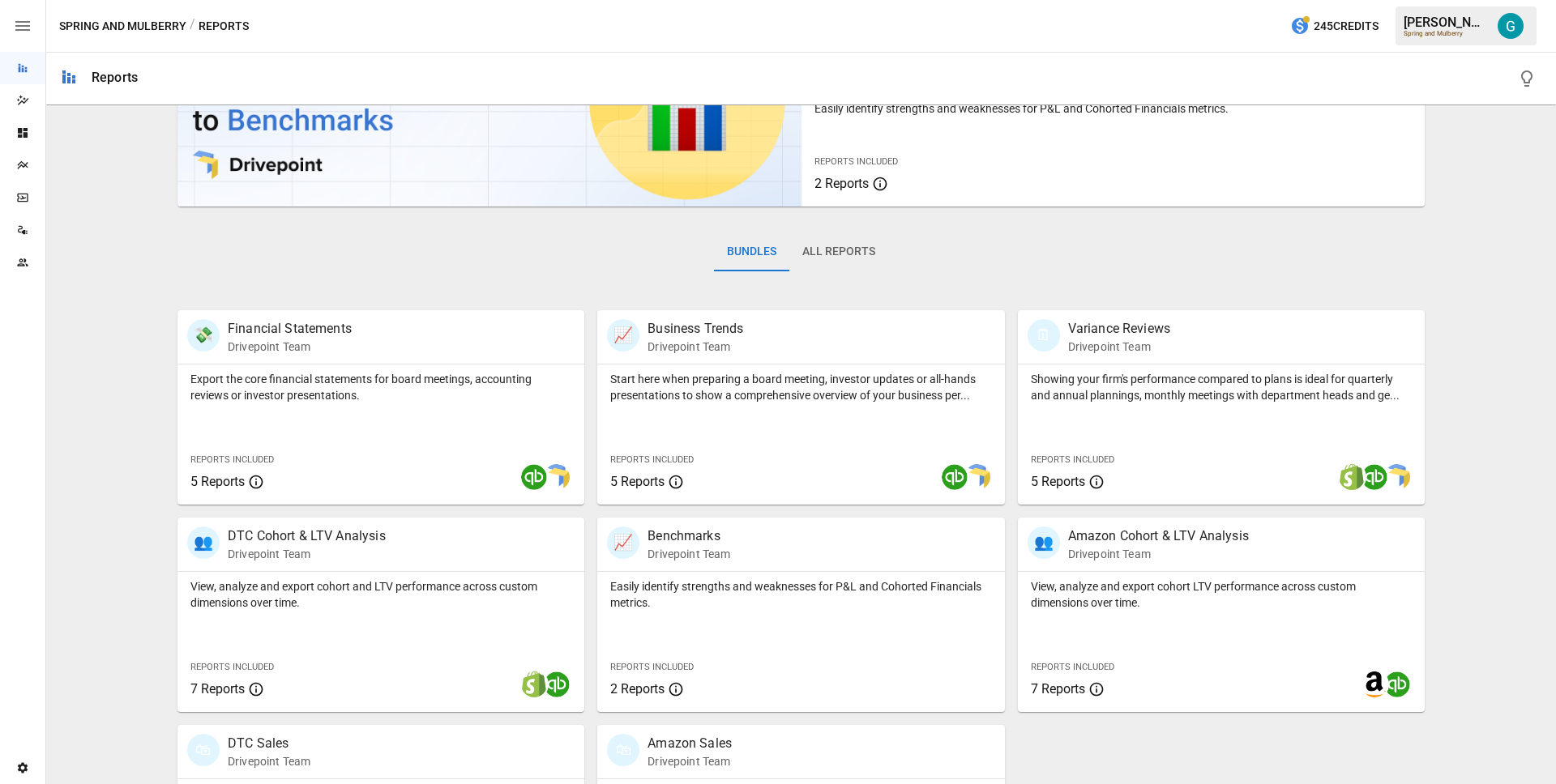
scroll to position [264, 0]
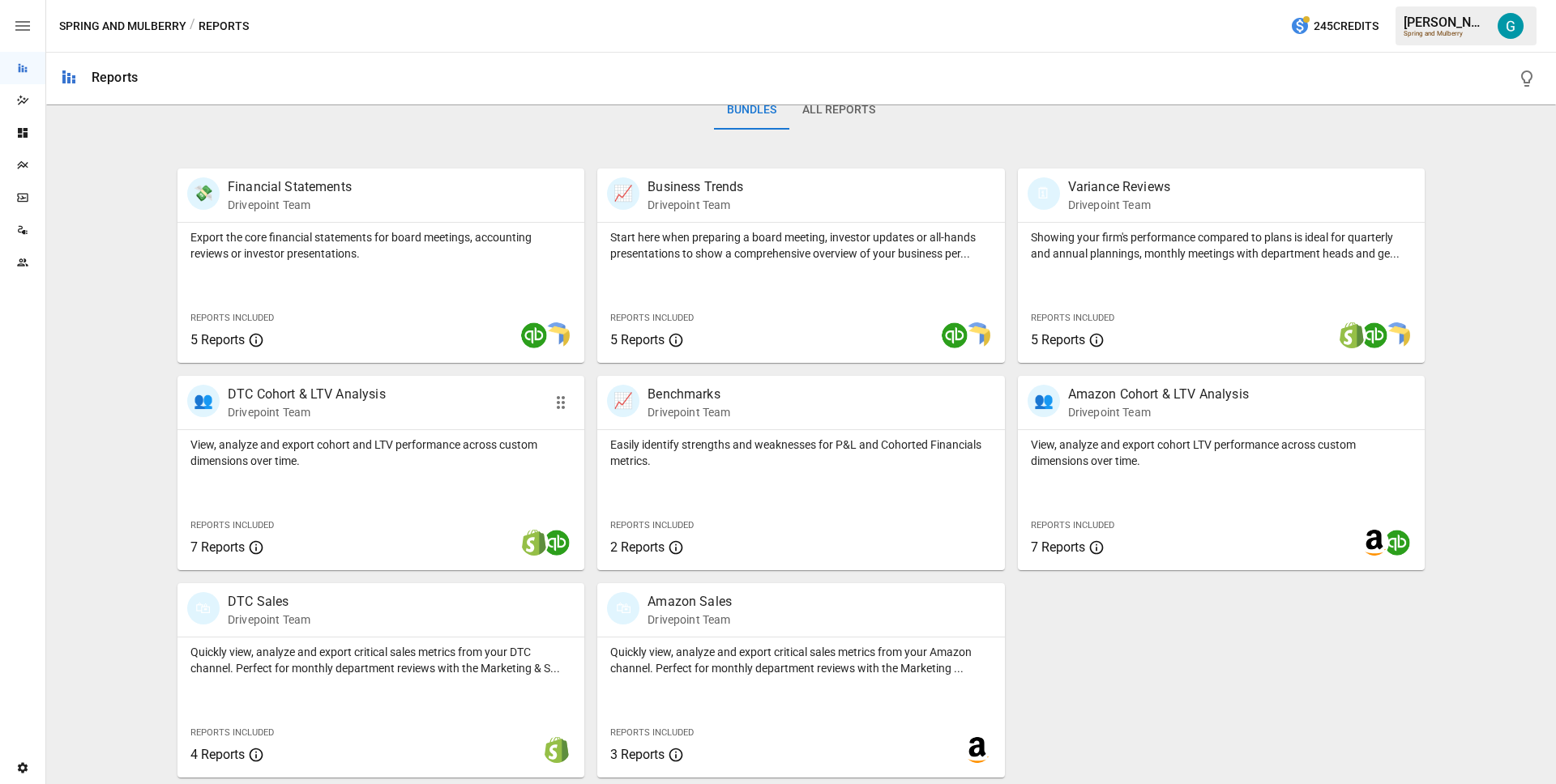
click at [389, 437] on p "View, analyze and export cohort and LTV performance across custom dimensions ov…" at bounding box center [381, 452] width 381 height 32
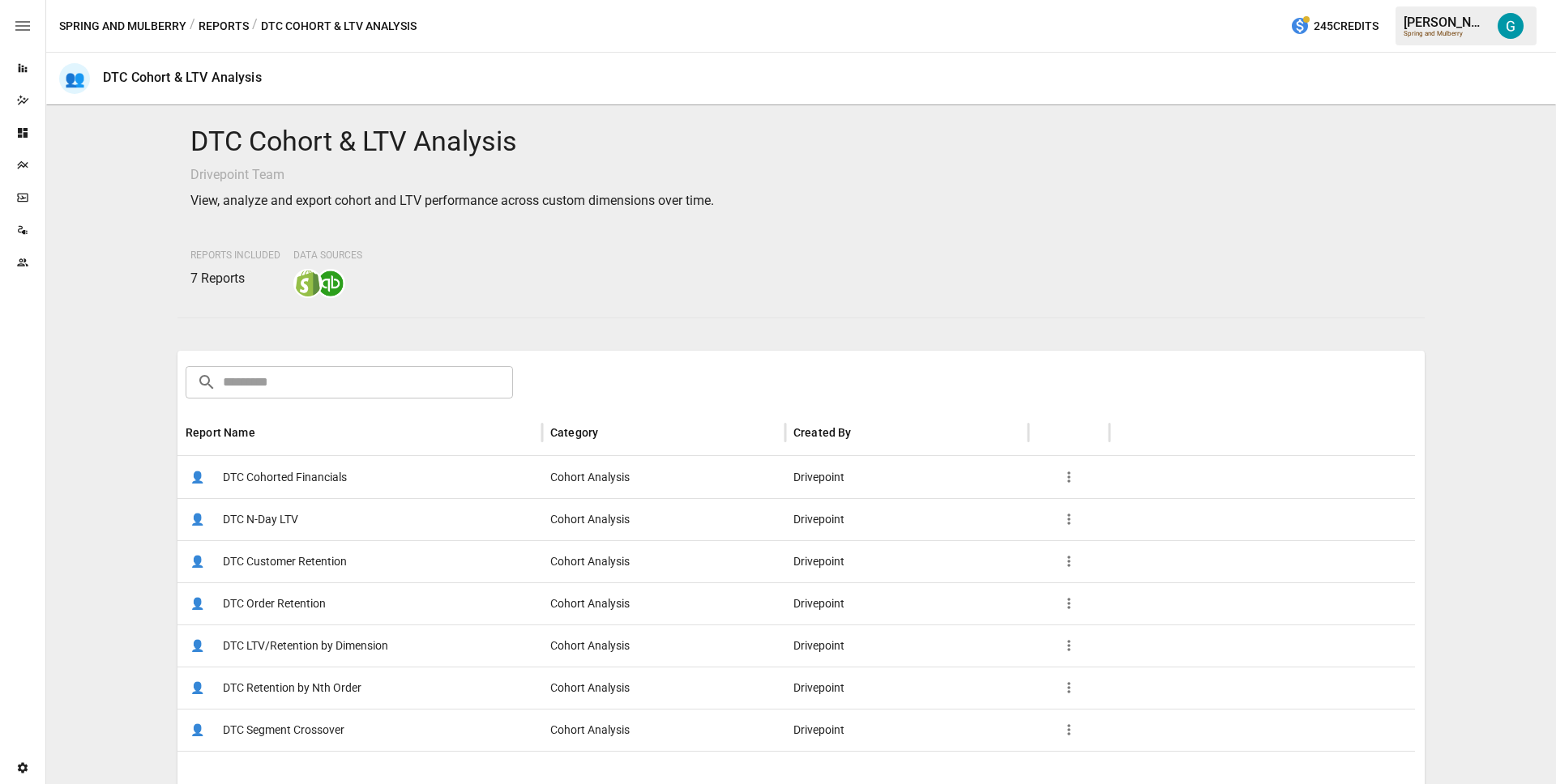
click at [226, 38] on div "Spring and Mulberry / Reports / DTC Cohort & LTV Analysis 245 Credits [PERSON_N…" at bounding box center [801, 25] width 1510 height 52
click at [225, 34] on button "Reports" at bounding box center [223, 26] width 50 height 20
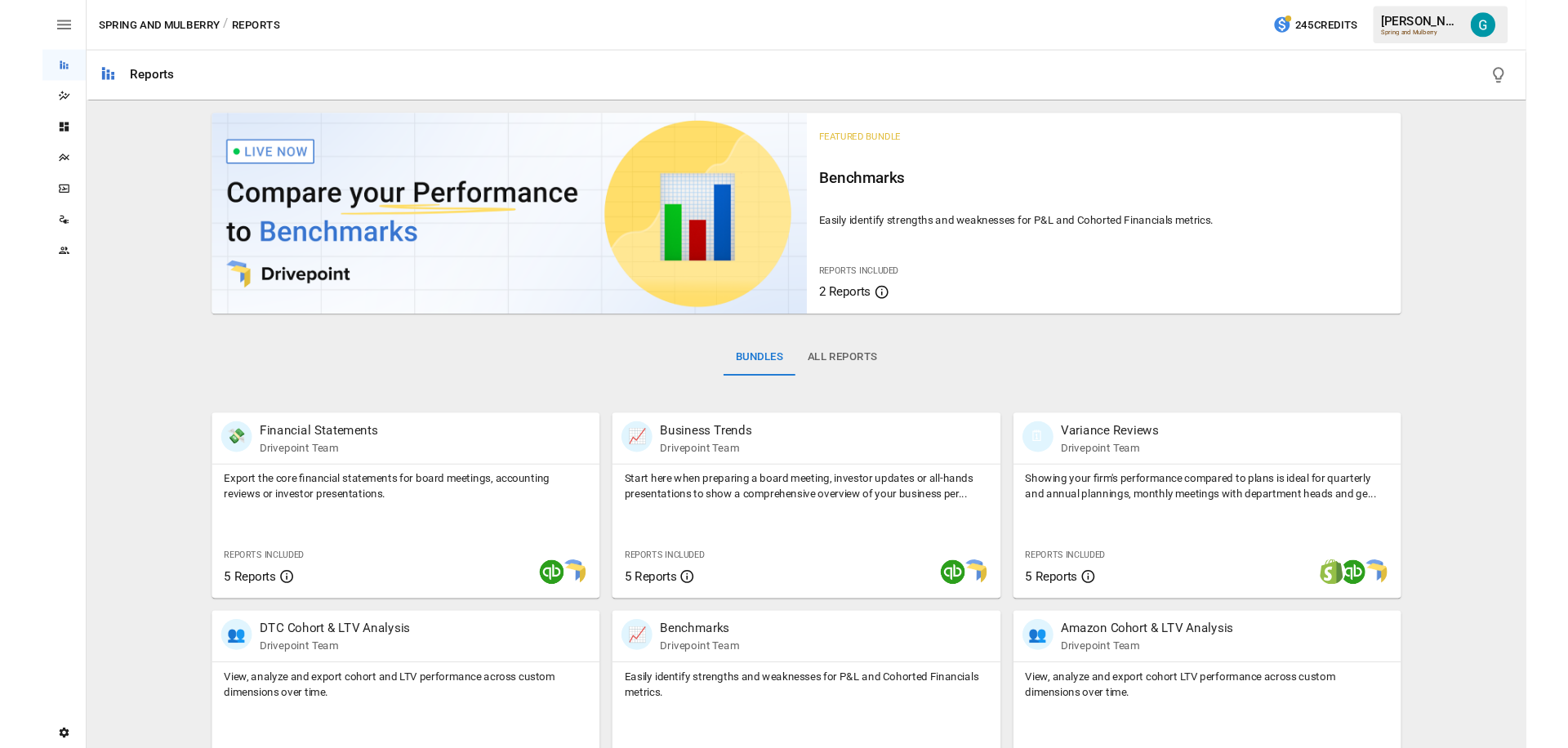
scroll to position [266, 0]
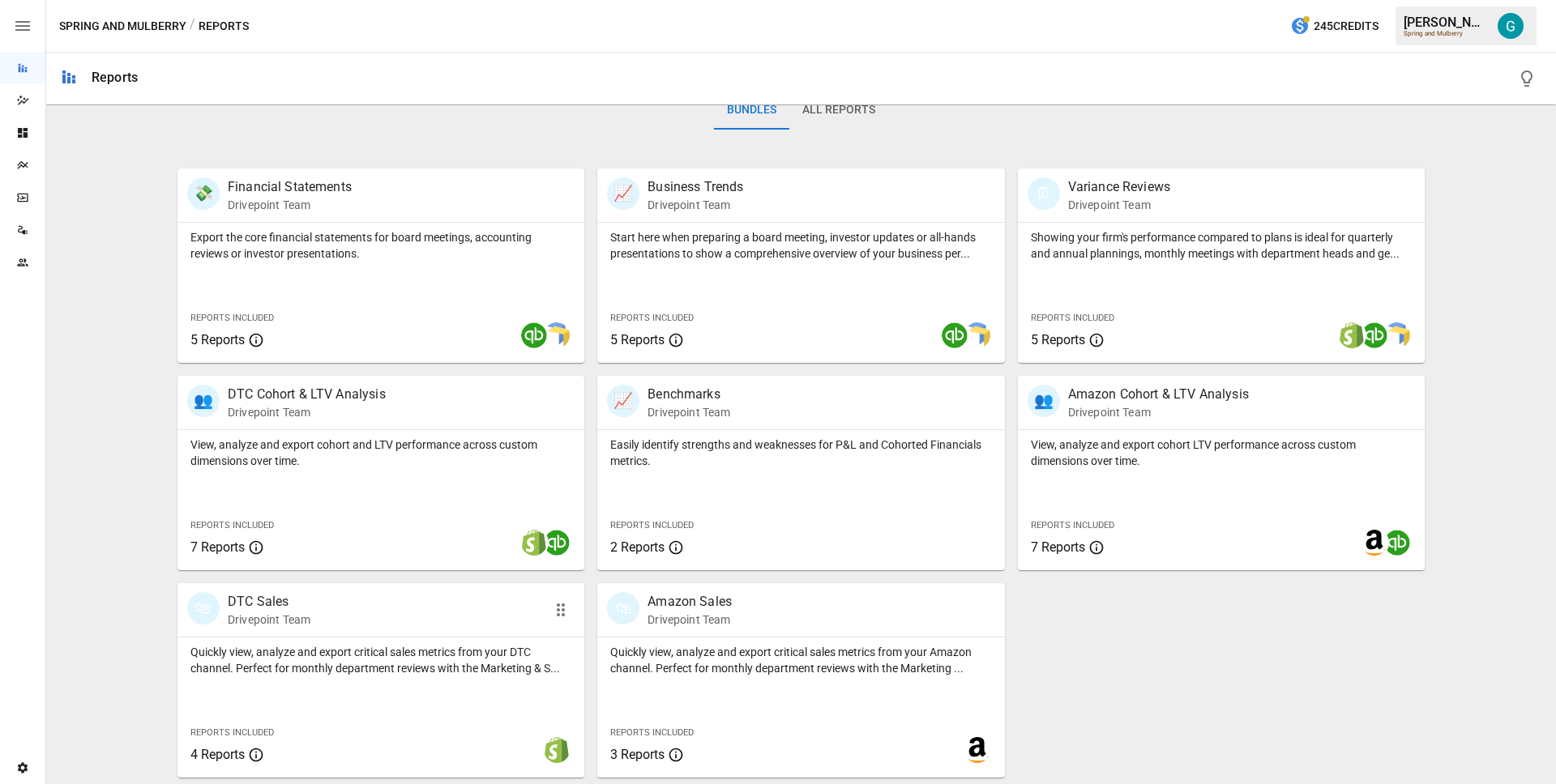
click at [406, 655] on p "Quickly view, analyze and export critical sales metrics from your DTC channel. …" at bounding box center [381, 660] width 381 height 32
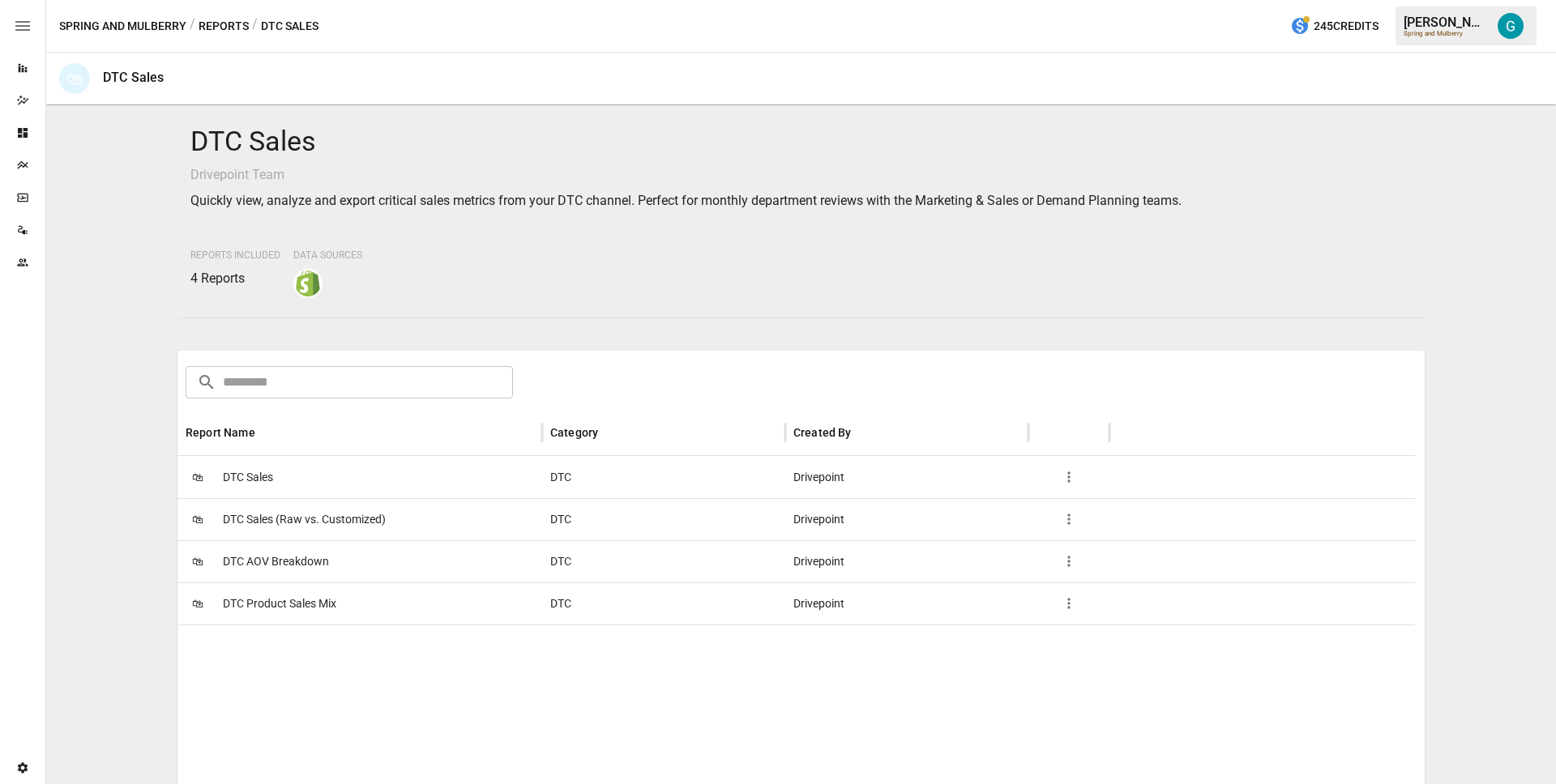
click at [264, 477] on span "DTC Sales" at bounding box center [248, 477] width 50 height 41
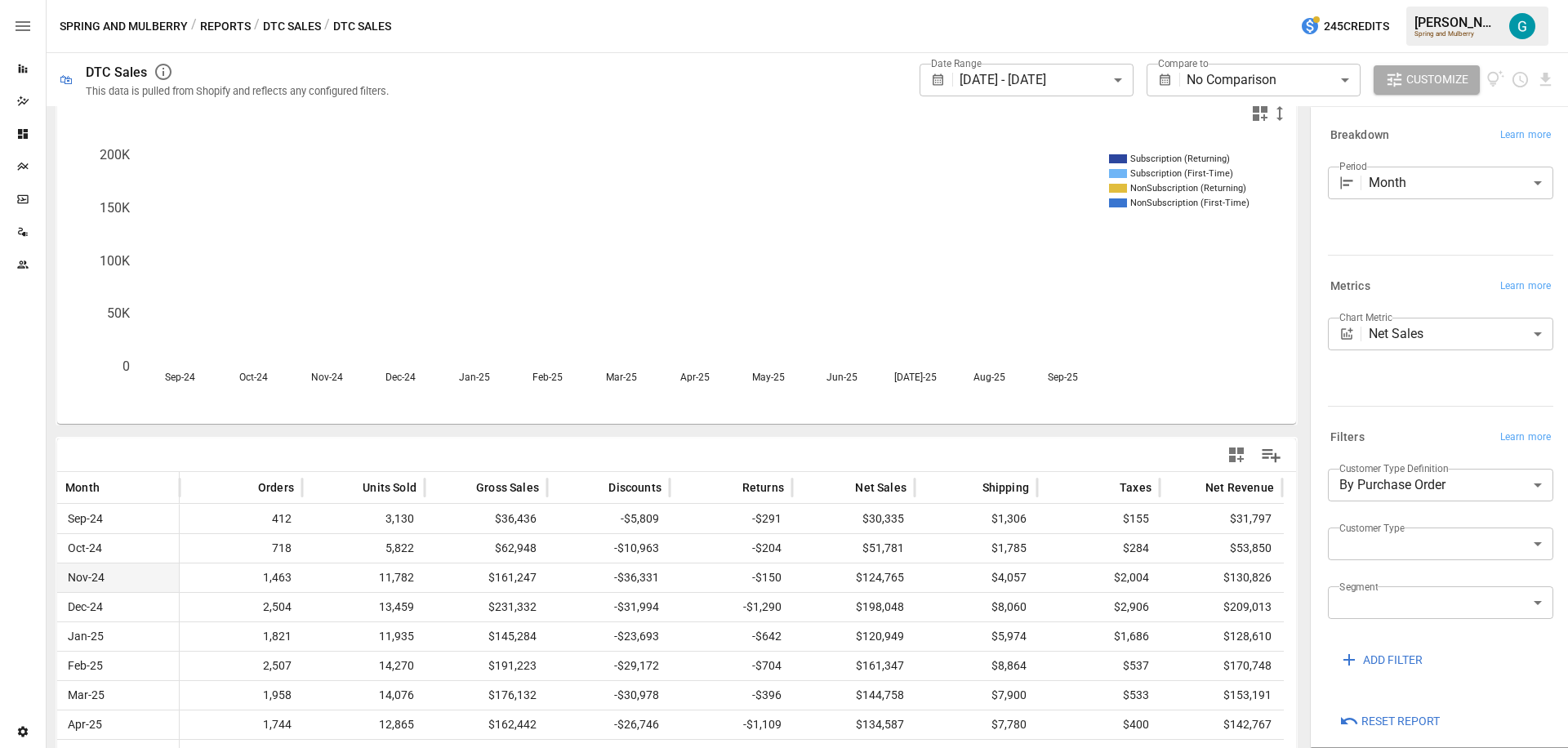
scroll to position [20, 0]
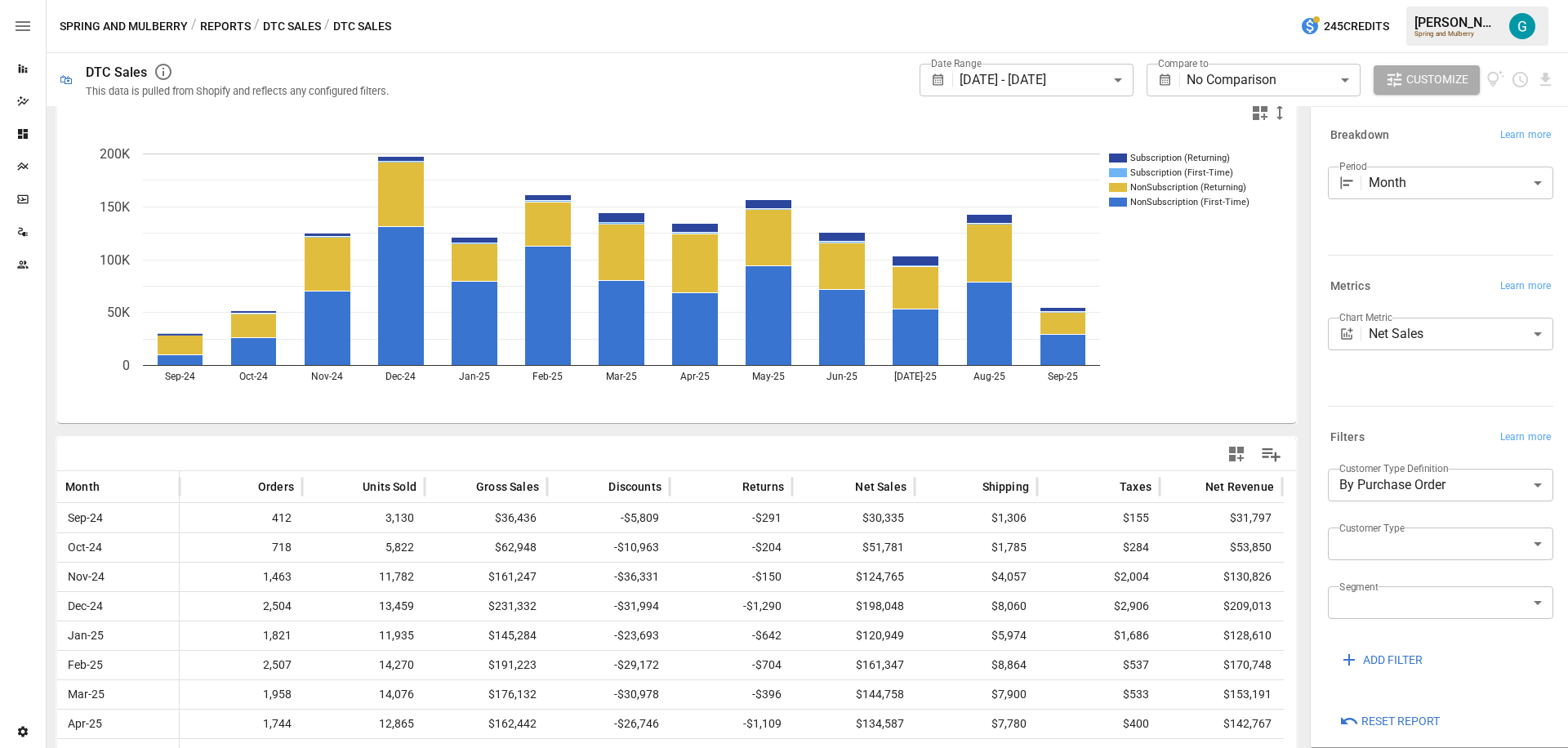
click at [1260, 306] on icon "Subscription (Returning) Subscription (First-Time) NonSubscription (Returning) …" at bounding box center [670, 275] width 1227 height 294
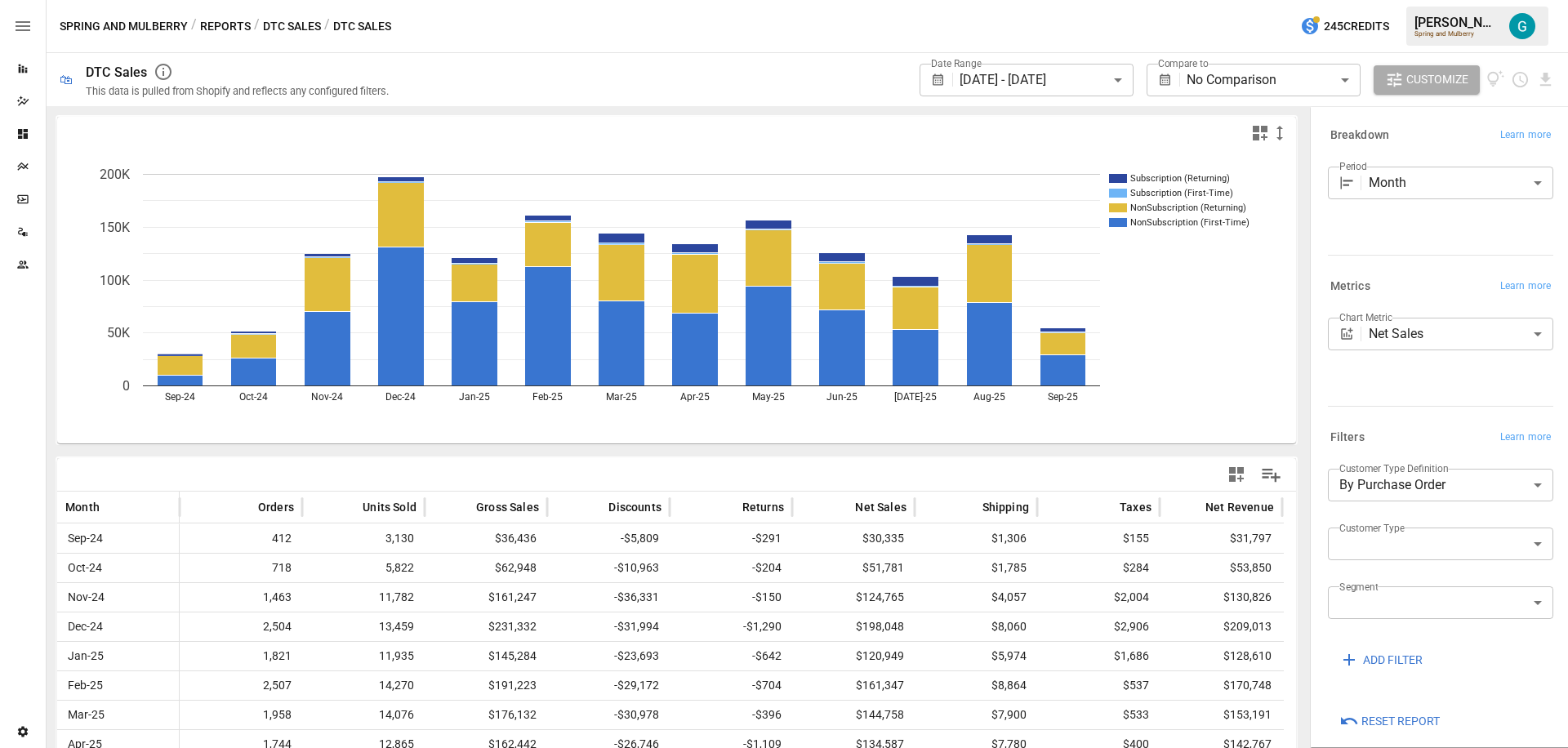
click at [1269, 323] on icon "Subscription (Returning) Subscription (First-Time) NonSubscription (Returning) …" at bounding box center [670, 295] width 1227 height 294
click at [1427, 0] on body "**********" at bounding box center [784, 0] width 1568 height 0
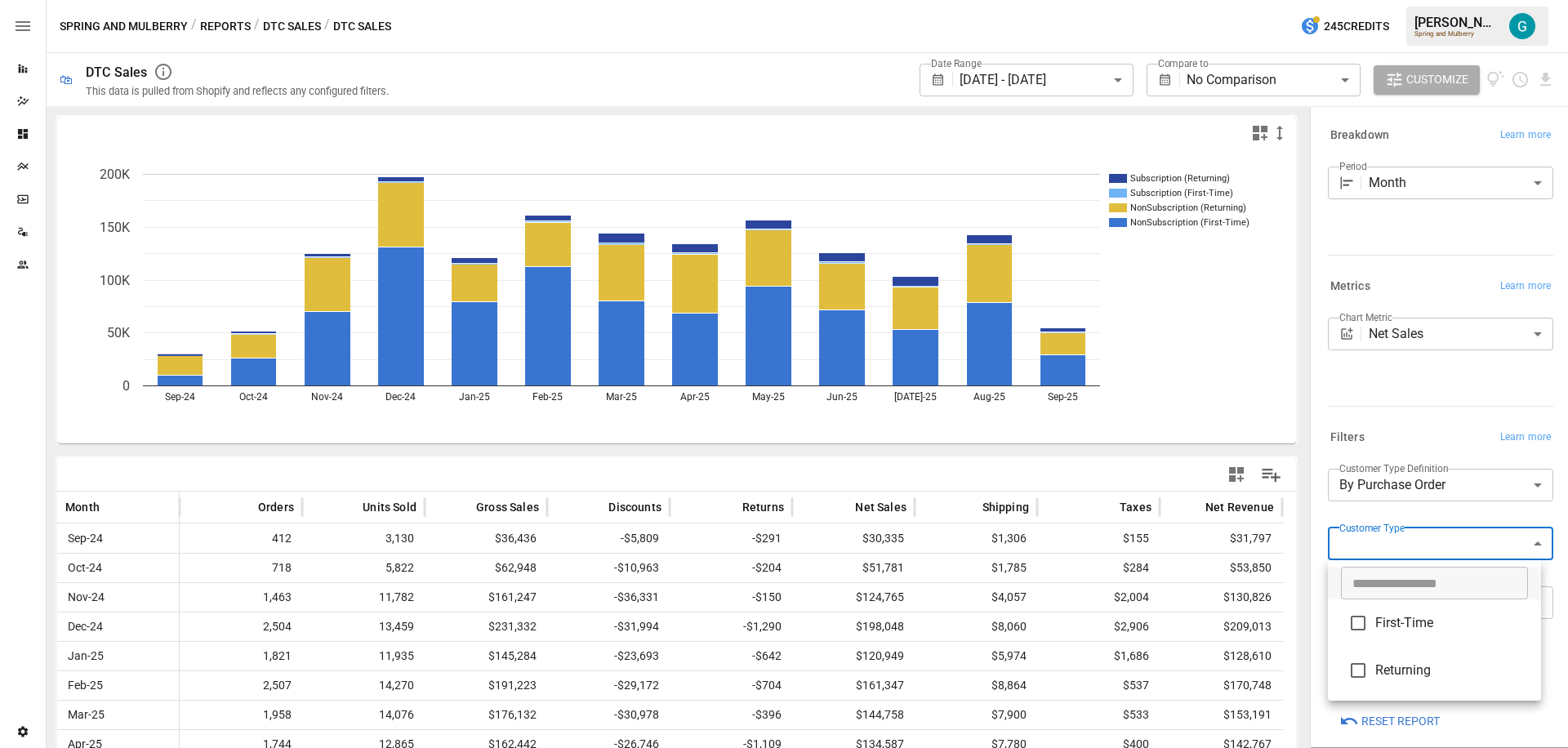
click at [1419, 629] on span "First-Time" at bounding box center [1452, 623] width 153 height 19
type input "**********"
click at [1380, 428] on div at bounding box center [784, 374] width 1568 height 748
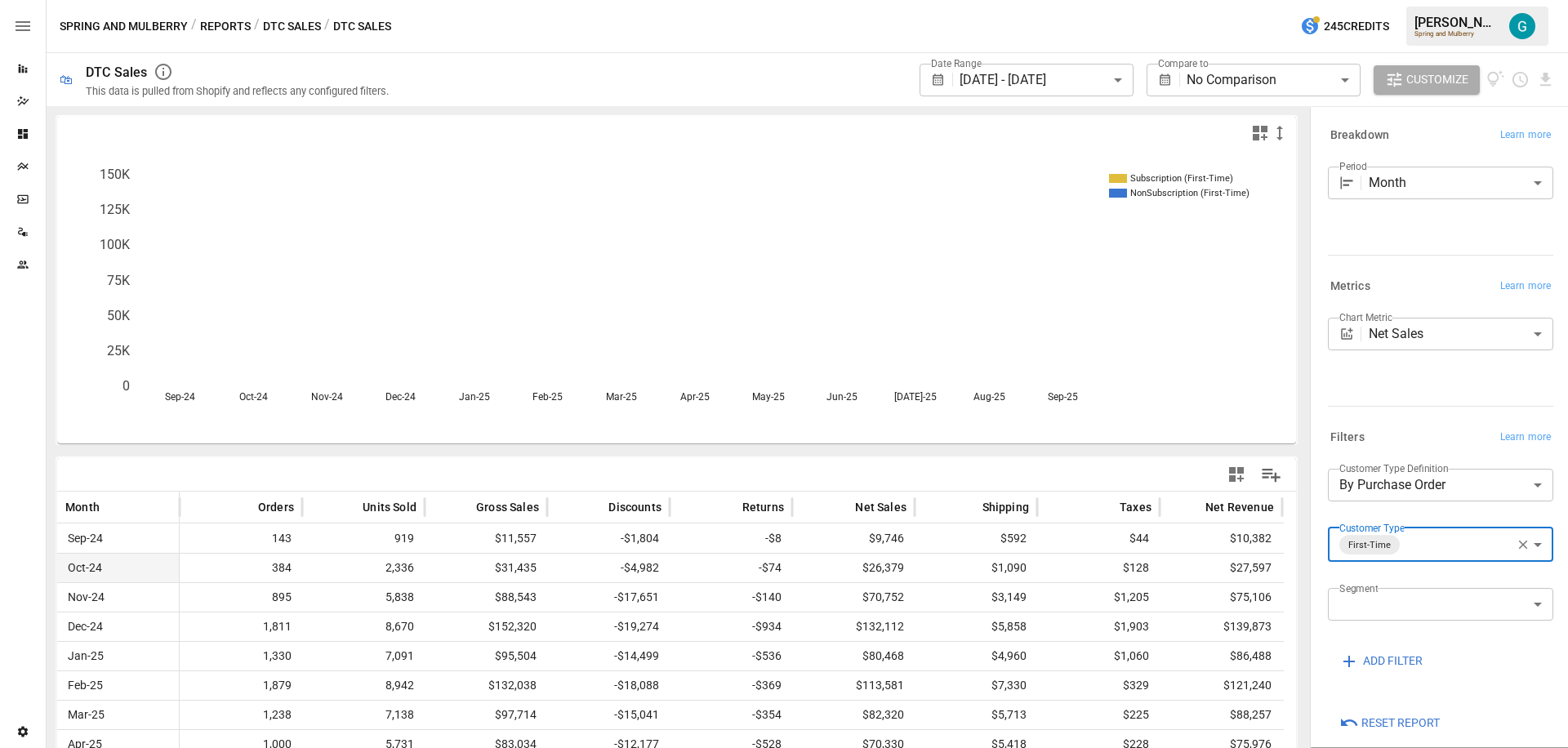
scroll to position [168, 0]
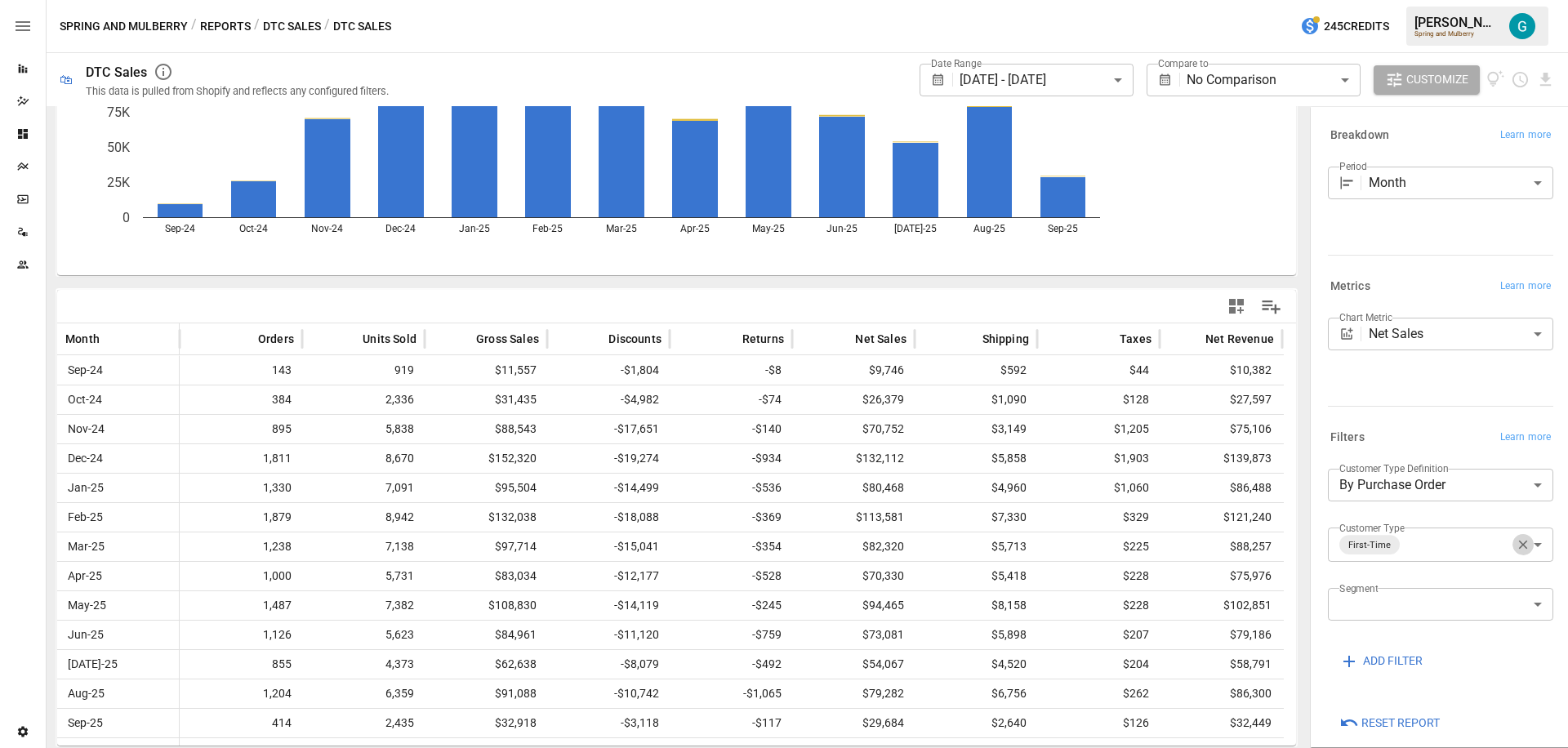
click at [1516, 546] on icon "button" at bounding box center [1523, 544] width 15 height 15
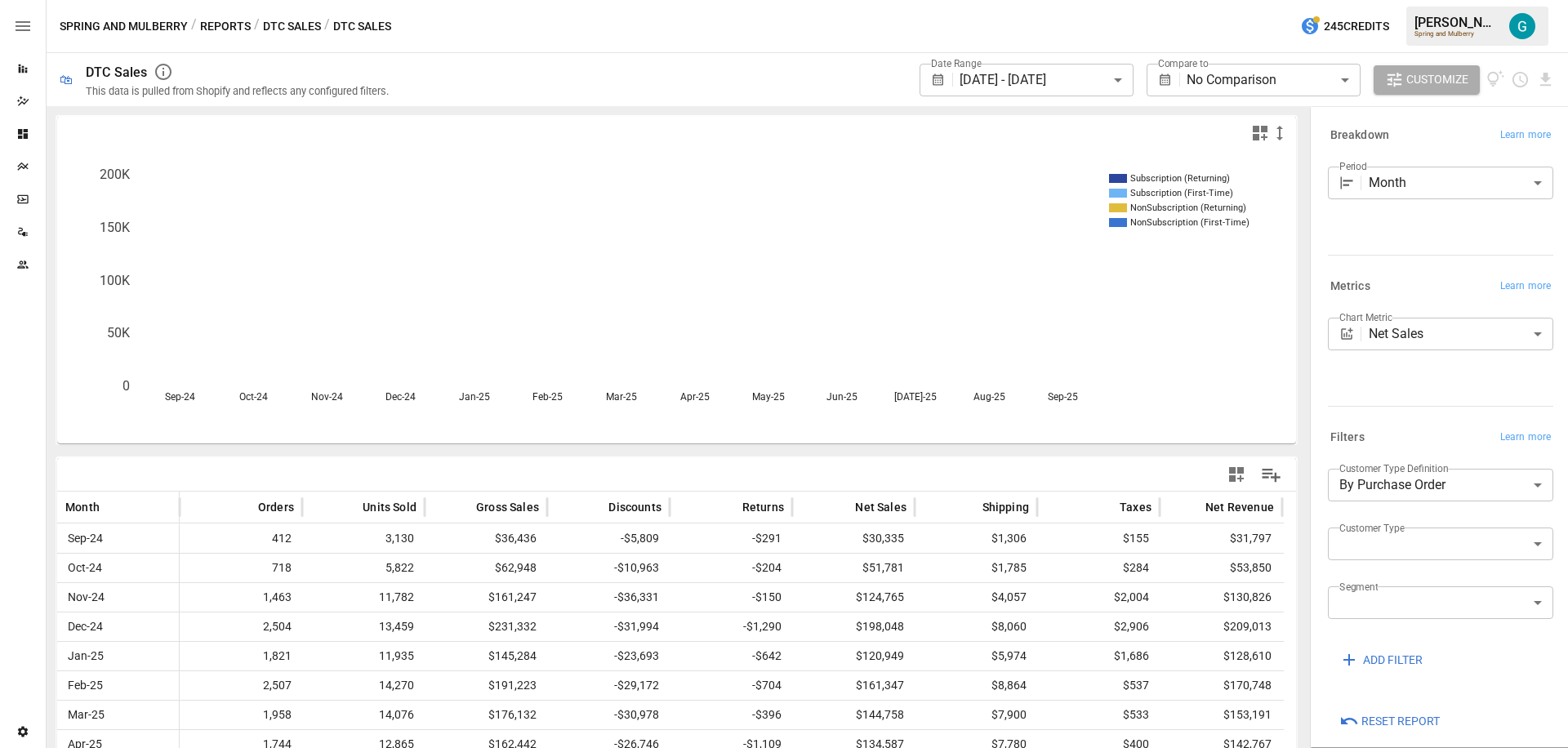
scroll to position [168, 0]
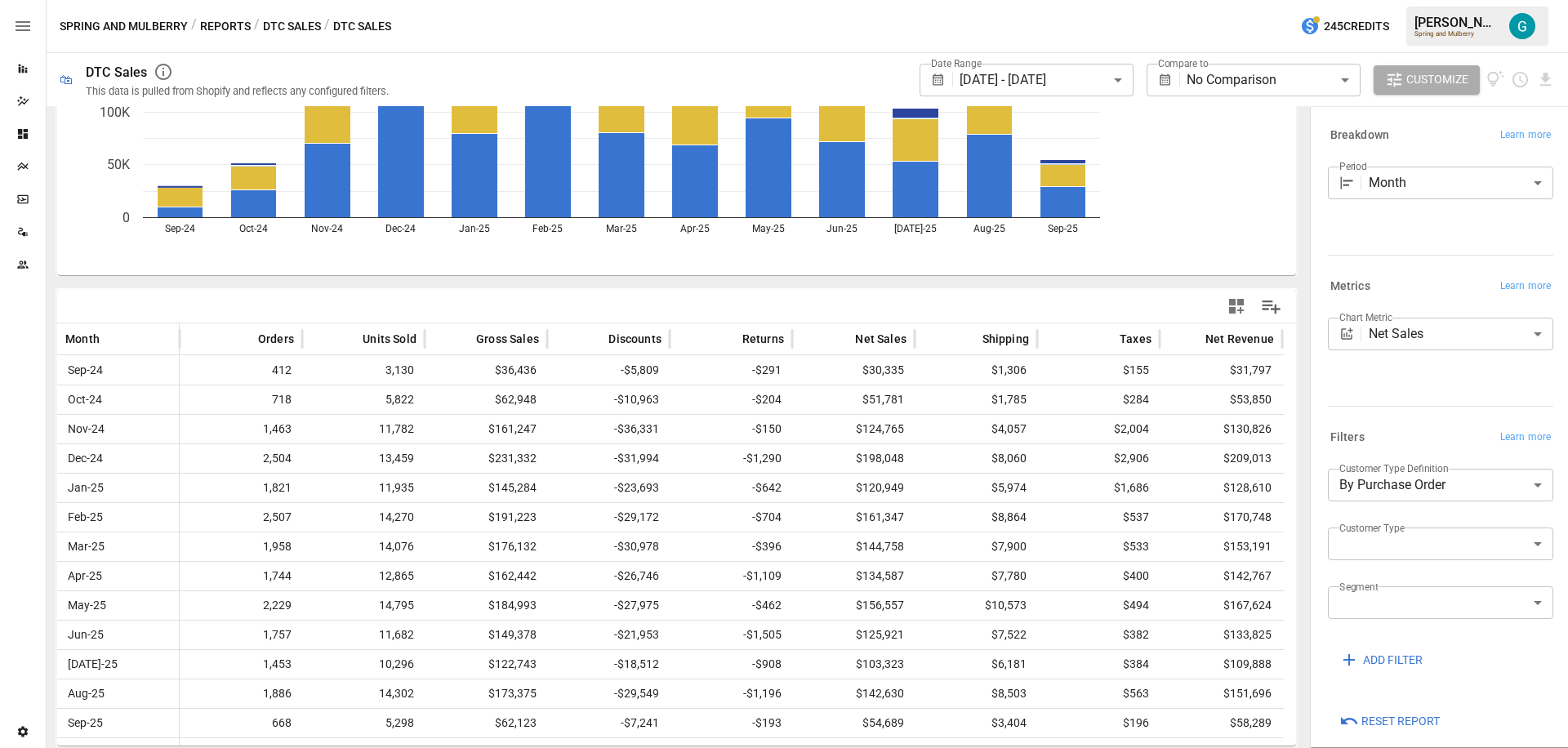
click at [1436, 0] on body "**********" at bounding box center [784, 0] width 1568 height 0
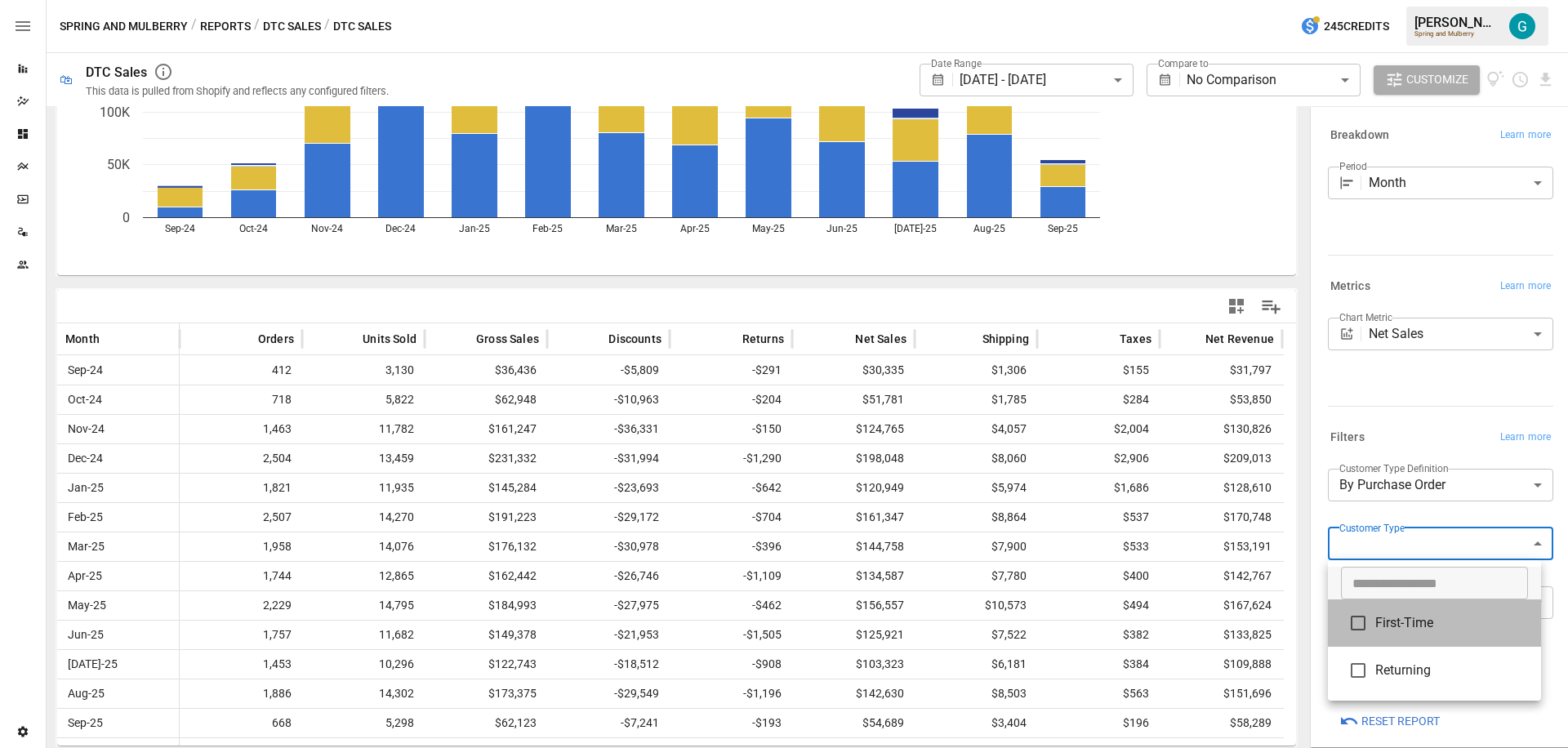
click at [1435, 628] on span "First-Time" at bounding box center [1452, 623] width 153 height 19
type input "**********"
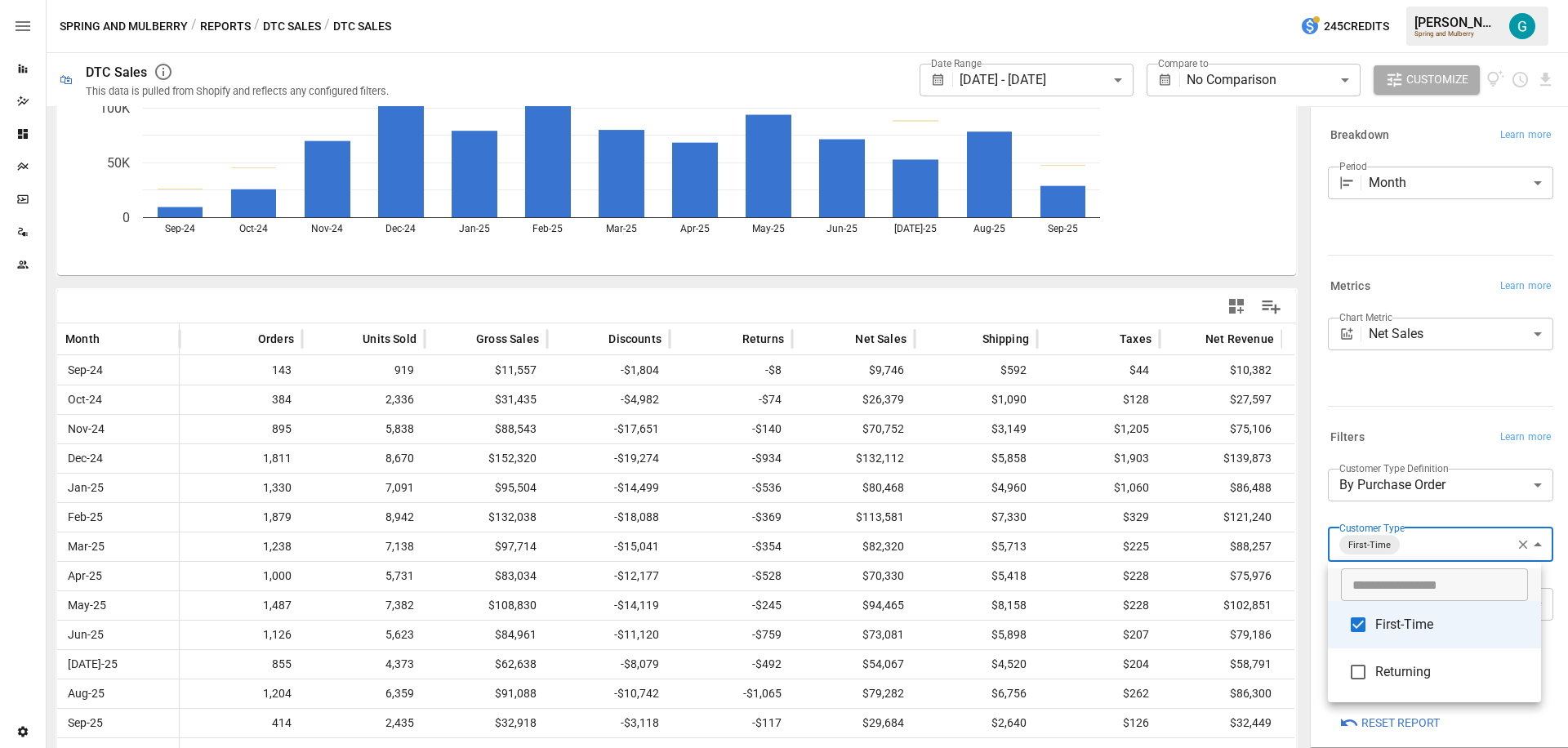
scroll to position [168, 0]
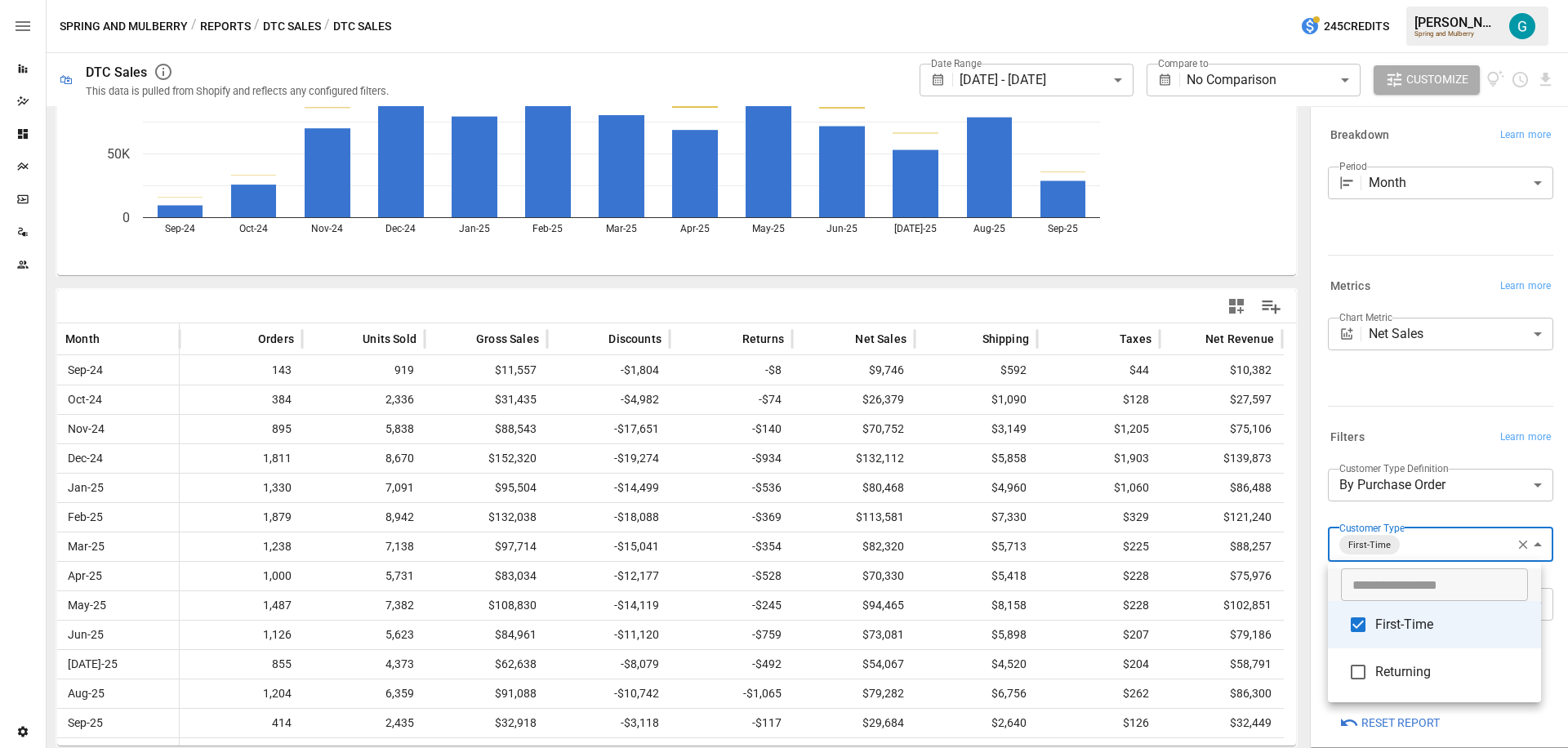
click at [1391, 413] on div at bounding box center [784, 374] width 1568 height 748
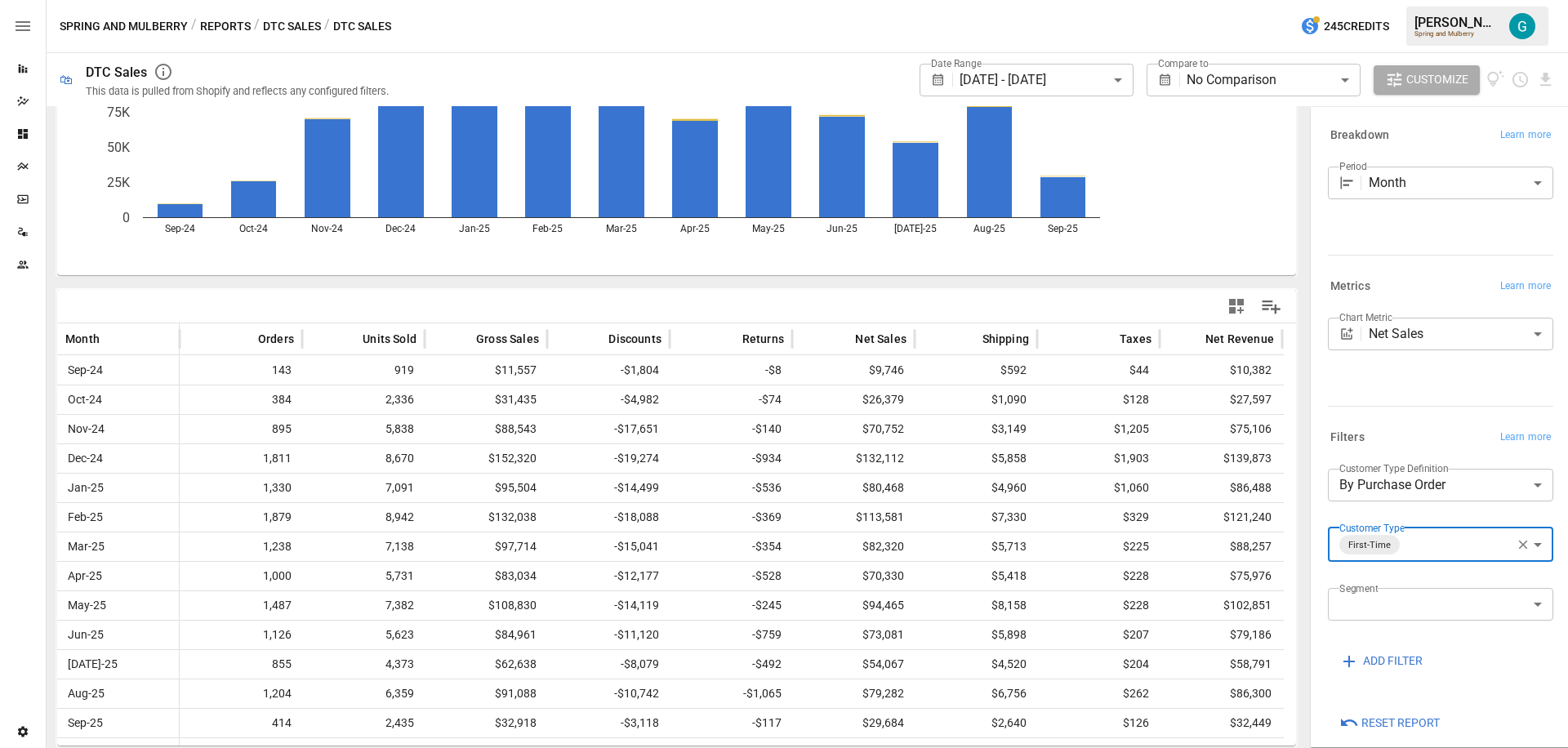
click at [1516, 547] on icon "button" at bounding box center [1523, 544] width 15 height 15
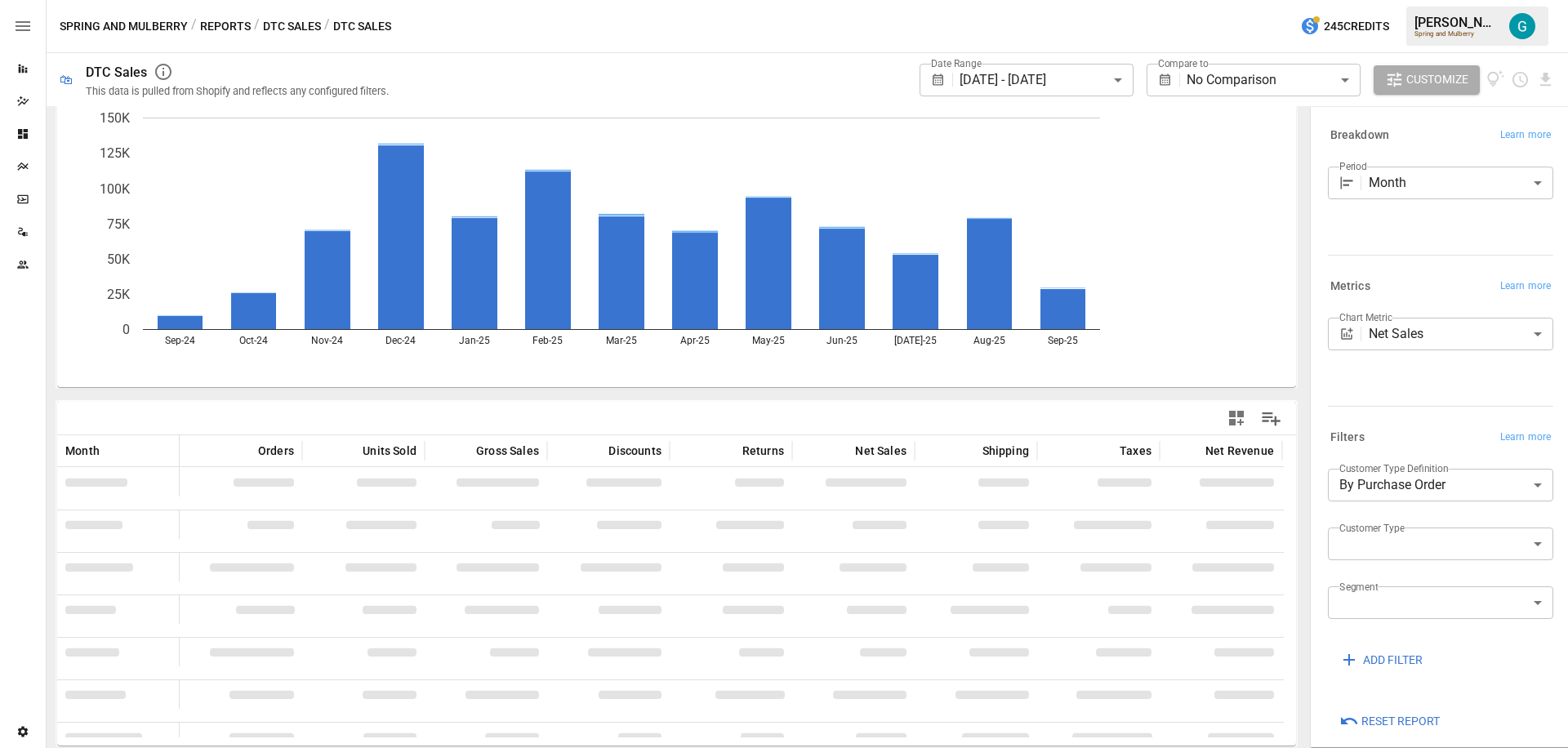
scroll to position [168, 0]
click at [1383, 0] on body "**********" at bounding box center [784, 0] width 1568 height 0
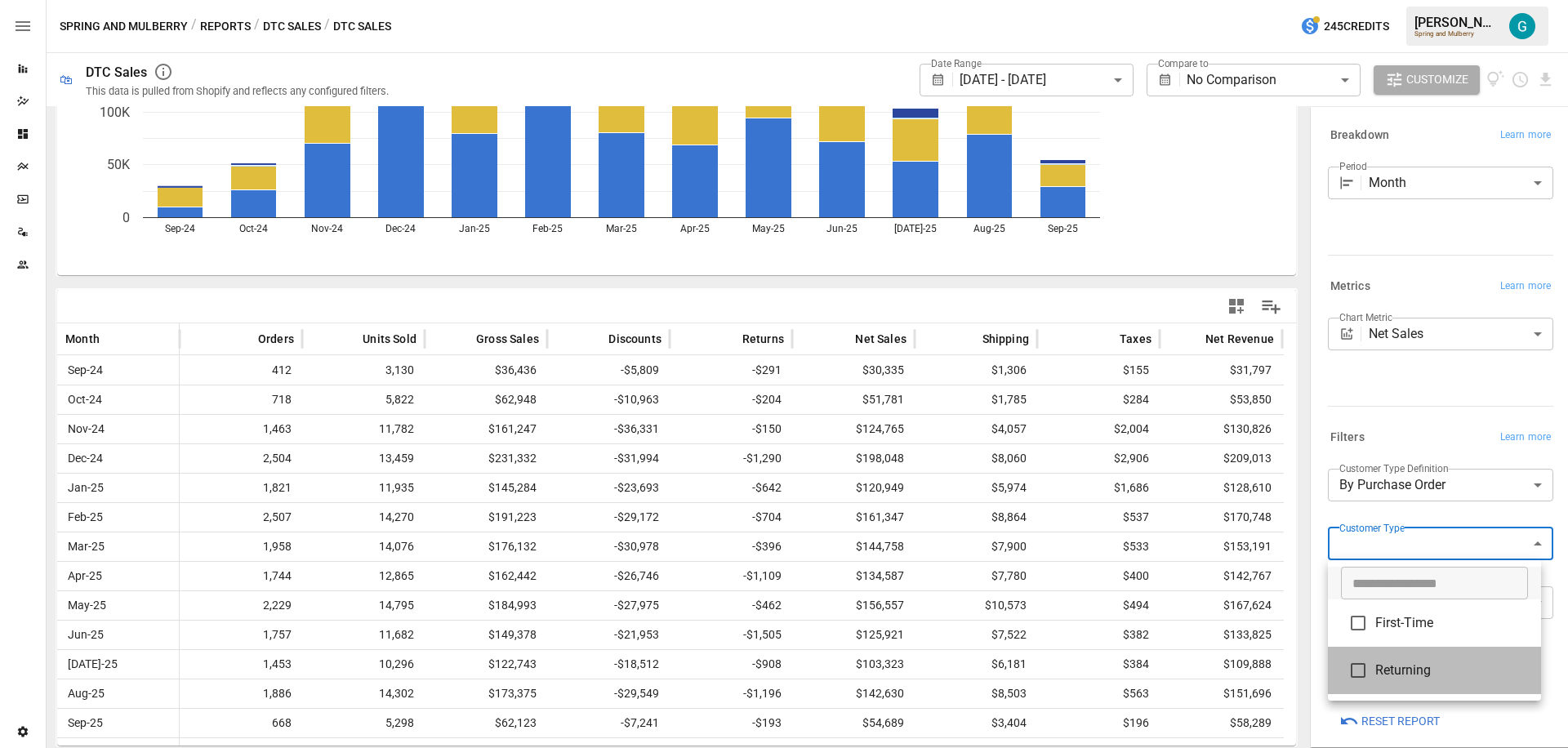
click at [1398, 670] on span "Returning" at bounding box center [1452, 670] width 153 height 19
type input "*********"
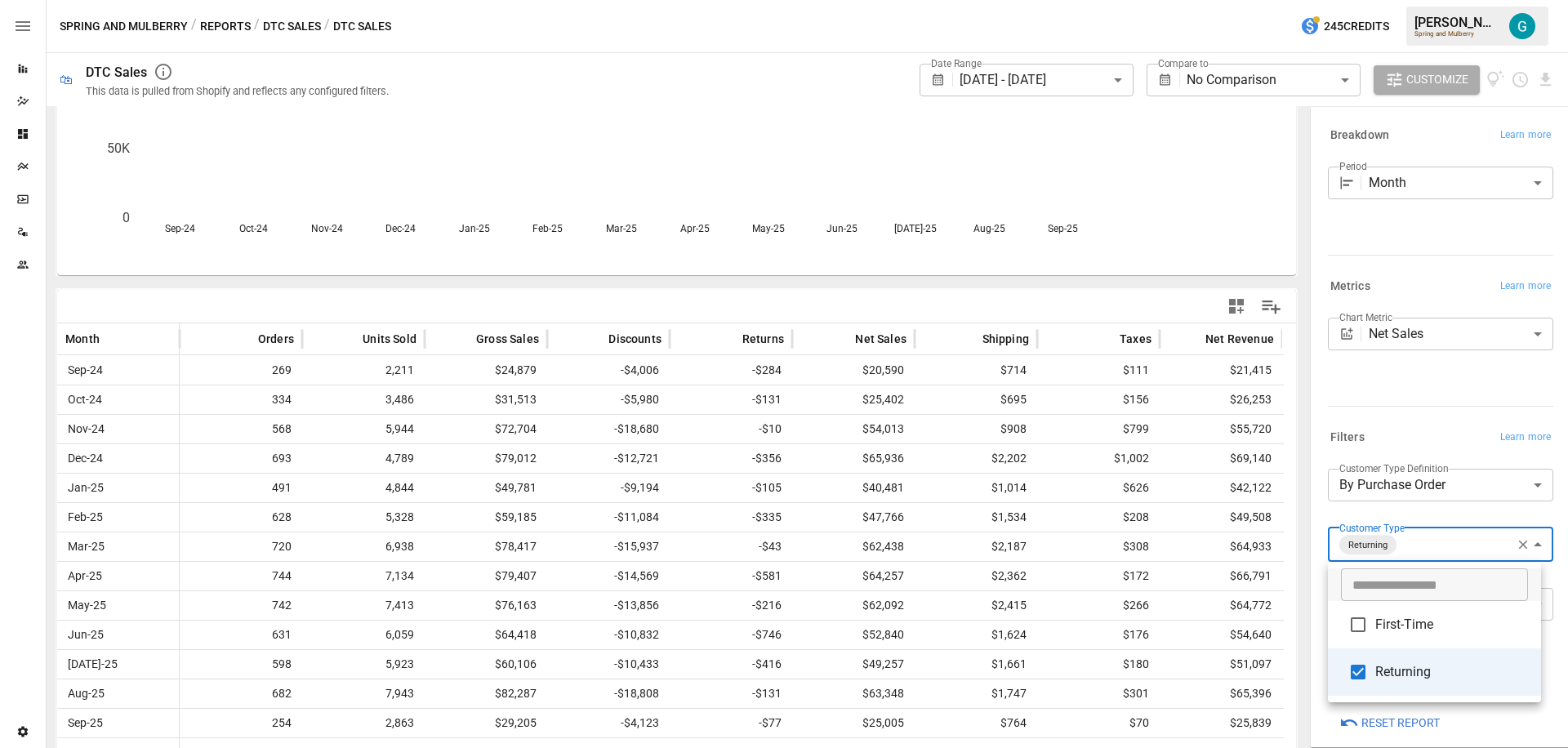
scroll to position [168, 0]
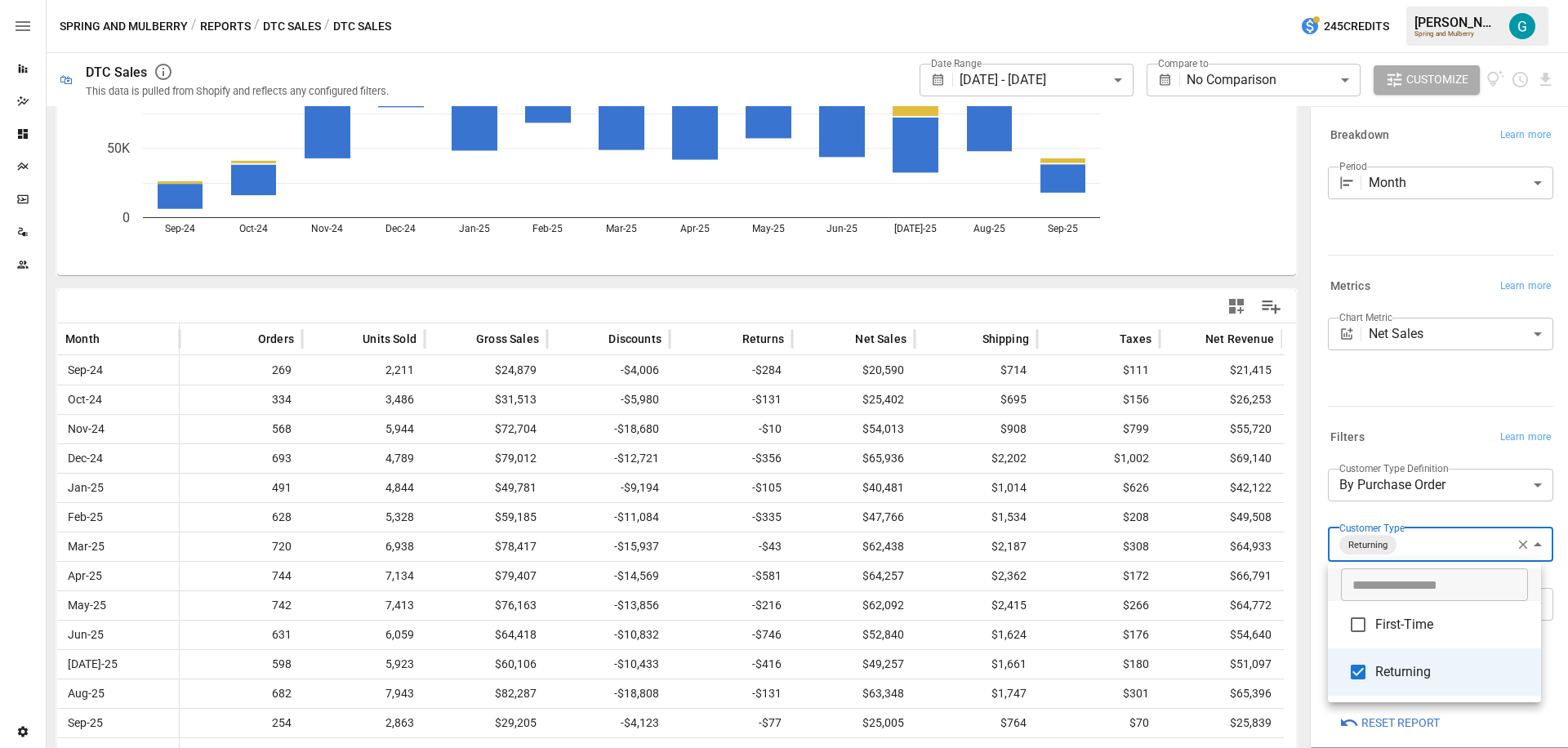
click at [1415, 369] on div at bounding box center [784, 374] width 1568 height 748
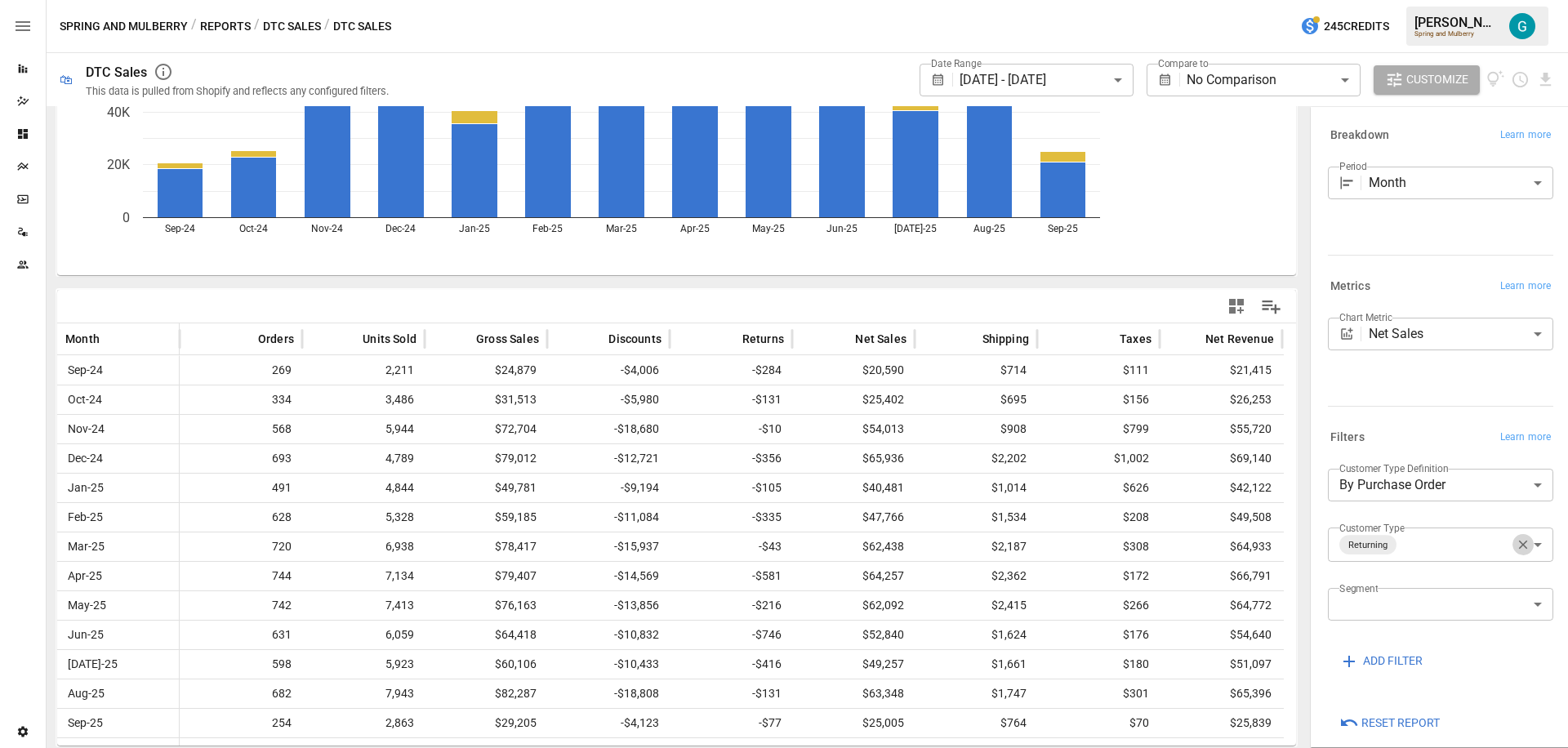
drag, startPoint x: 1515, startPoint y: 551, endPoint x: 1505, endPoint y: 550, distance: 10.0
click at [1514, 552] on button "button" at bounding box center [1523, 545] width 21 height 21
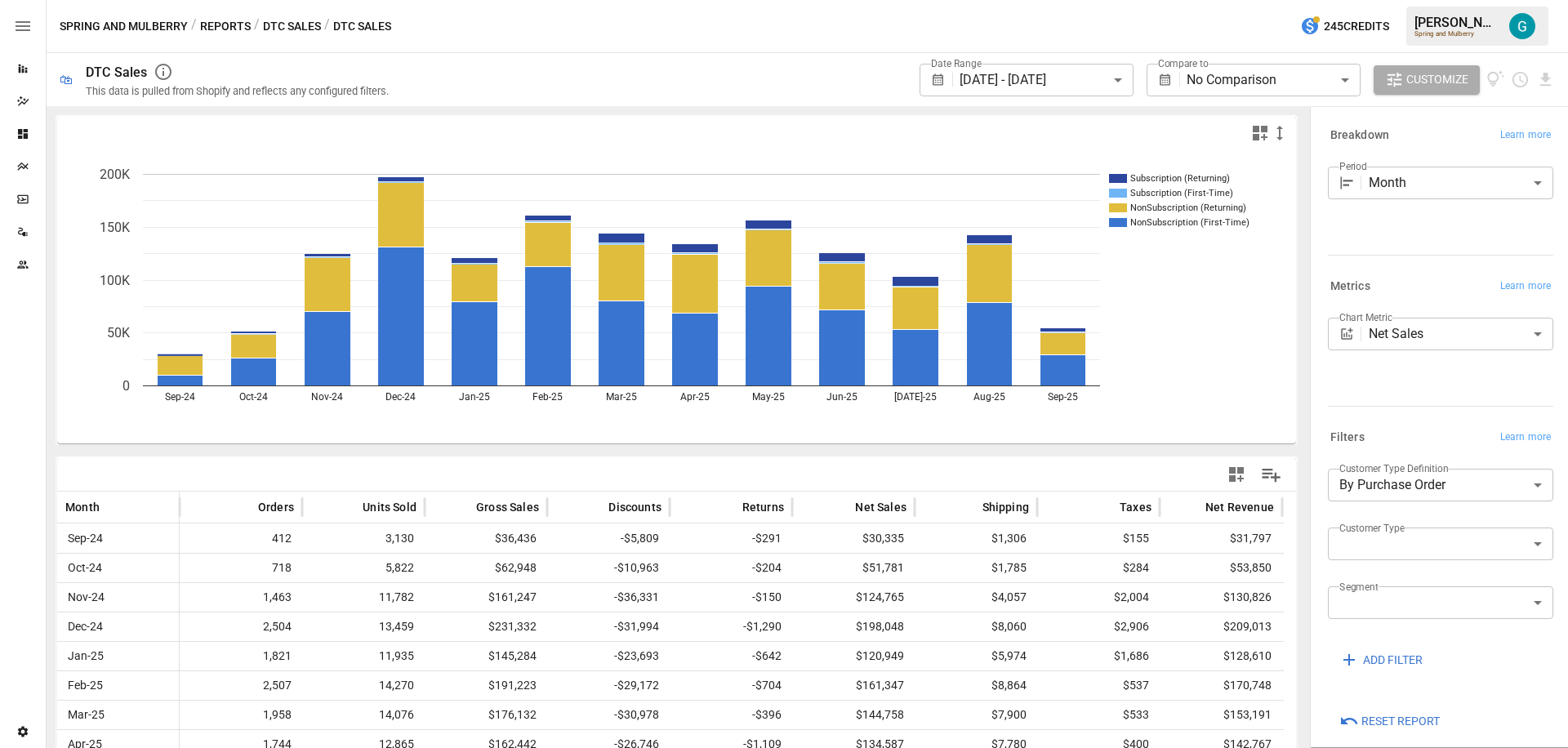
click at [1183, 332] on icon "Subscription (Returning) Subscription (First-Time) NonSubscription (Returning) …" at bounding box center [670, 295] width 1227 height 294
click at [1238, 334] on icon "Subscription (Returning) Subscription (First-Time) NonSubscription (Returning) …" at bounding box center [670, 295] width 1227 height 294
